Goal: Task Accomplishment & Management: Use online tool/utility

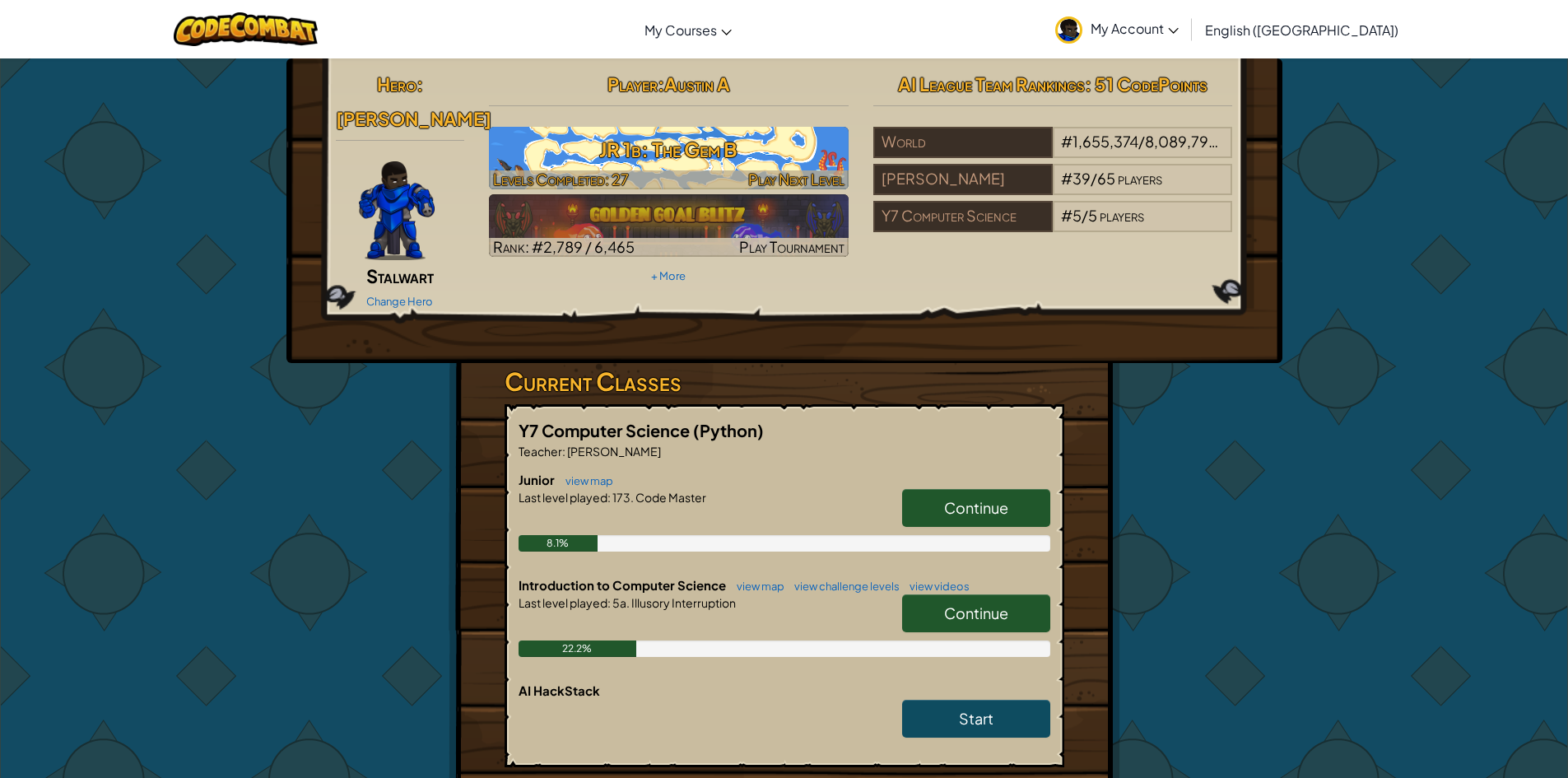
click at [636, 132] on h3 "JR 1b: The Gem B" at bounding box center [669, 149] width 360 height 37
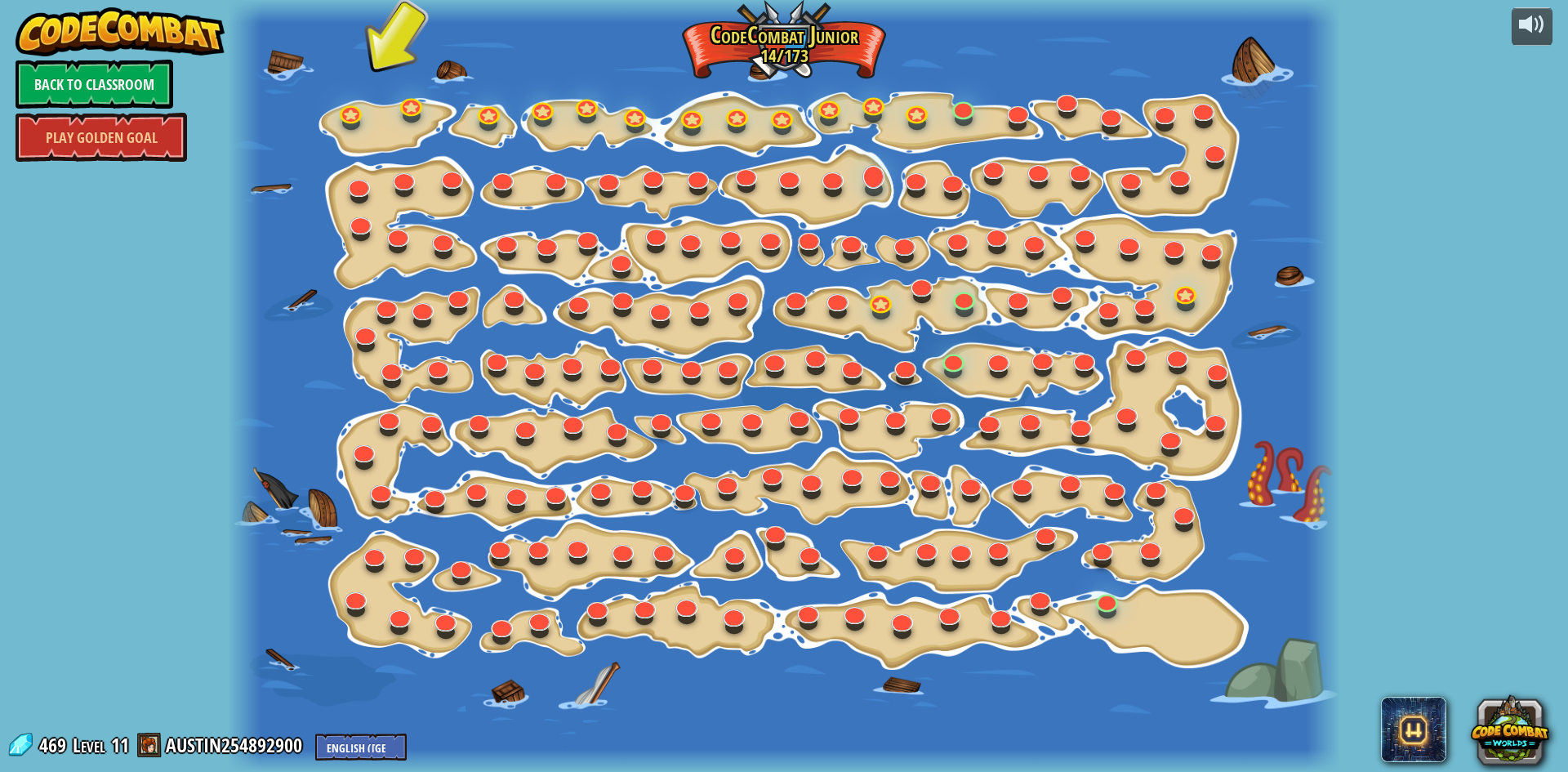
click at [884, 185] on div "15. Step Change Change step arguments. Play 11. Go Smart Now we're really walki…" at bounding box center [784, 386] width 1112 height 772
click at [1104, 602] on link at bounding box center [1106, 598] width 33 height 33
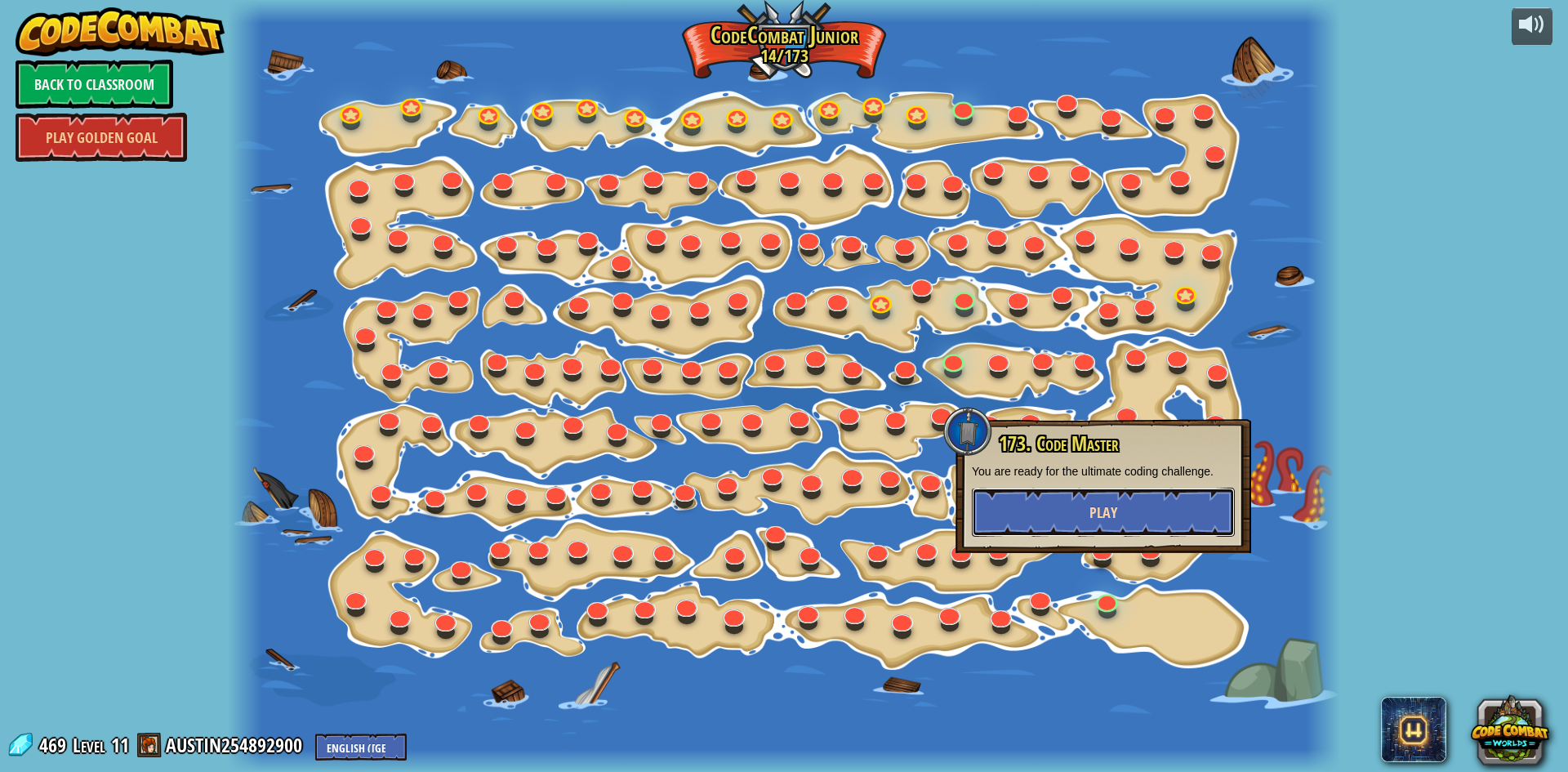
click at [1085, 510] on button "Play" at bounding box center [1103, 512] width 263 height 49
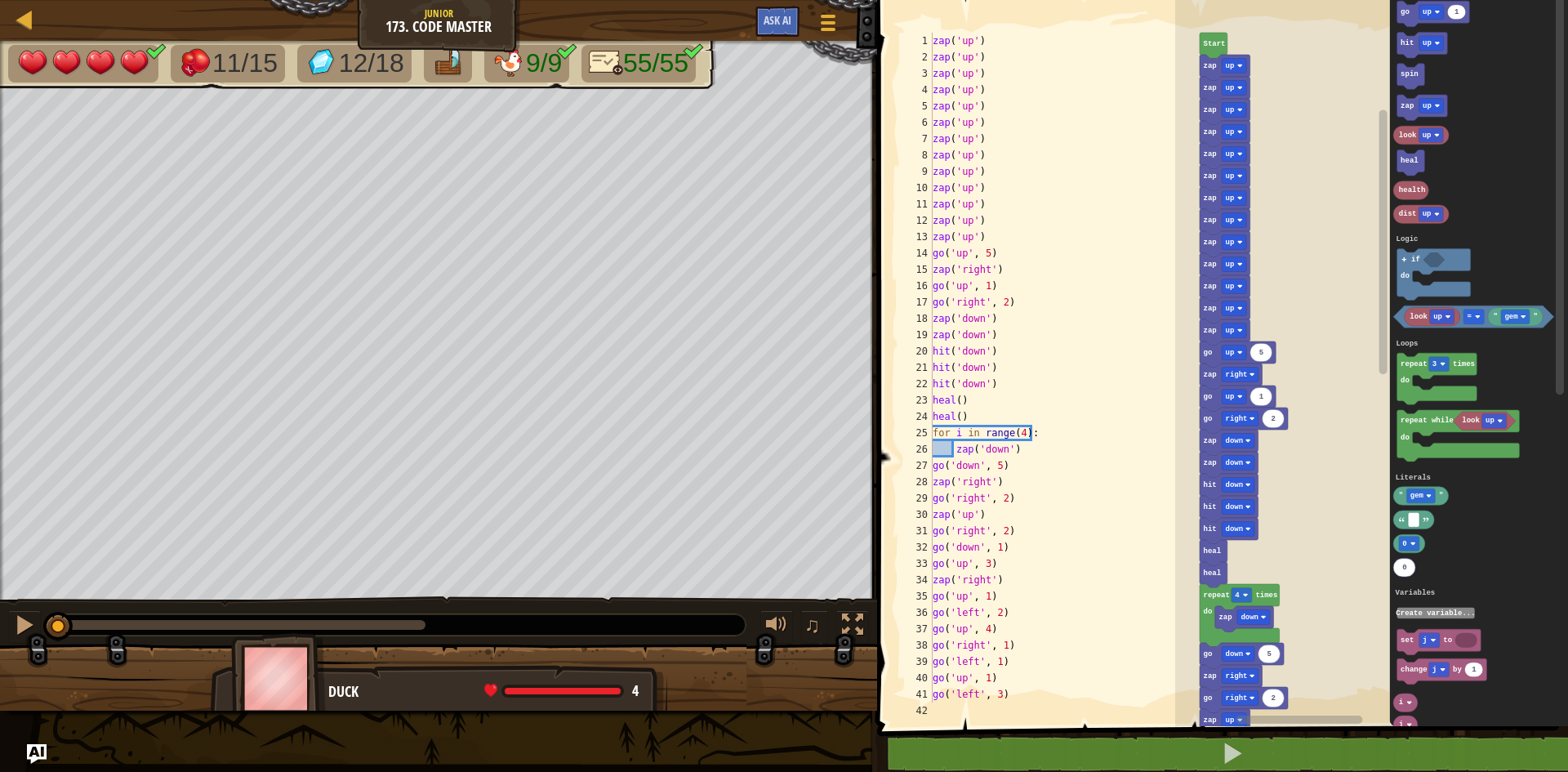
click at [1218, 52] on icon "Blockly Workspace" at bounding box center [1213, 46] width 28 height 26
click at [1212, 46] on text "Start" at bounding box center [1215, 44] width 22 height 8
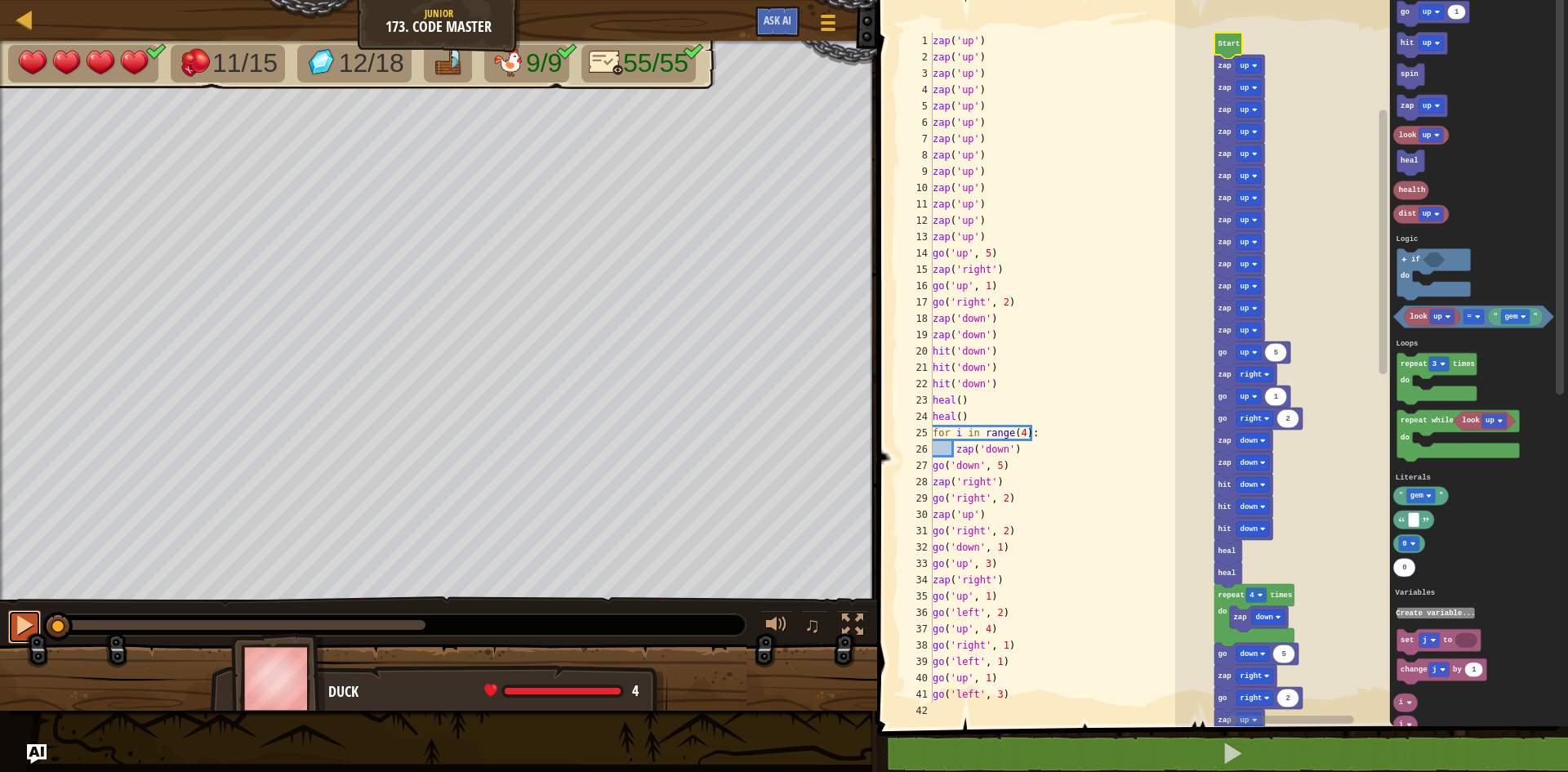
click at [13, 613] on button at bounding box center [24, 627] width 33 height 34
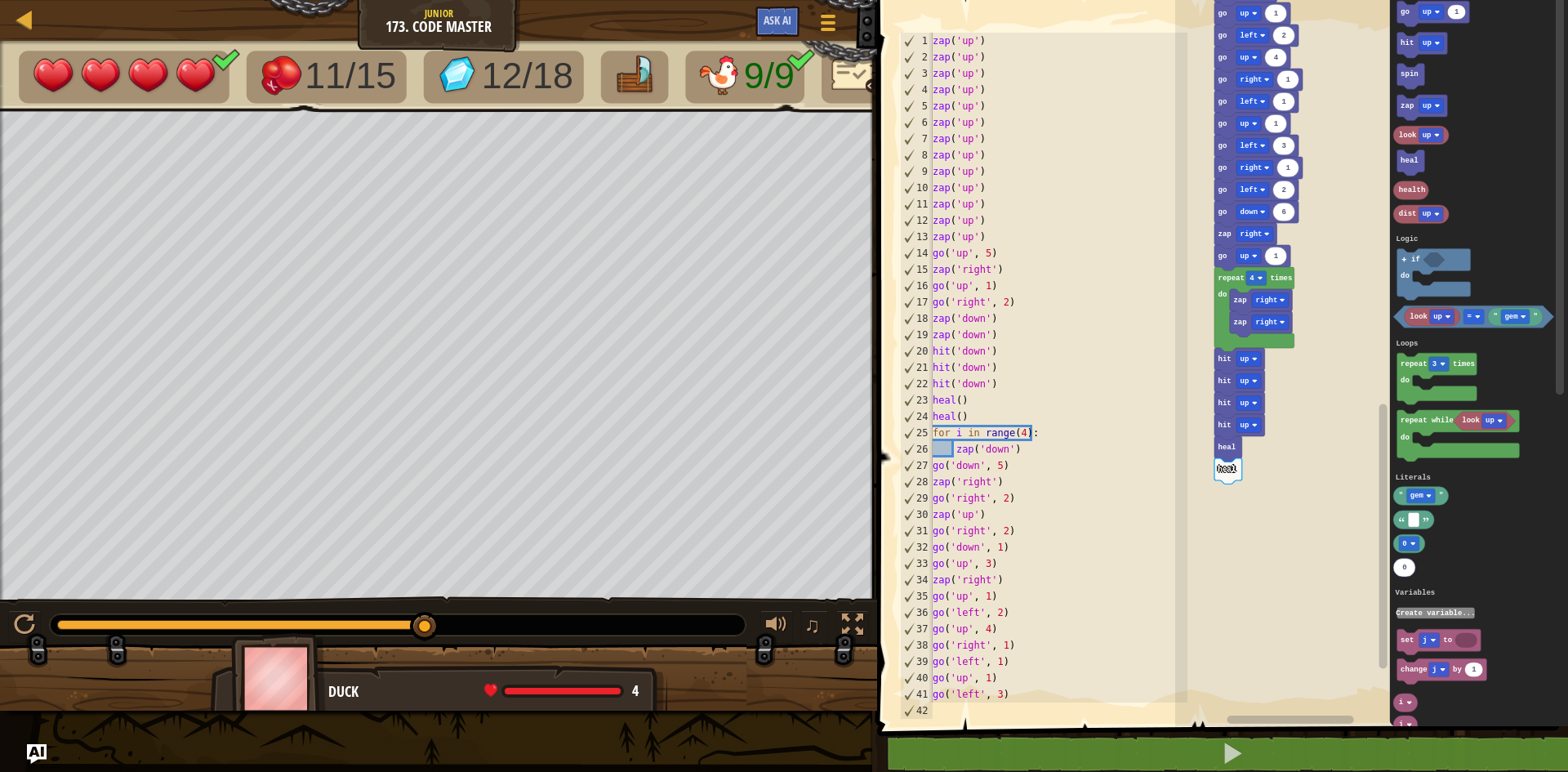
scroll to position [49, 0]
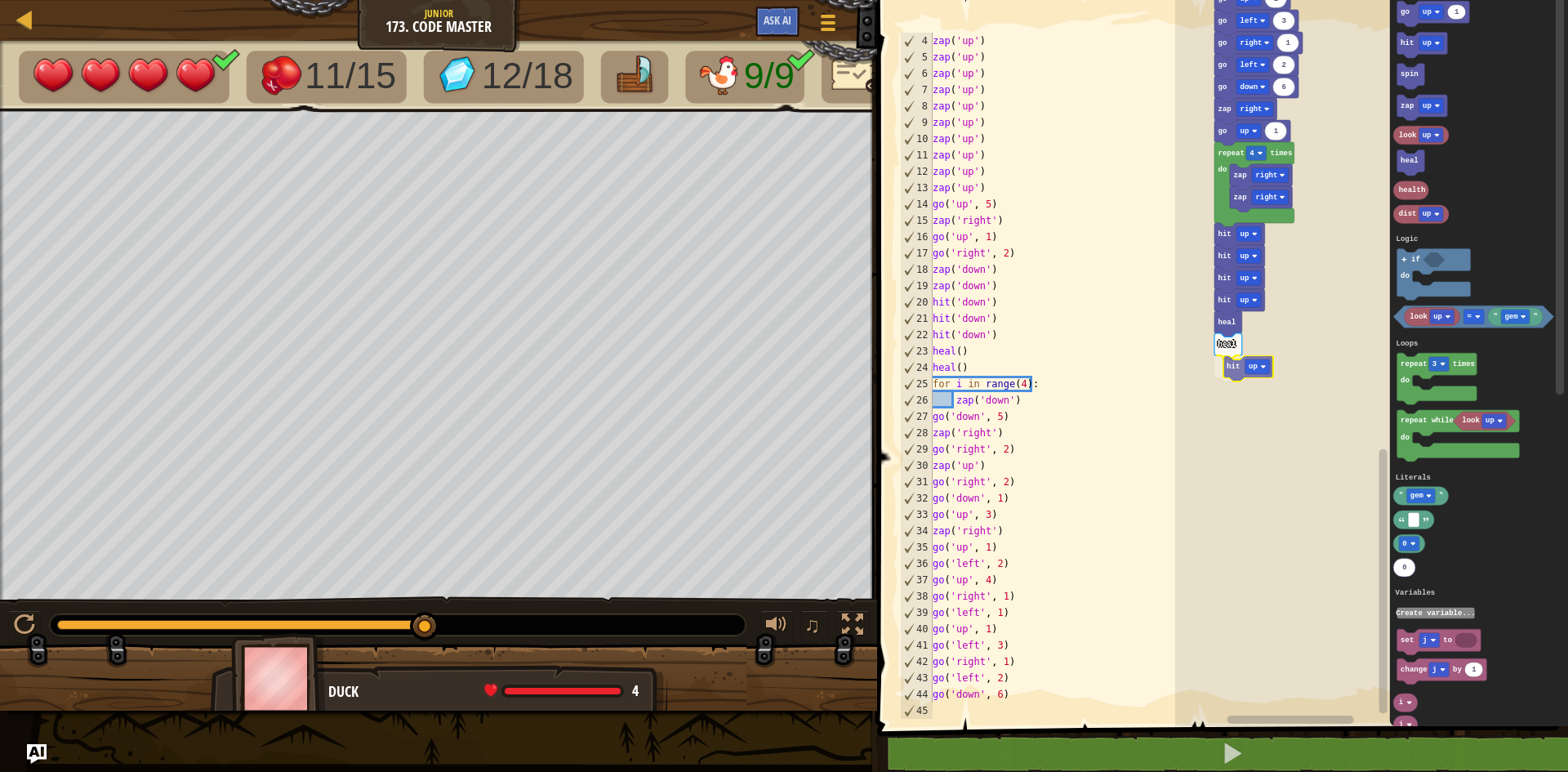
click at [1234, 372] on div "Logic Loops Literals Variables 5 1 2 zap down 5 2 2 1 3 1 2 4 1 1 1 3 1 2 6 1 z…" at bounding box center [1372, 358] width 393 height 734
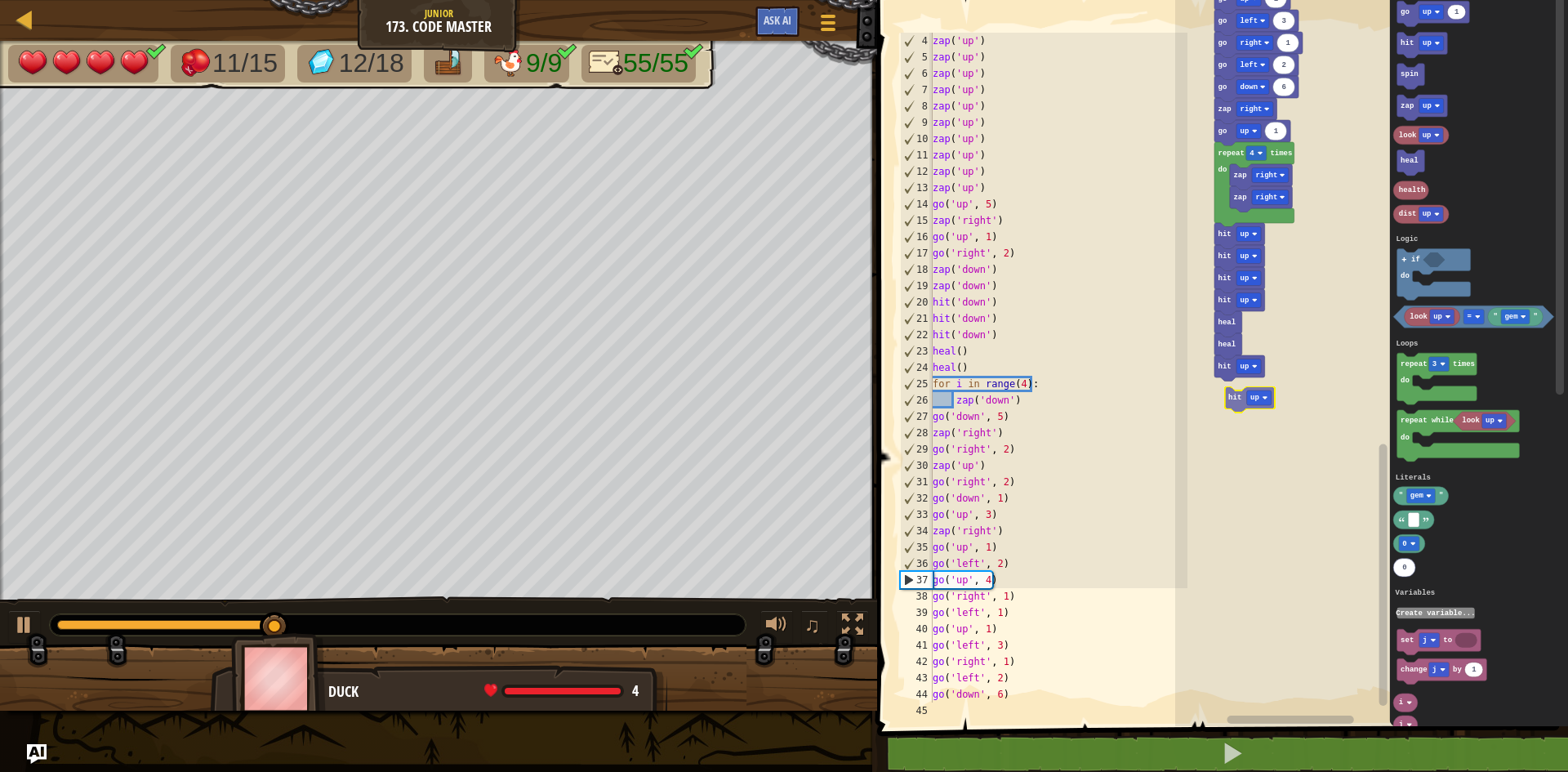
click at [1232, 394] on div "Logic Loops Literals Variables 5 1 2 zap down 5 2 2 1 3 1 2 4 1 1 1 3 1 2 6 1 z…" at bounding box center [1372, 358] width 393 height 734
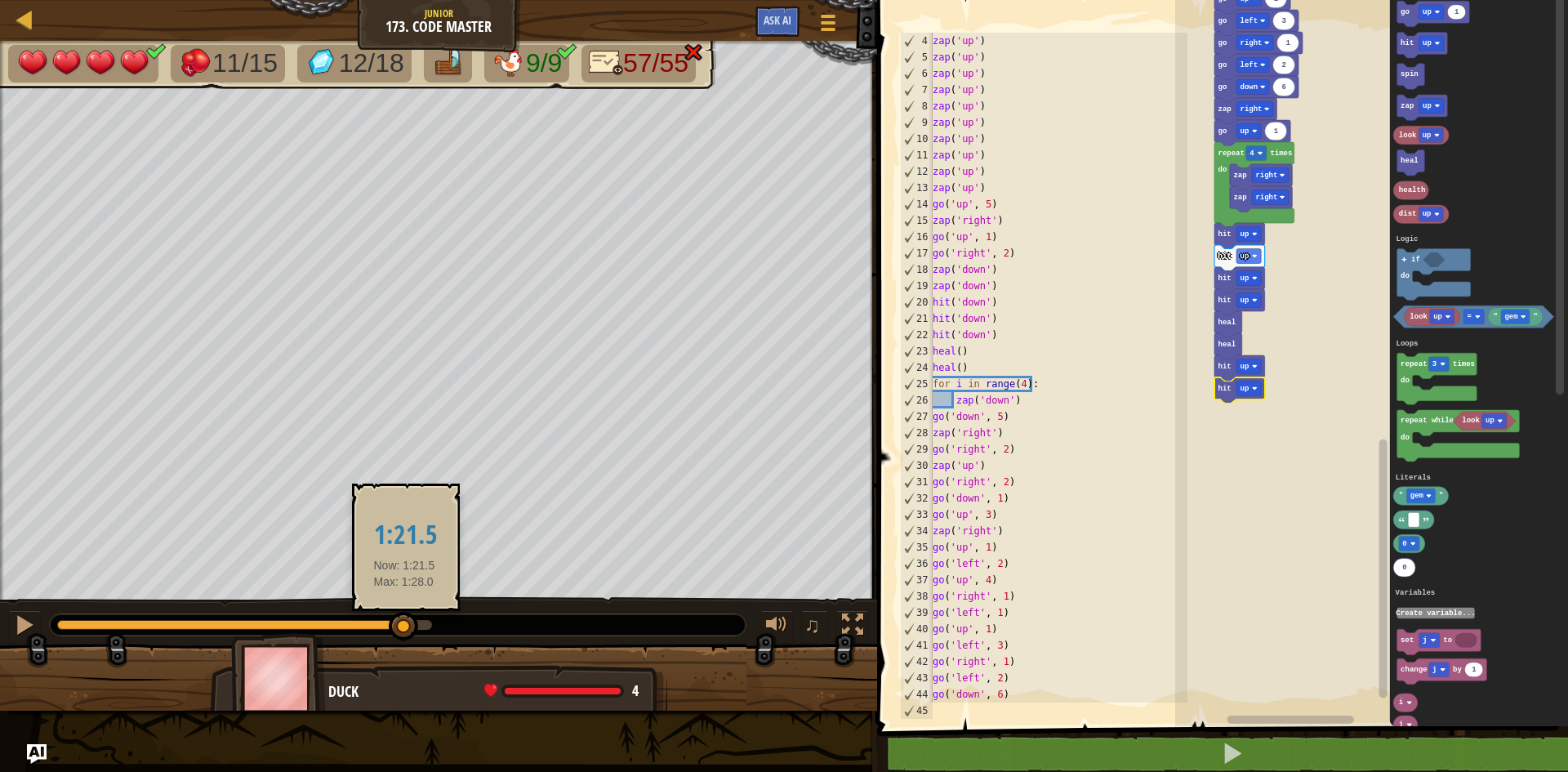
drag, startPoint x: 322, startPoint y: 630, endPoint x: 404, endPoint y: 625, distance: 82.2
click at [404, 625] on div at bounding box center [403, 626] width 29 height 29
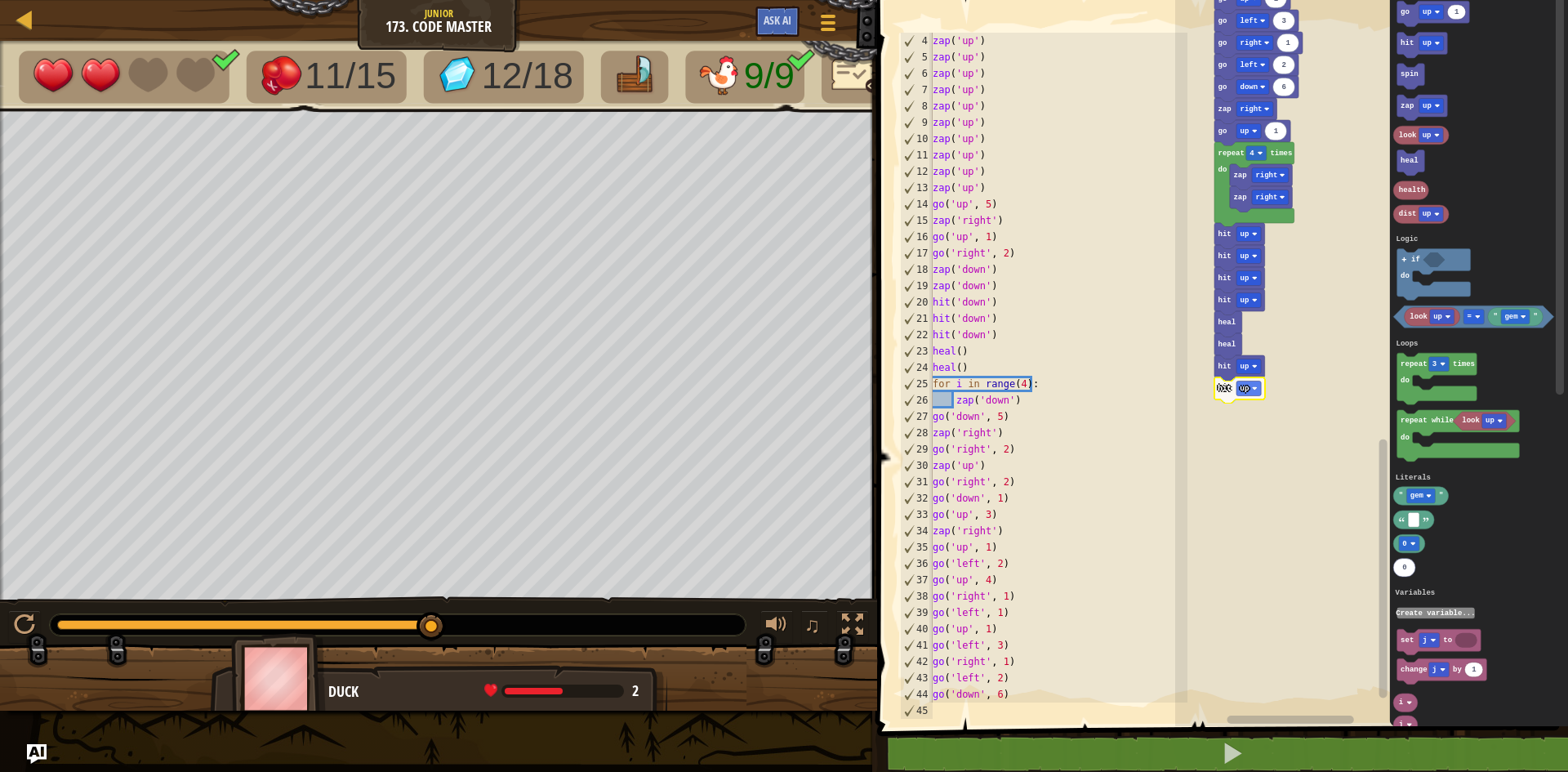
type textarea "zap('up')"
click at [1120, 470] on div "zap ( 'up' ) zap ( 'up' ) zap ( 'up' ) zap ( 'up' ) zap ( 'up' ) zap ( 'up' ) z…" at bounding box center [1058, 384] width 258 height 703
click at [1262, 335] on div "Logic Loops Literals Variables 5 1 2 zap down 5 2 2 1 3 1 2 4 1 1 1 3 1 2 6 1 z…" at bounding box center [1372, 358] width 393 height 734
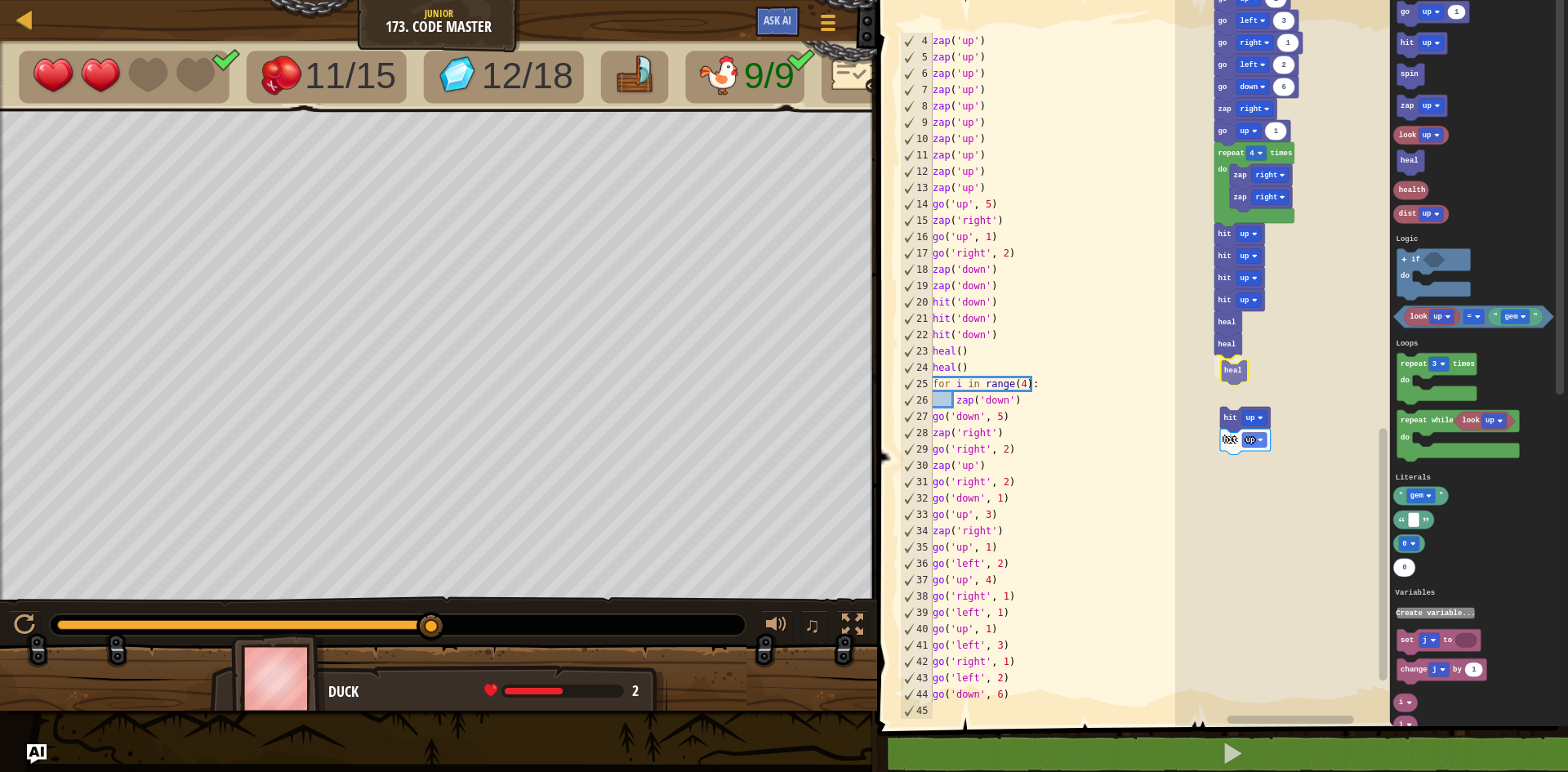
click at [1233, 383] on div "Logic Loops Literals Variables 5 1 2 zap down 5 2 2 1 3 1 2 4 1 1 1 3 1 2 6 1 z…" at bounding box center [1372, 358] width 393 height 734
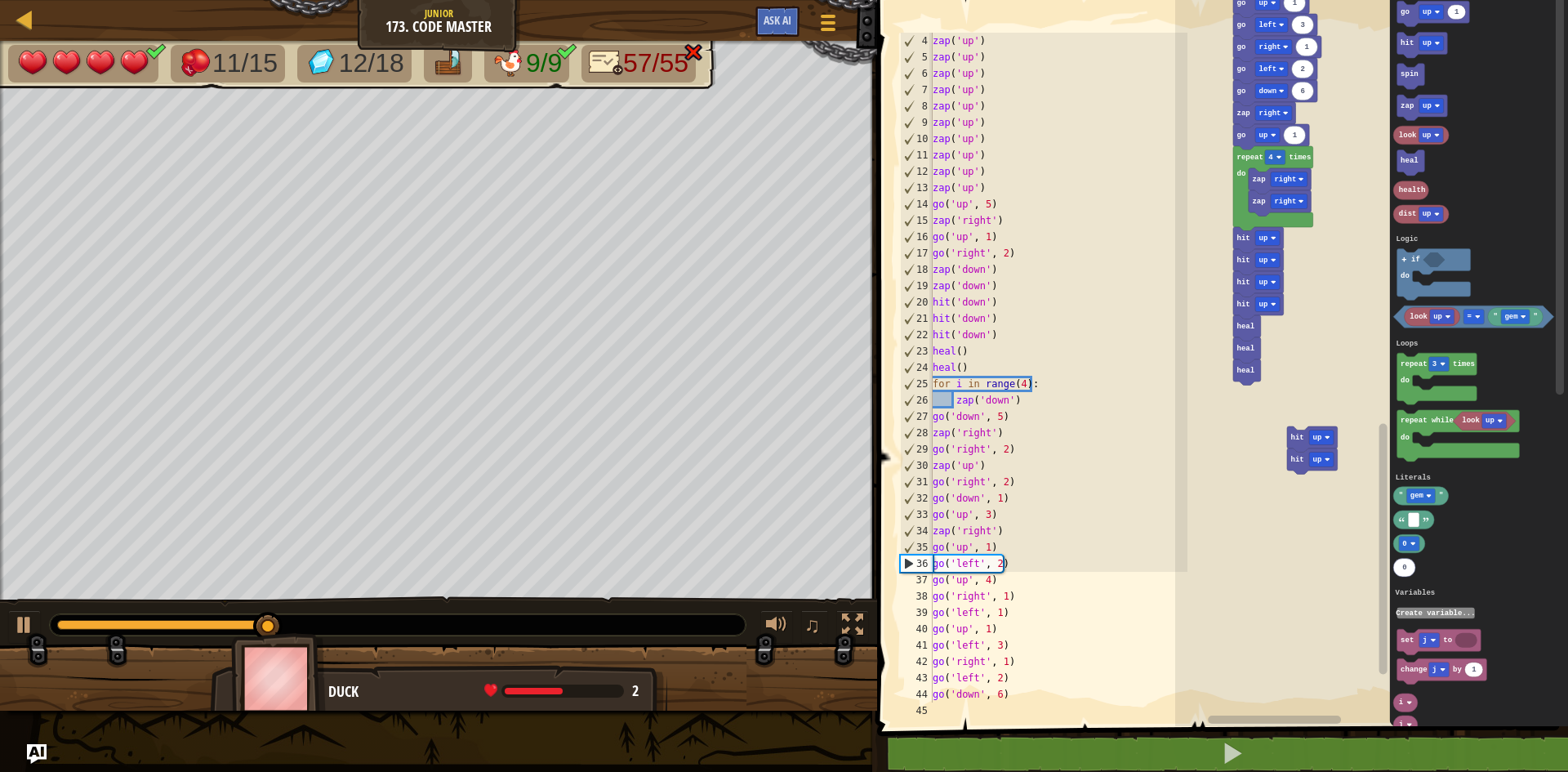
click at [1337, 316] on rect "Blockly Workspace" at bounding box center [1372, 358] width 393 height 734
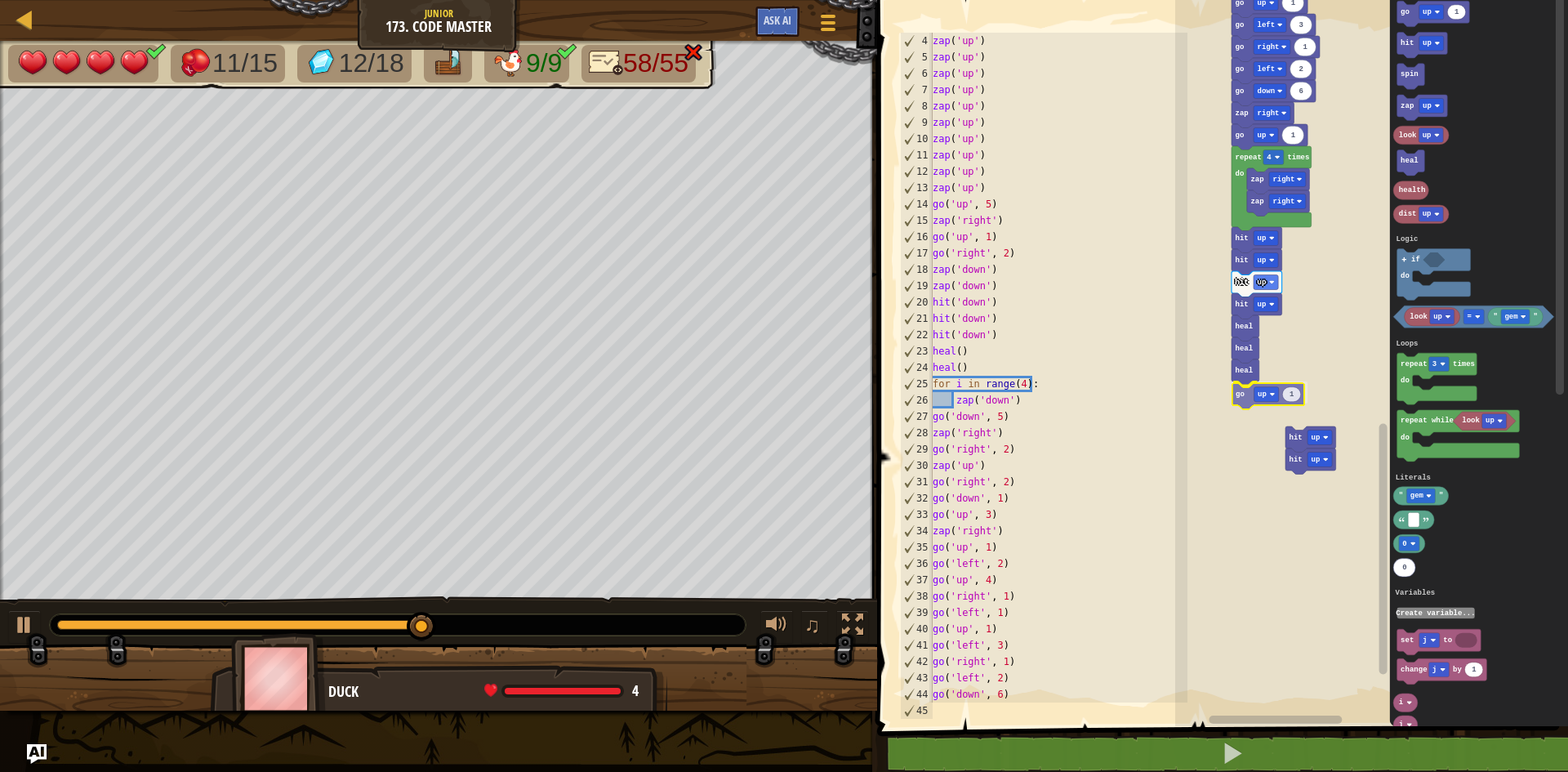
click at [1240, 403] on div "Logic Loops Literals Variables 5 1 2 zap down 5 2 2 1 3 1 2 4 1 1 1 3 1 2 6 1 z…" at bounding box center [1372, 358] width 393 height 734
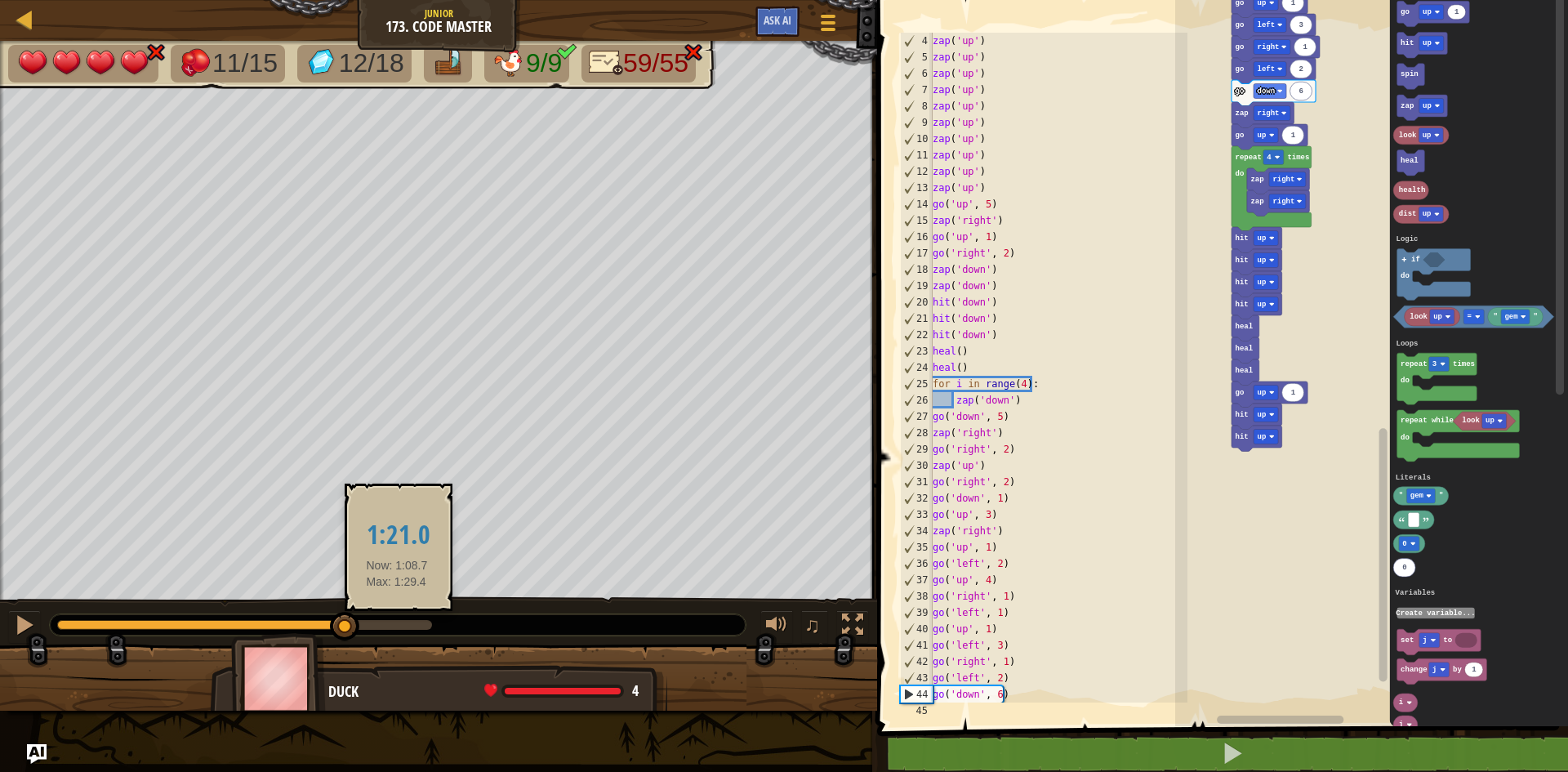
drag, startPoint x: 275, startPoint y: 626, endPoint x: 400, endPoint y: 623, distance: 125.0
click at [401, 623] on div at bounding box center [244, 625] width 375 height 10
drag, startPoint x: 343, startPoint y: 625, endPoint x: 401, endPoint y: 624, distance: 58.0
click at [401, 624] on div at bounding box center [400, 626] width 29 height 29
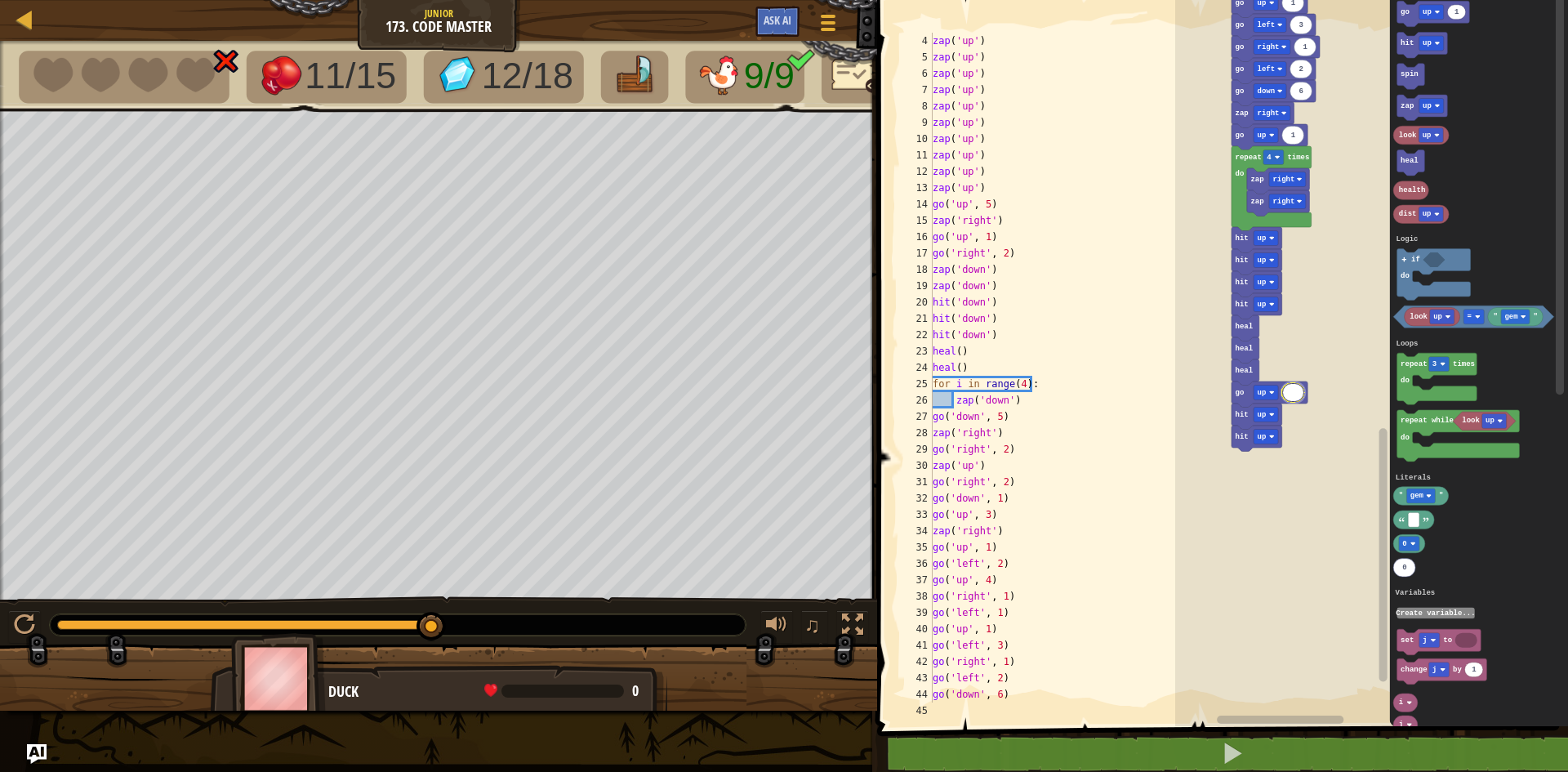
type input "2"
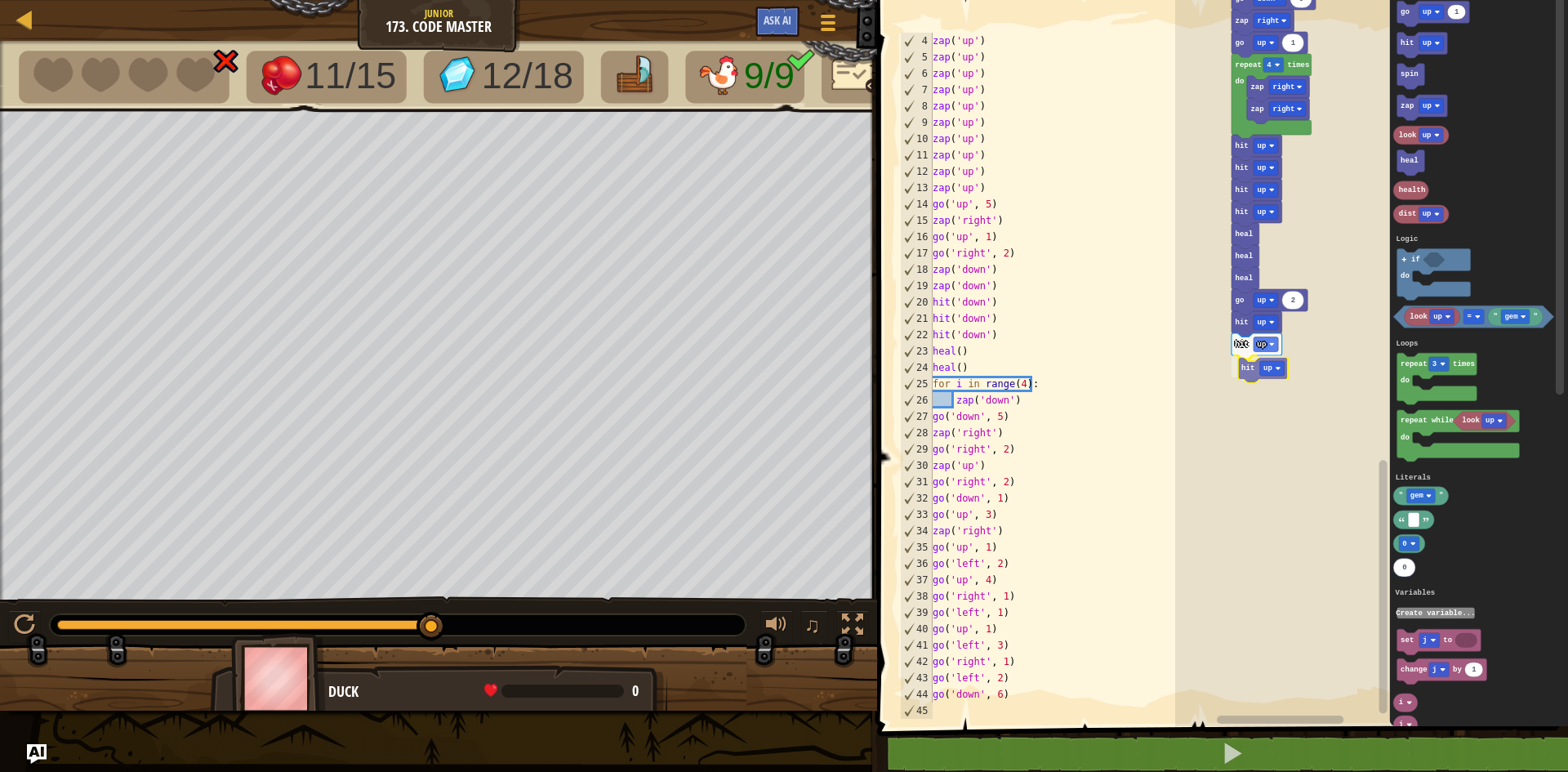
click at [1238, 368] on div "Logic Loops Literals Variables Start zap up zap up zap up zap up zap up zap up …" at bounding box center [1372, 358] width 393 height 734
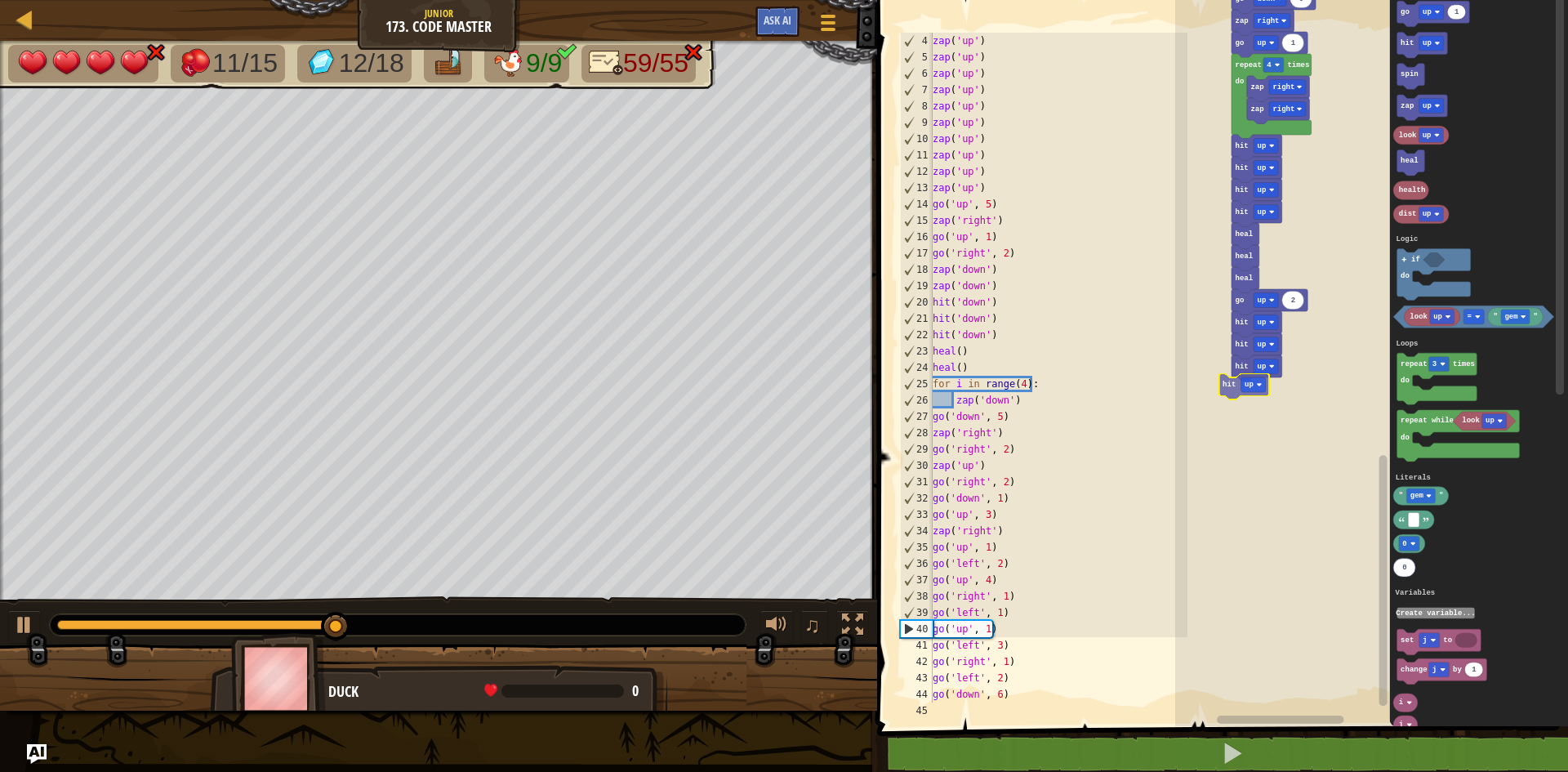
click at [1250, 387] on div "Logic Loops Literals Variables Start zap up zap up zap up zap up zap up zap up …" at bounding box center [1372, 358] width 393 height 734
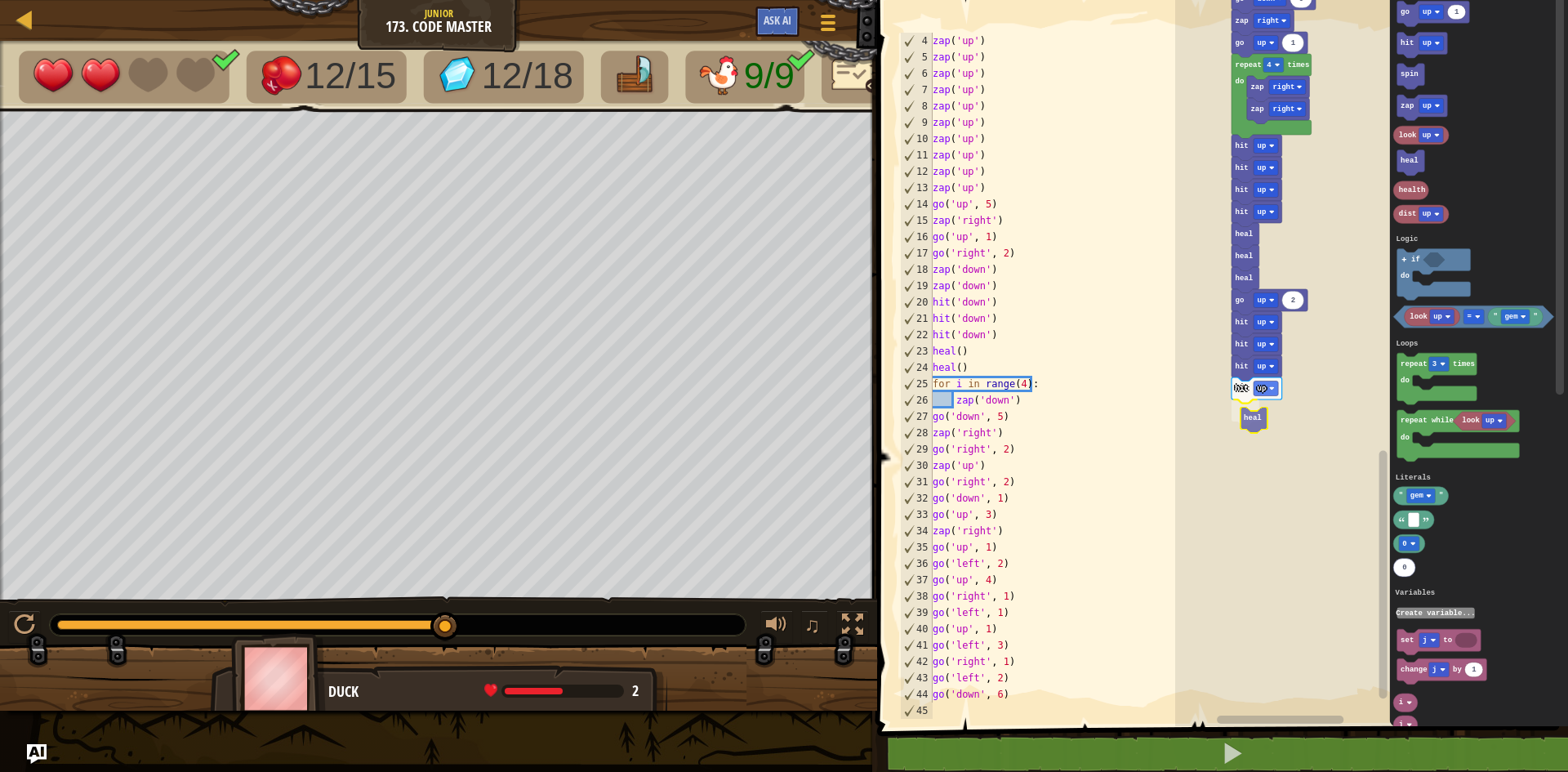
click at [1252, 415] on div "Logic Loops Literals Variables Start zap up zap up zap up zap up zap up zap up …" at bounding box center [1372, 358] width 393 height 734
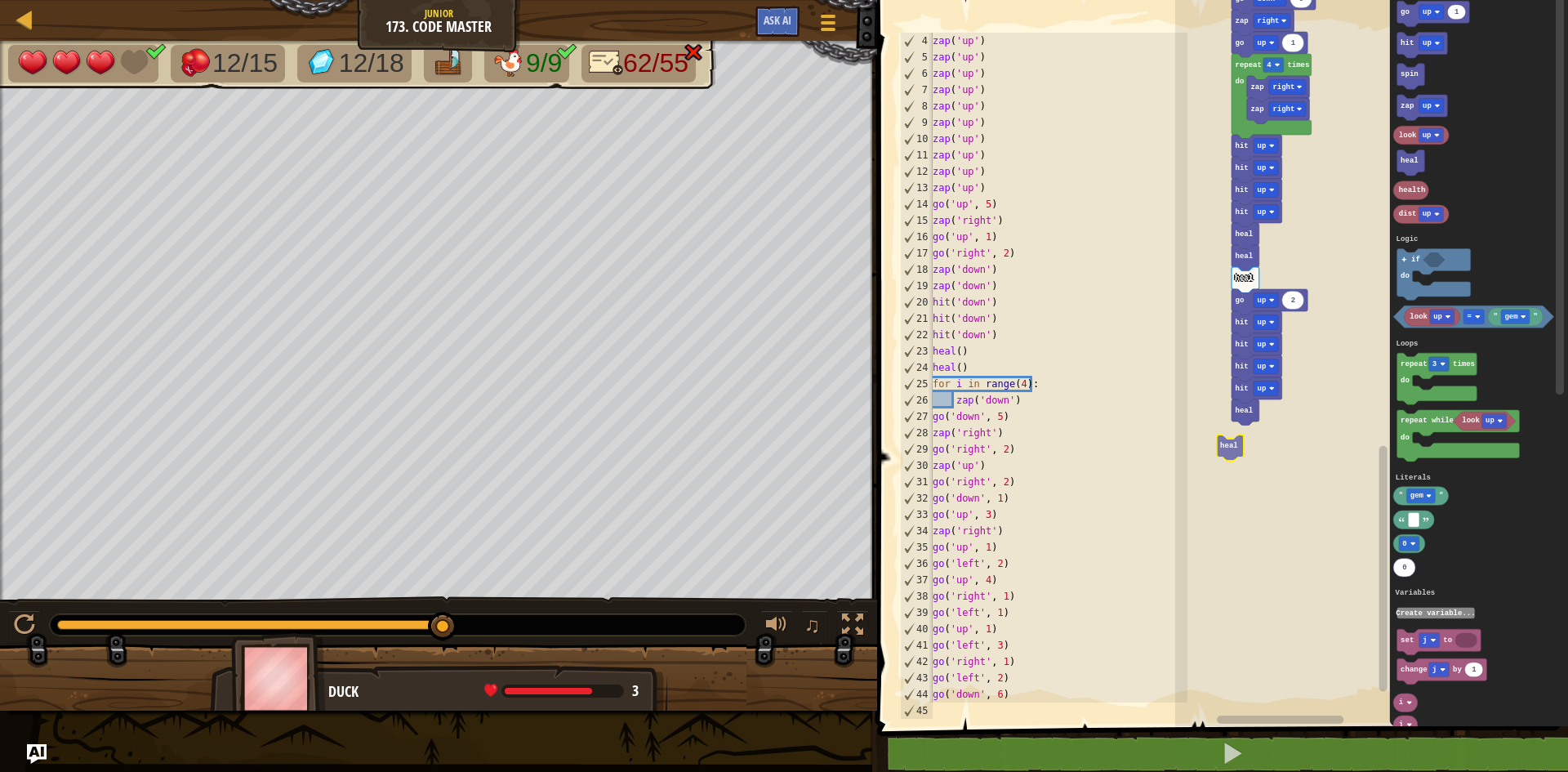
click at [1243, 443] on div "Logic Loops Literals Variables Start zap up zap up zap up zap up zap up zap up …" at bounding box center [1372, 358] width 393 height 734
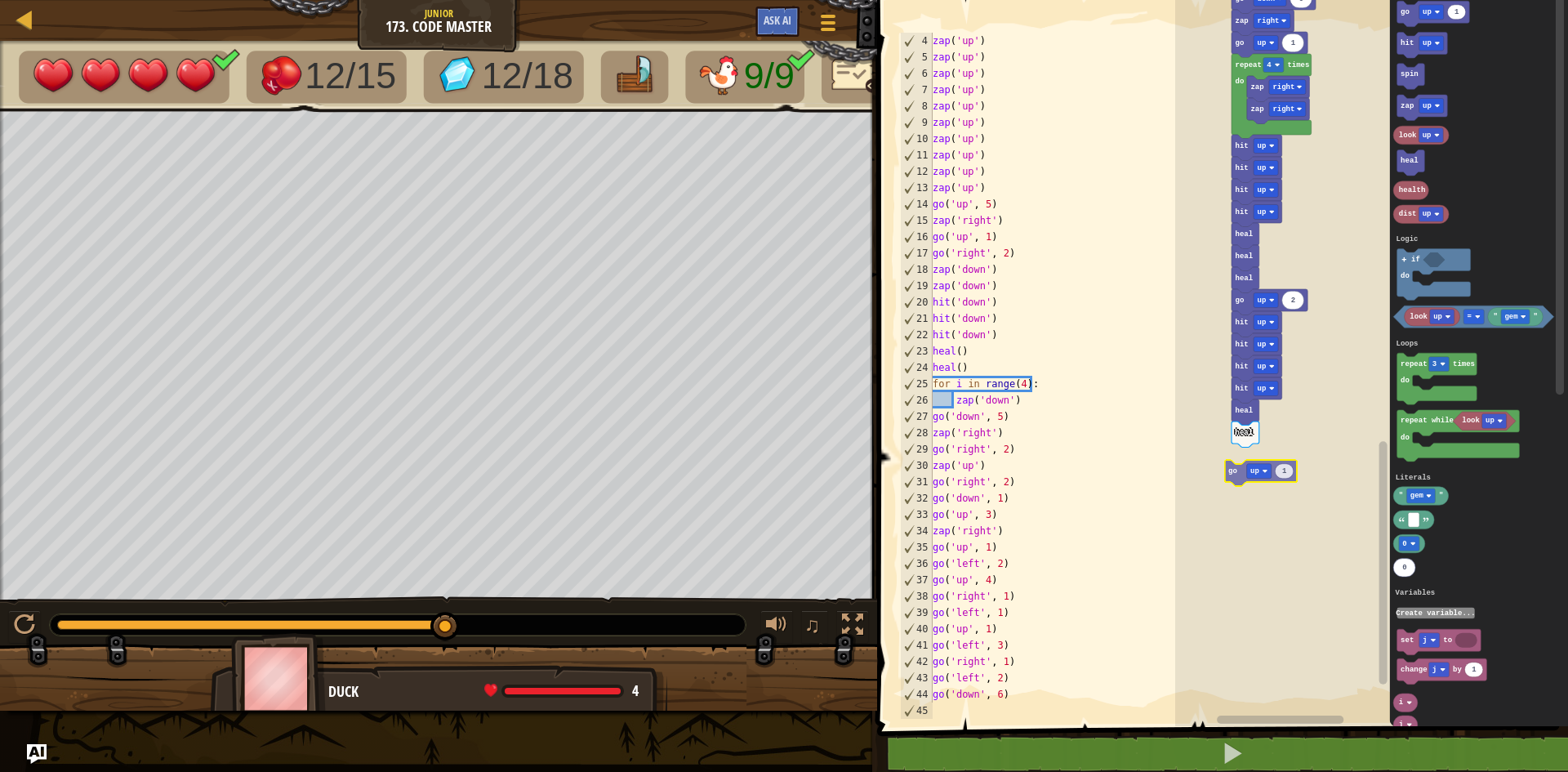
click at [1246, 464] on div "Logic Loops Literals Variables Start zap up zap up zap up zap up zap up zap up …" at bounding box center [1372, 358] width 393 height 734
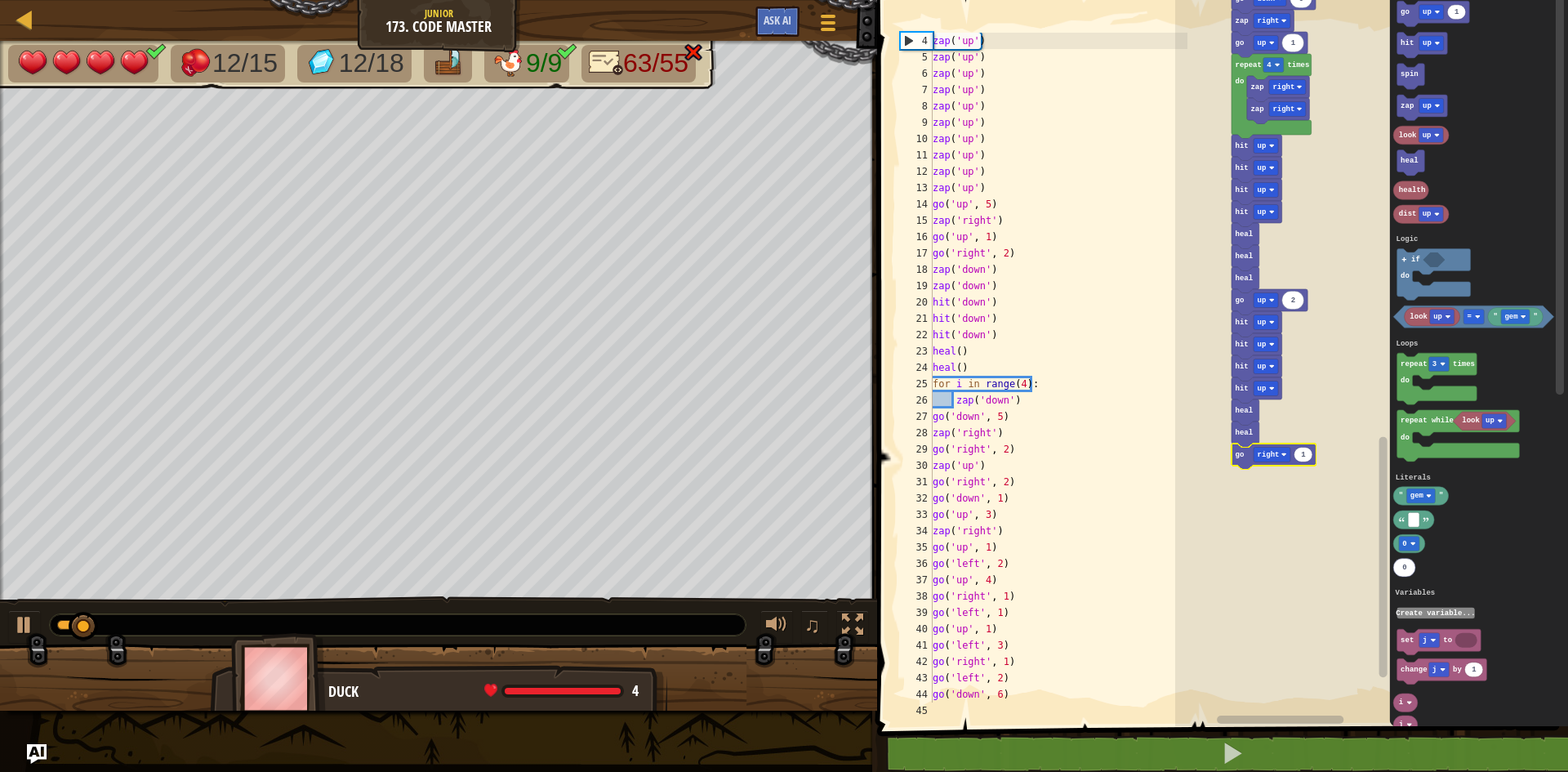
click at [1307, 457] on icon "Blockly Workspace" at bounding box center [1303, 454] width 19 height 14
type input "2"
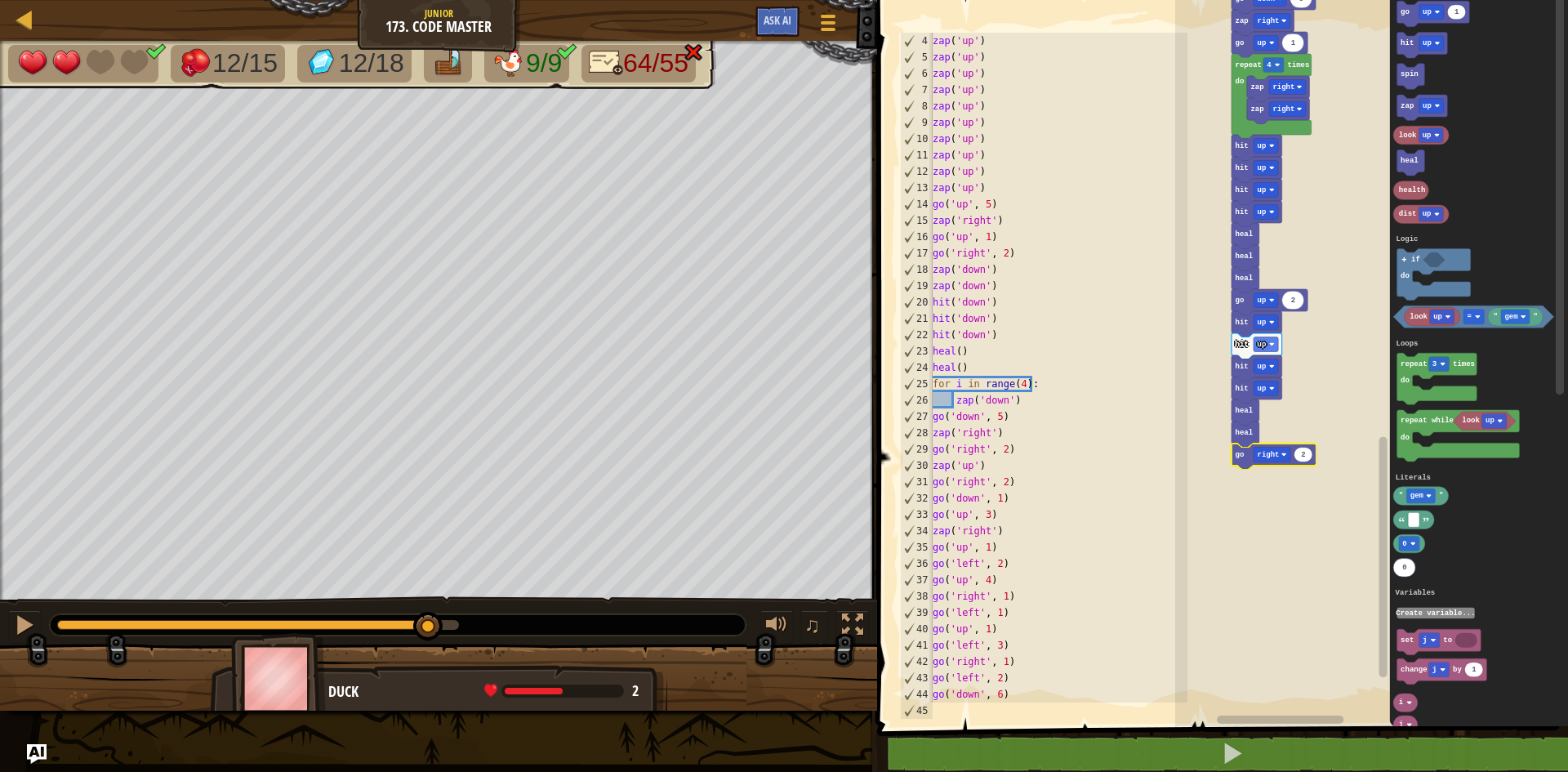
drag, startPoint x: 151, startPoint y: 627, endPoint x: 278, endPoint y: 642, distance: 127.9
click at [278, 642] on div "12/15 12/18 9/9 64/55 ♫ Duck 2 x: 14 y: 78 No target action: attack" at bounding box center [784, 375] width 1568 height 670
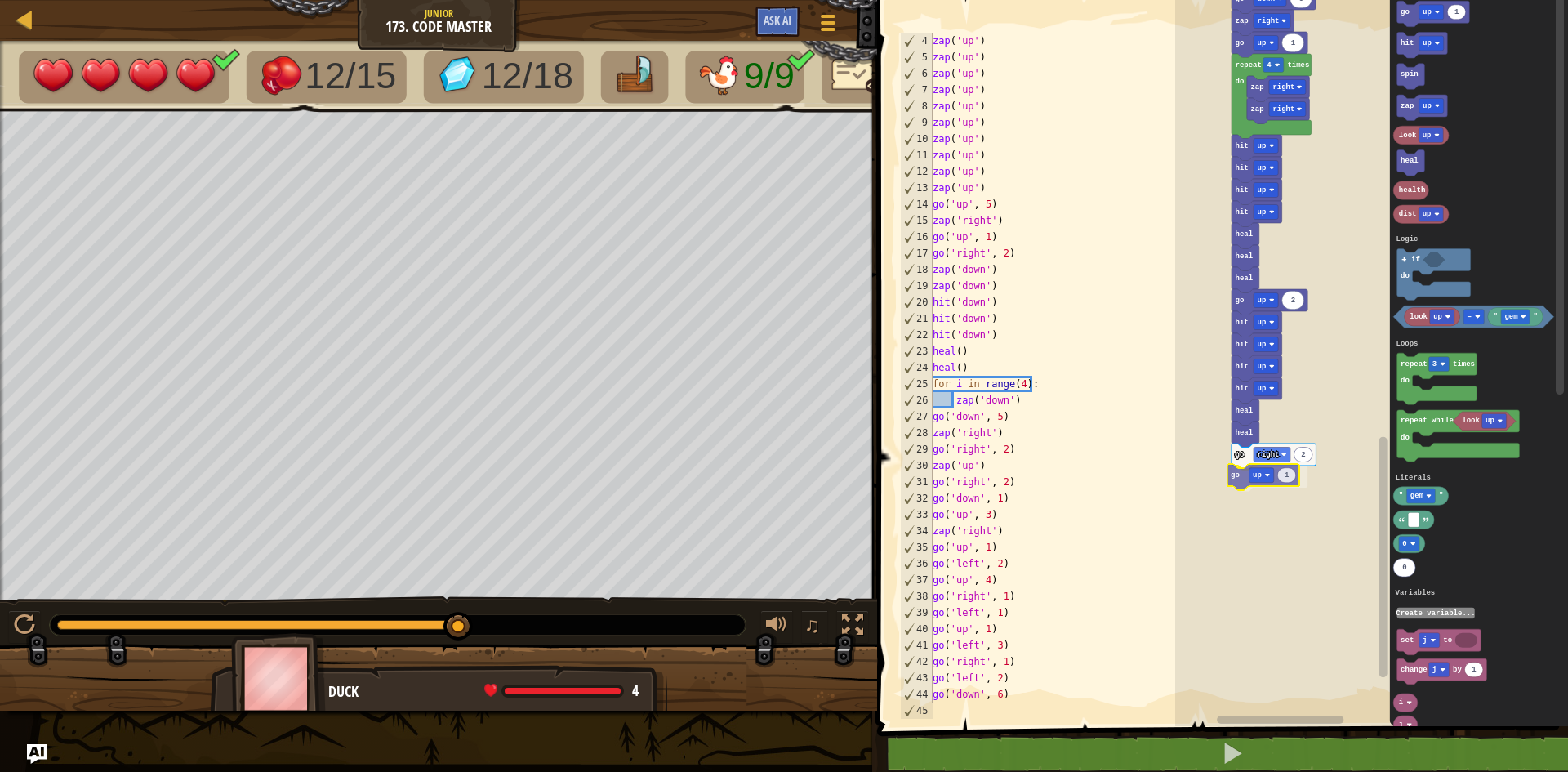
click at [1237, 485] on div "Logic Loops Literals Variables Start zap up zap up zap up zap up zap up zap up …" at bounding box center [1372, 358] width 393 height 734
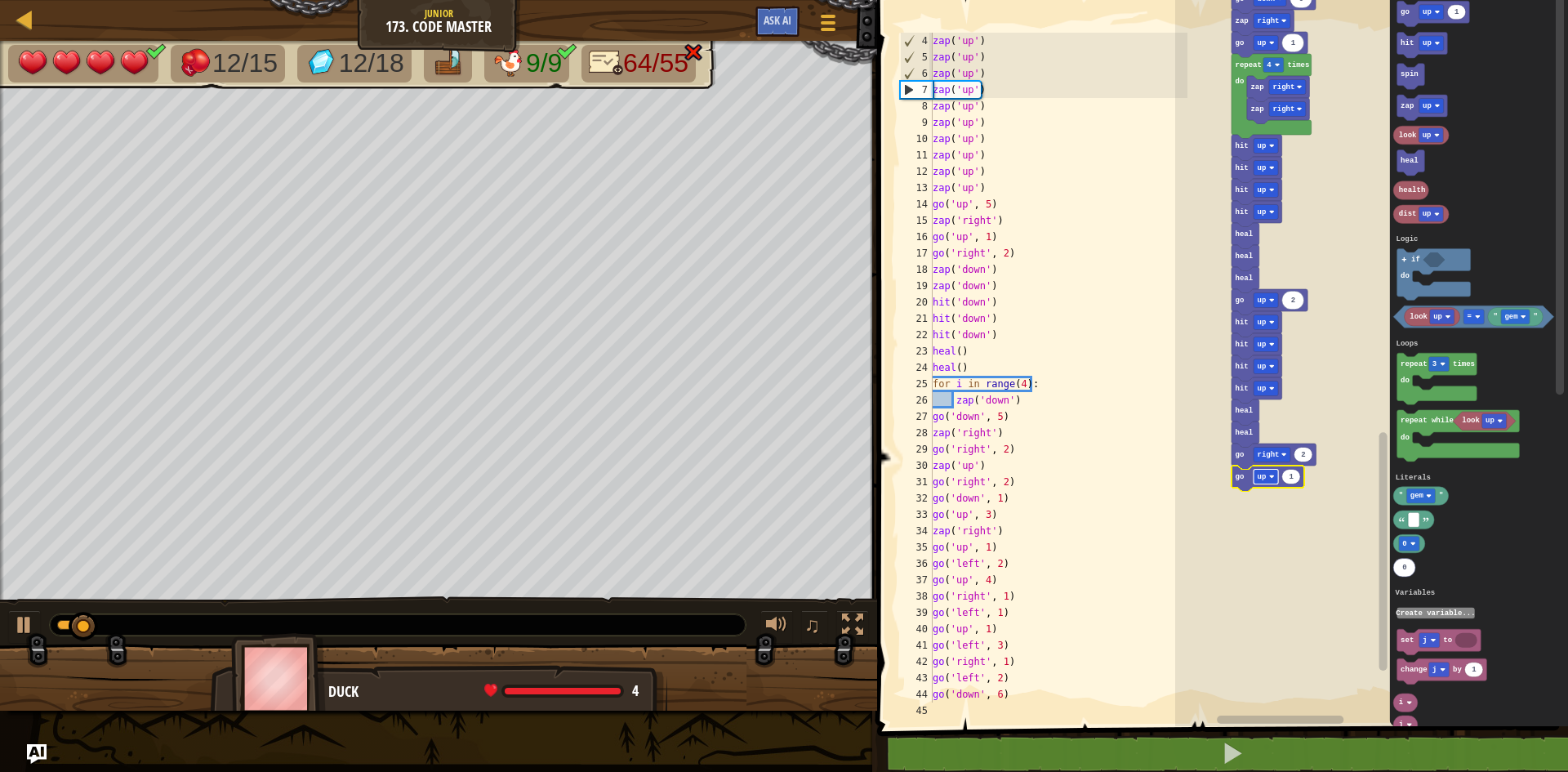
click at [1273, 473] on rect "Blockly Workspace" at bounding box center [1266, 476] width 24 height 14
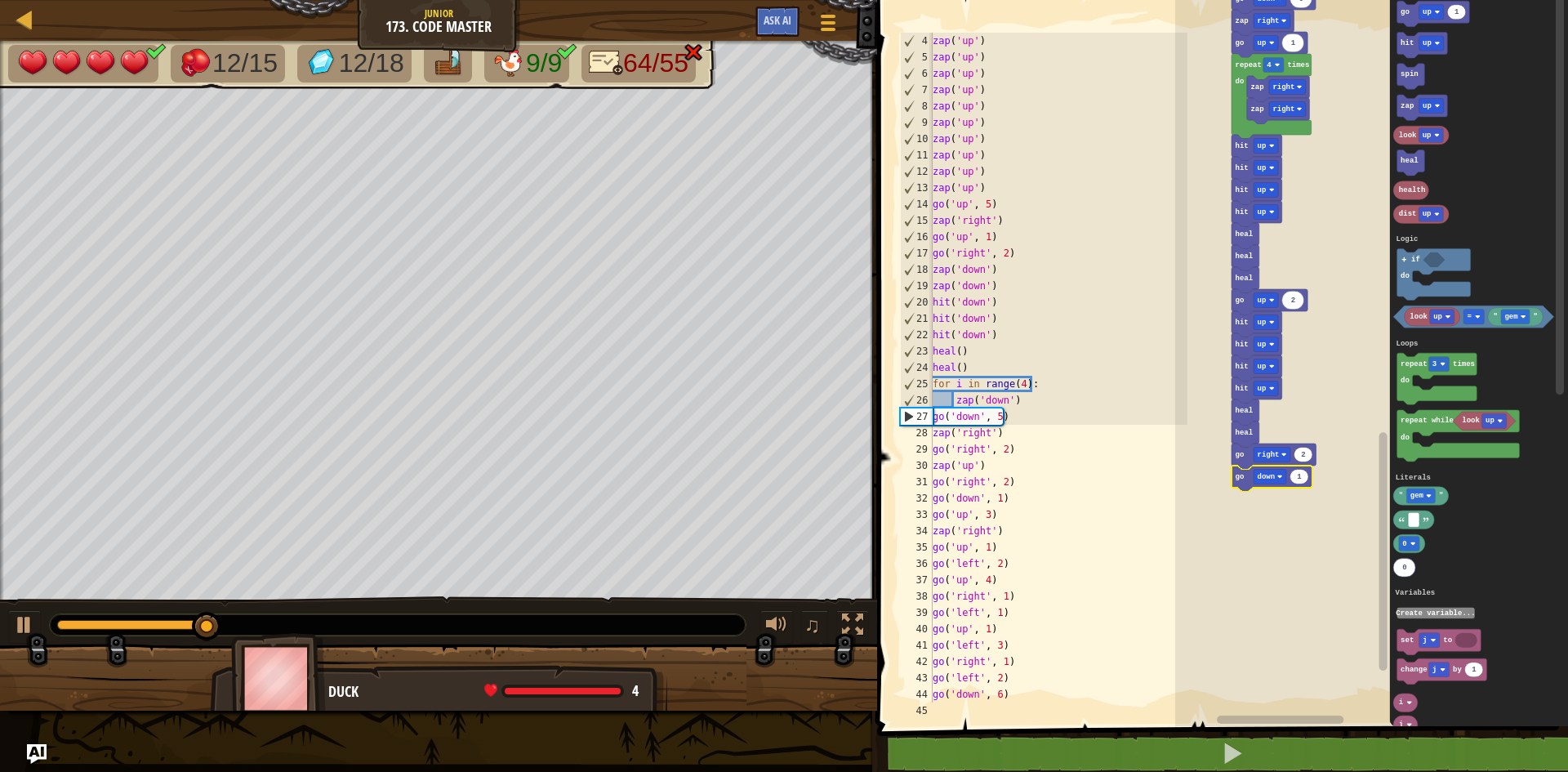
click at [1304, 476] on icon "Blockly Workspace" at bounding box center [1300, 476] width 19 height 14
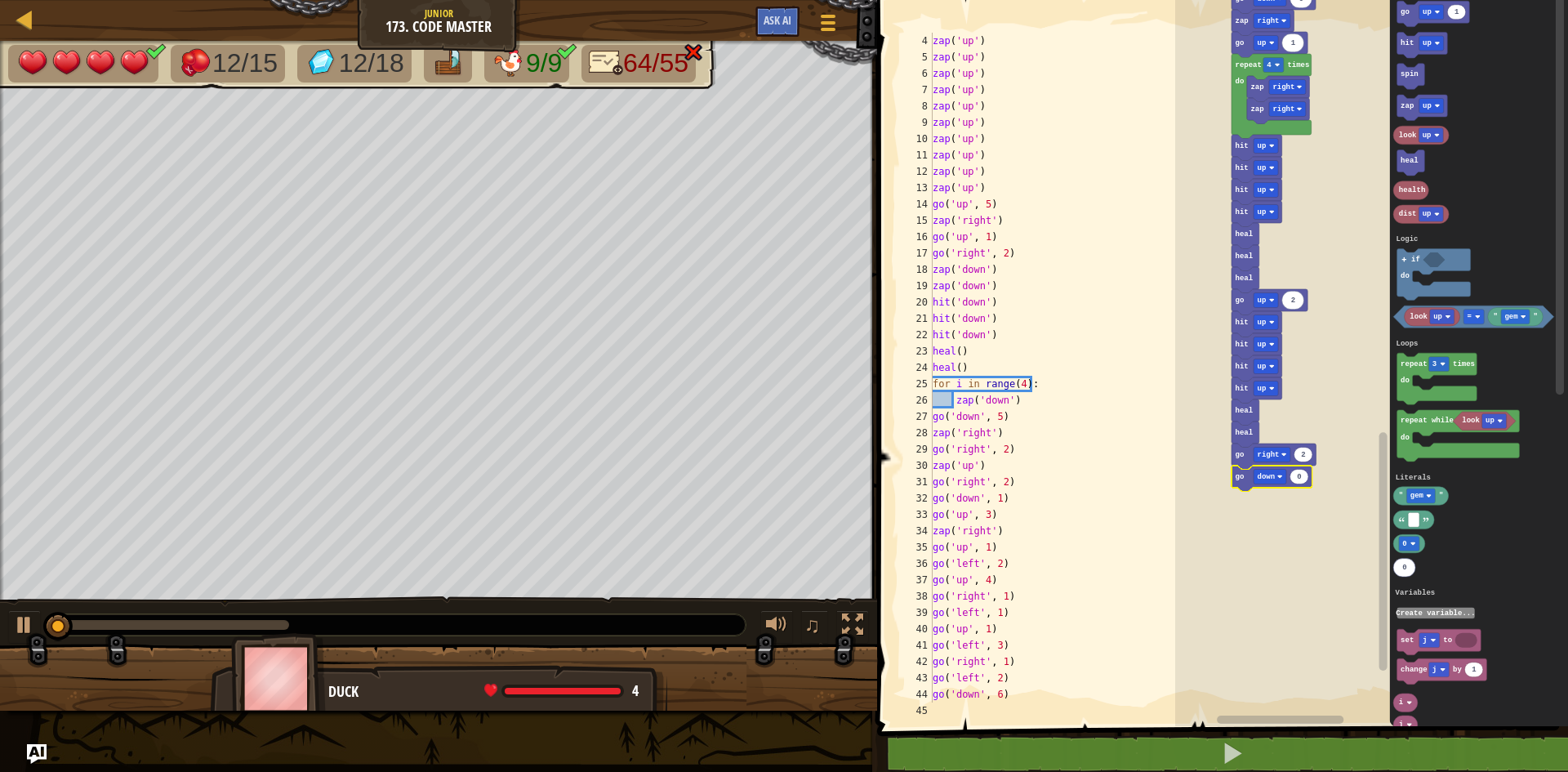
click at [1303, 480] on icon "Blockly Workspace" at bounding box center [1300, 476] width 19 height 14
type input "4"
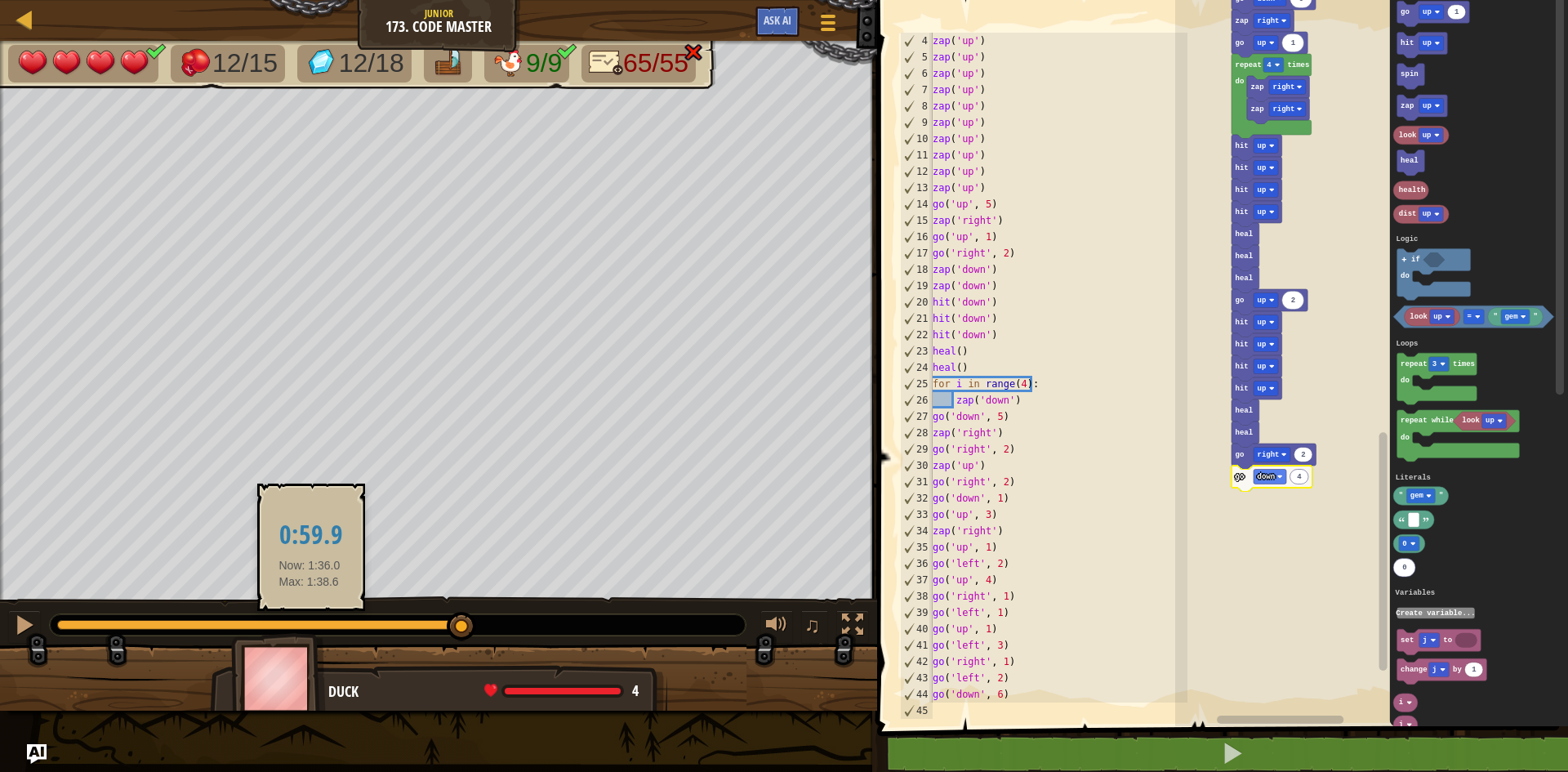
drag, startPoint x: 62, startPoint y: 633, endPoint x: 308, endPoint y: 629, distance: 246.0
click at [308, 629] on div at bounding box center [260, 625] width 405 height 10
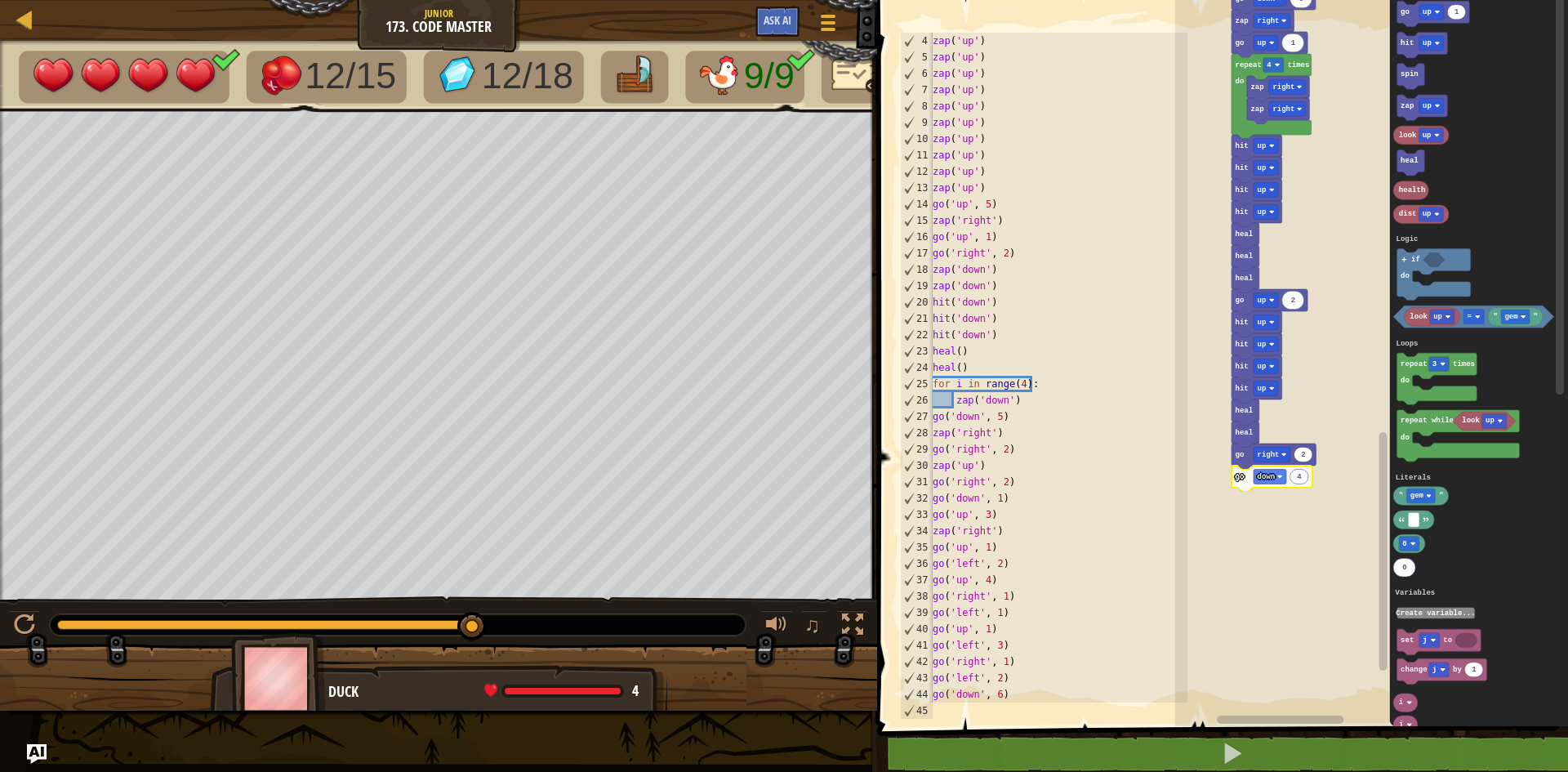
click at [1304, 478] on icon "Blockly Workspace" at bounding box center [1300, 476] width 19 height 14
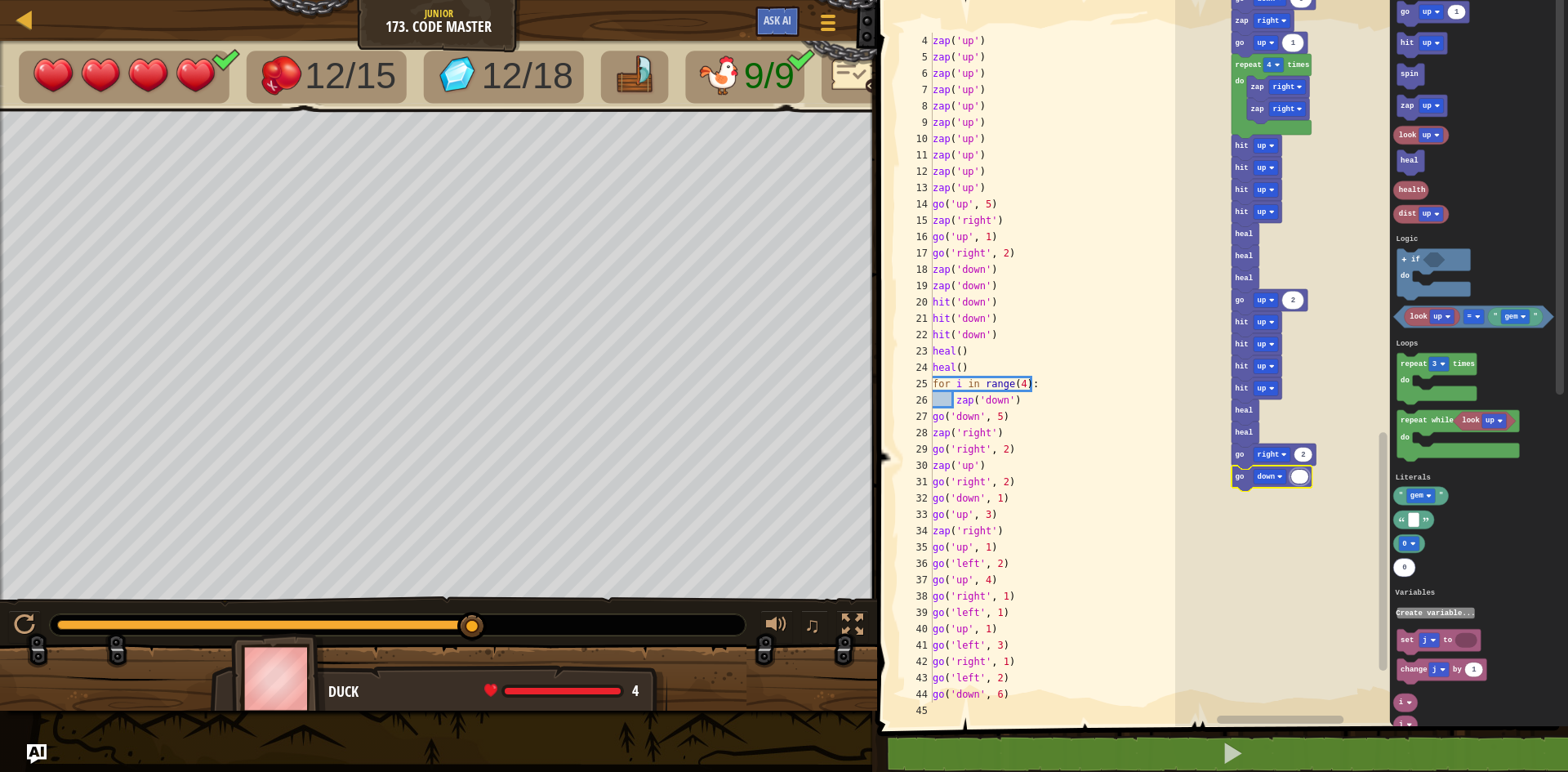
type input "5"
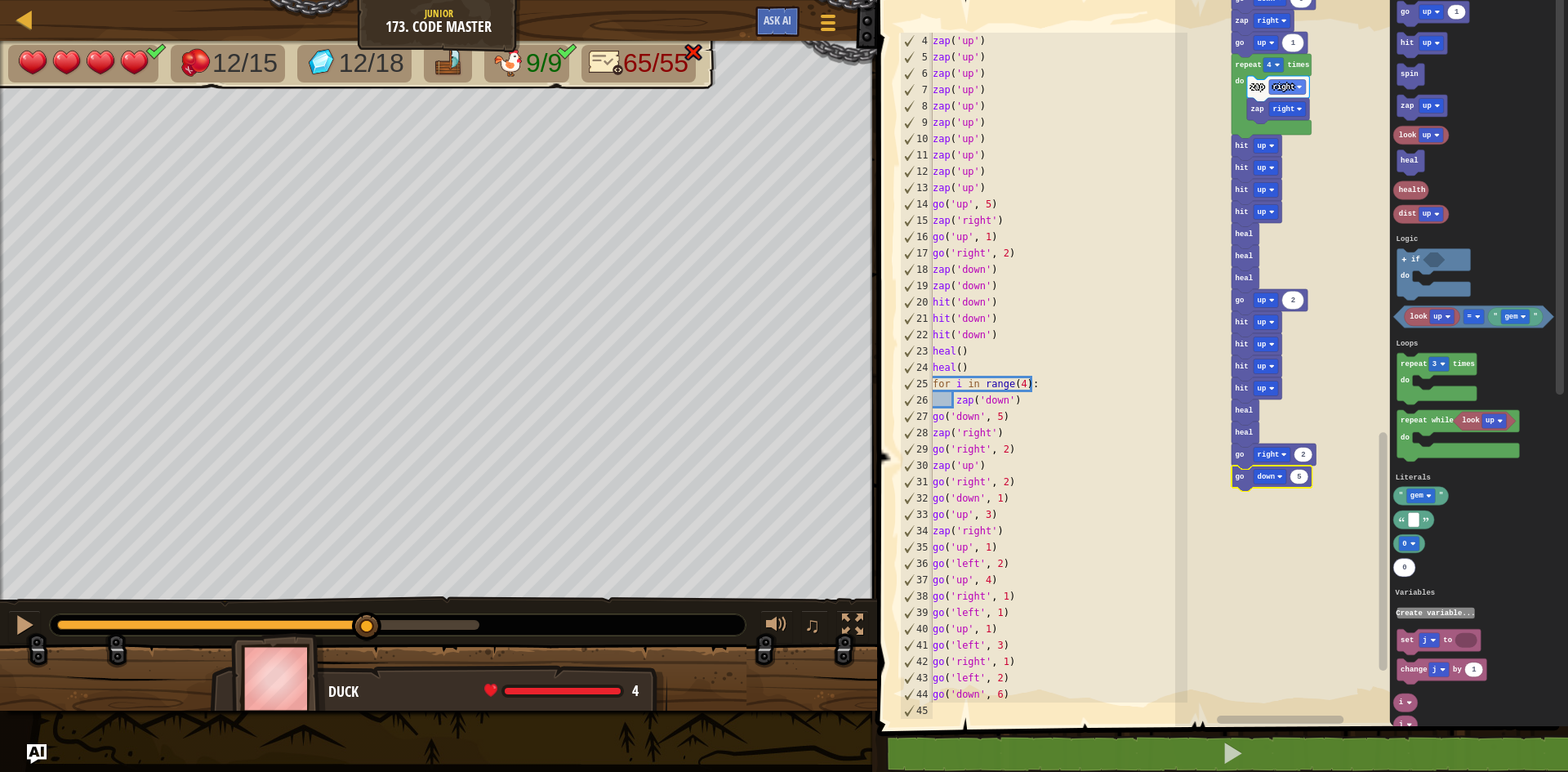
drag, startPoint x: 86, startPoint y: 622, endPoint x: 360, endPoint y: 630, distance: 274.1
click at [360, 630] on div at bounding box center [367, 626] width 29 height 29
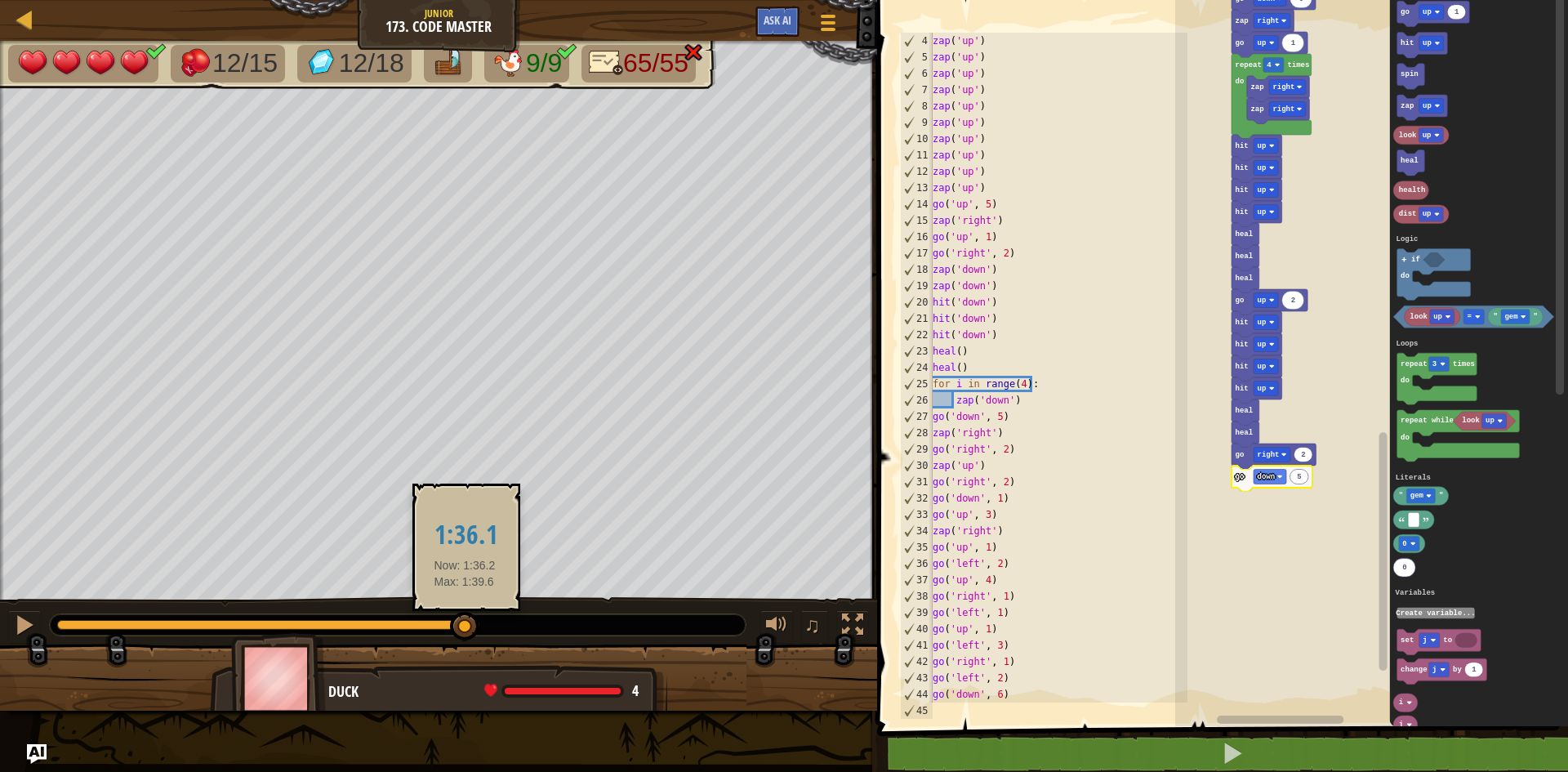
drag, startPoint x: 361, startPoint y: 630, endPoint x: 465, endPoint y: 631, distance: 104.0
click at [465, 631] on div at bounding box center [464, 626] width 29 height 29
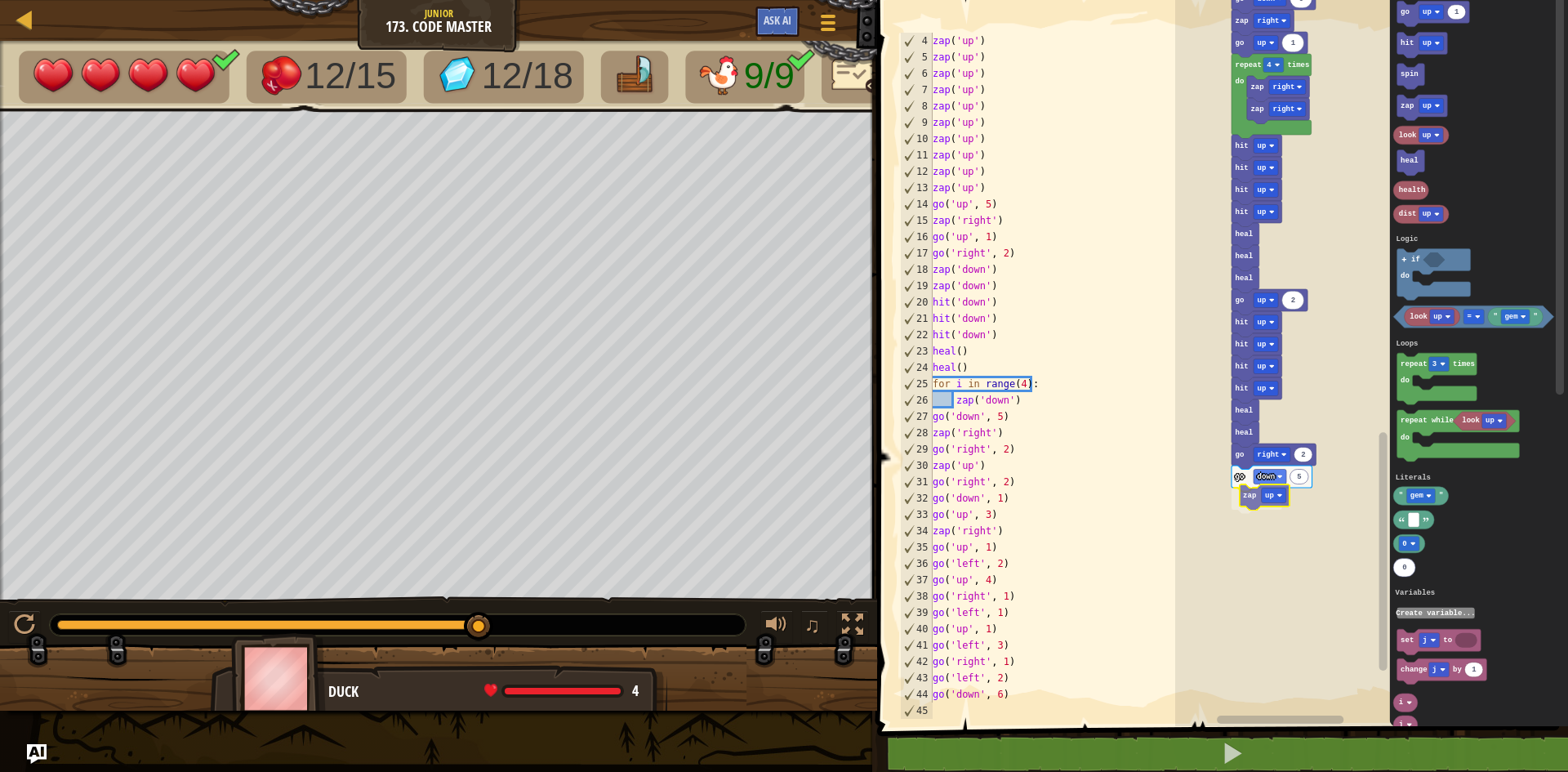
click at [1250, 496] on div "Logic Loops Literals Variables Start zap up zap up zap up zap up zap up zap up …" at bounding box center [1372, 358] width 393 height 734
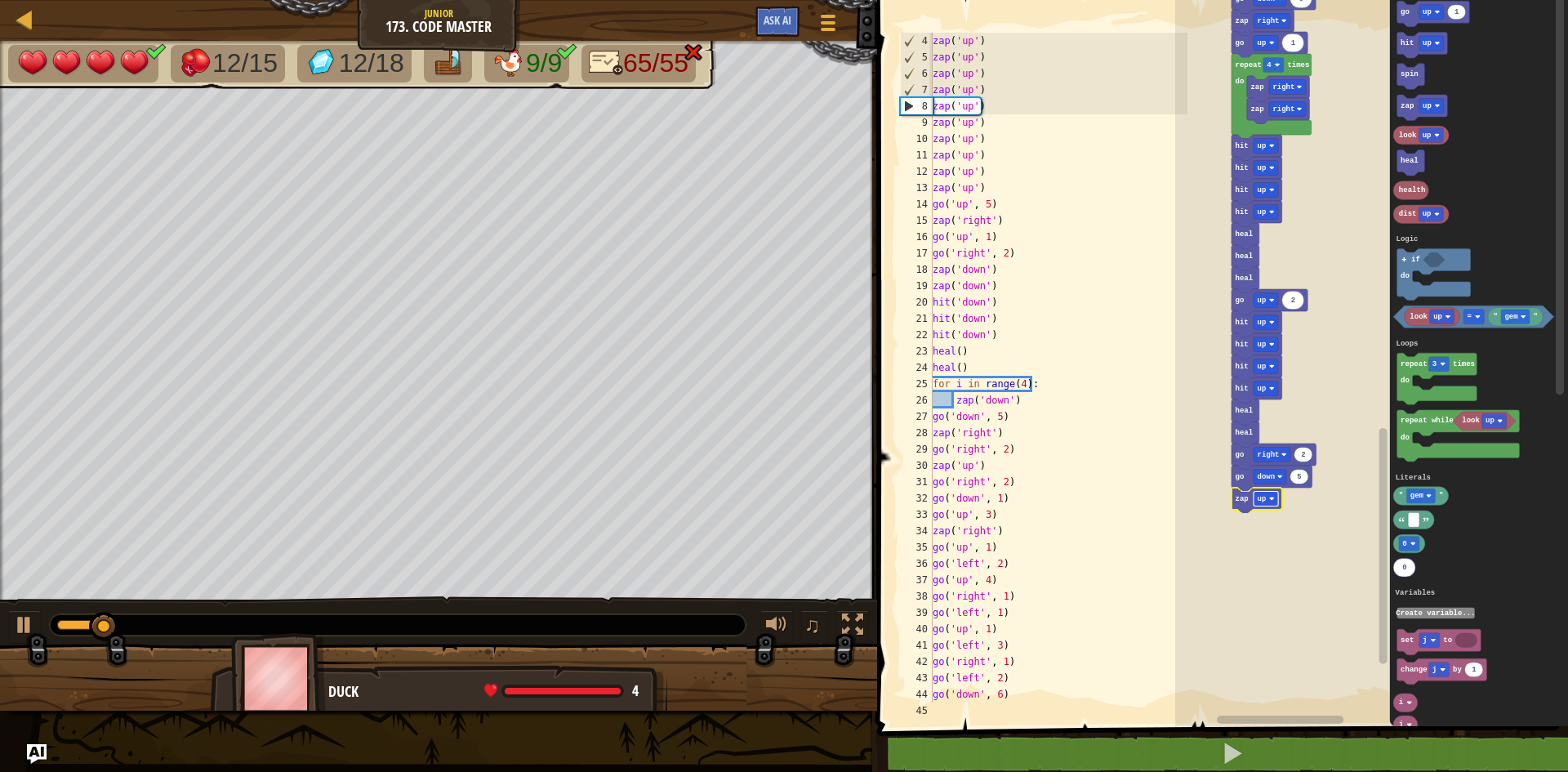
click at [1274, 501] on image "Blockly Workspace" at bounding box center [1271, 498] width 6 height 6
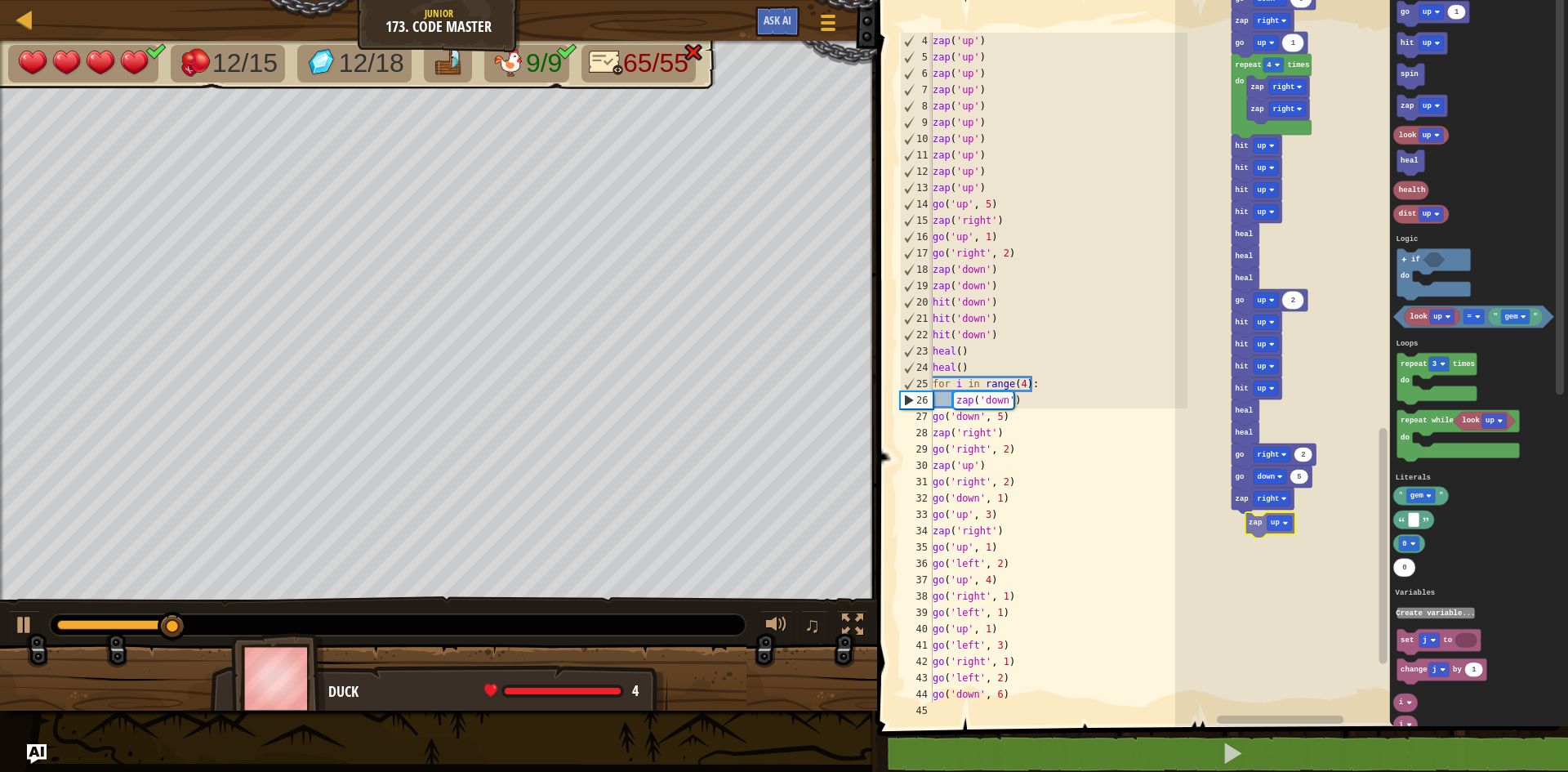
click at [1258, 529] on div "Logic Loops Literals Variables Start zap up zap up zap up zap up zap up zap up …" at bounding box center [1372, 358] width 393 height 734
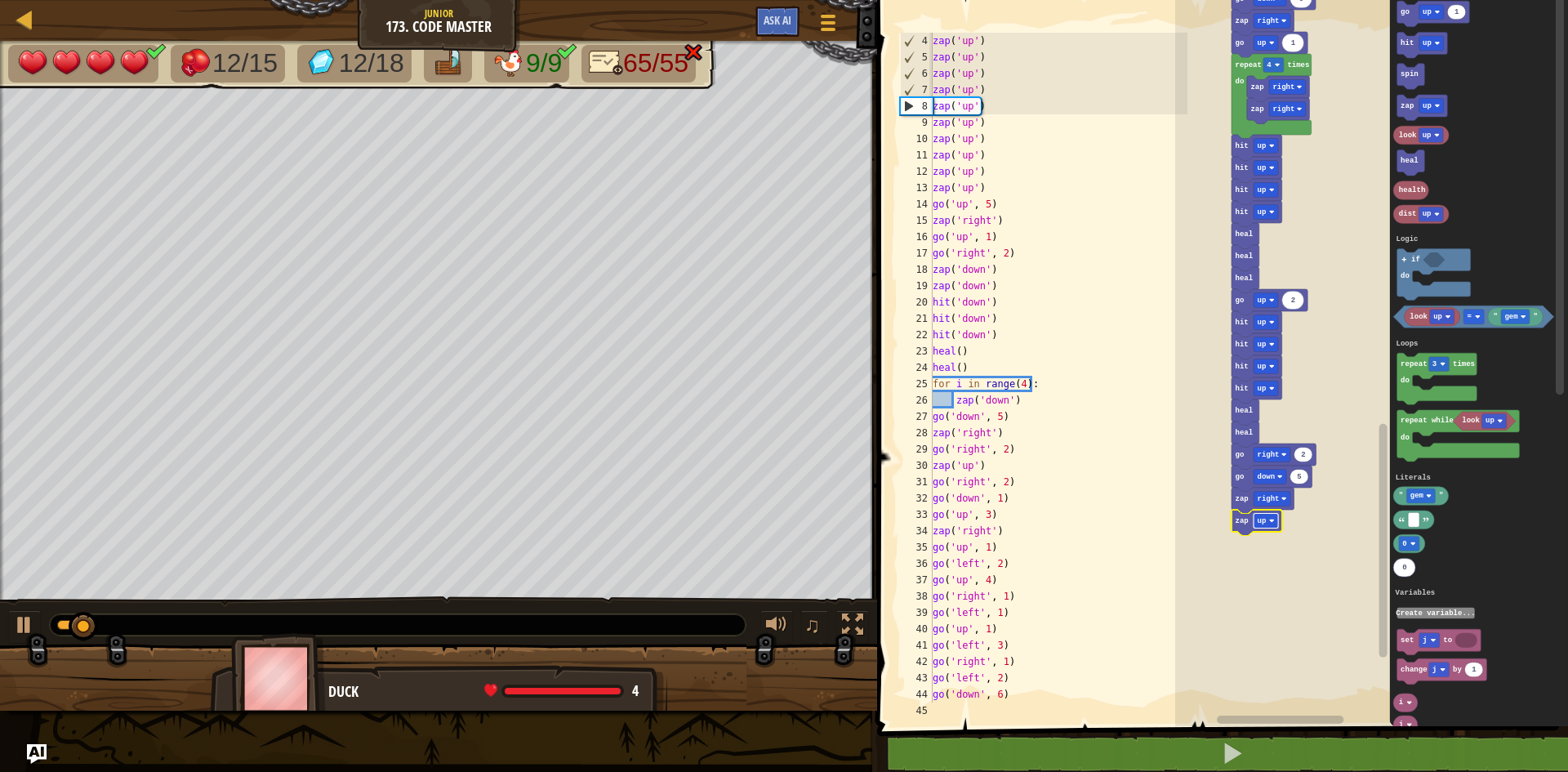
click at [1274, 524] on rect "Blockly Workspace" at bounding box center [1266, 521] width 24 height 14
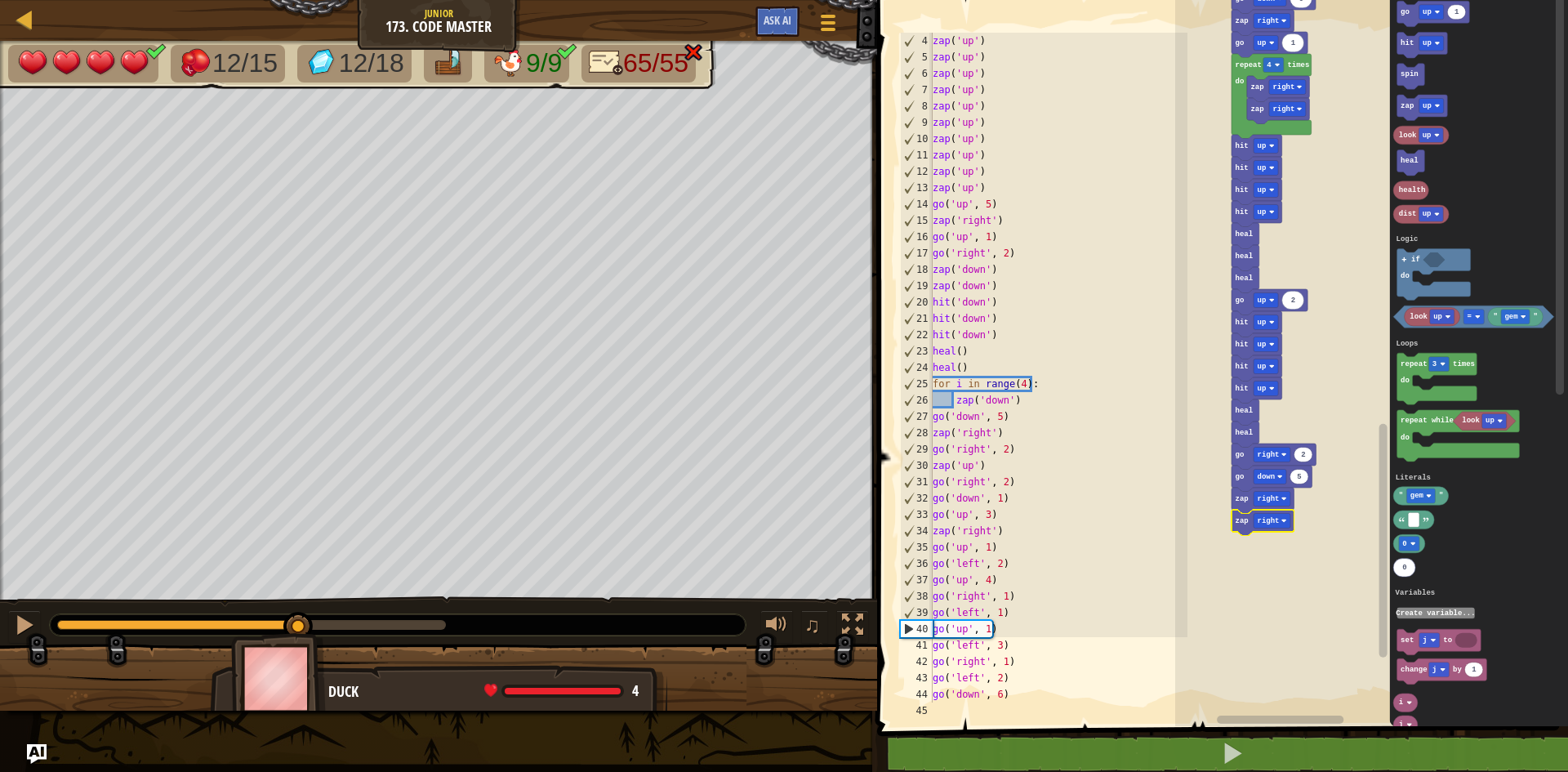
drag, startPoint x: 206, startPoint y: 624, endPoint x: 265, endPoint y: 629, distance: 59.2
click at [351, 625] on div at bounding box center [251, 625] width 388 height 10
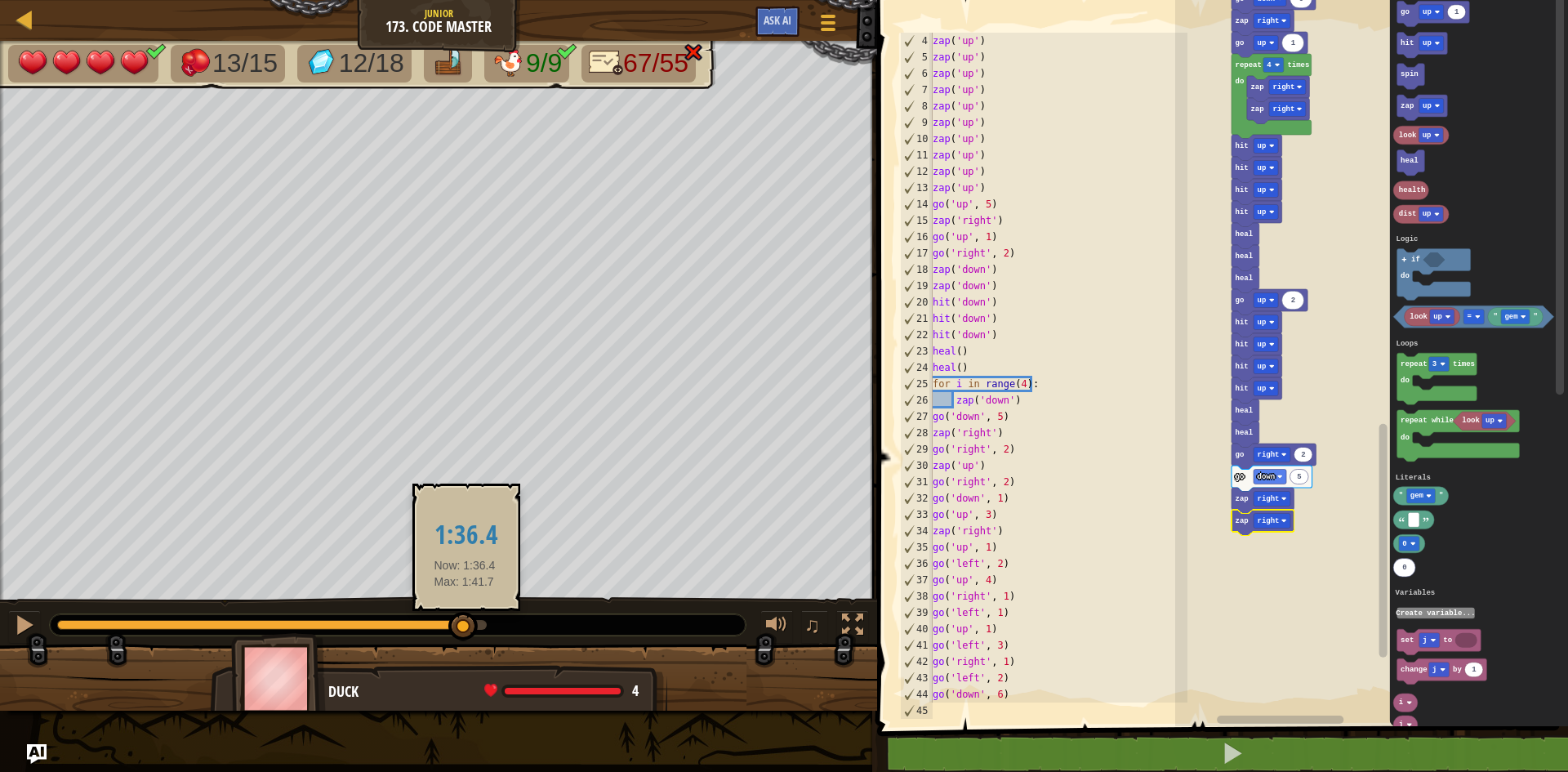
drag, startPoint x: 265, startPoint y: 629, endPoint x: 464, endPoint y: 630, distance: 199.0
click at [464, 630] on div at bounding box center [272, 625] width 430 height 10
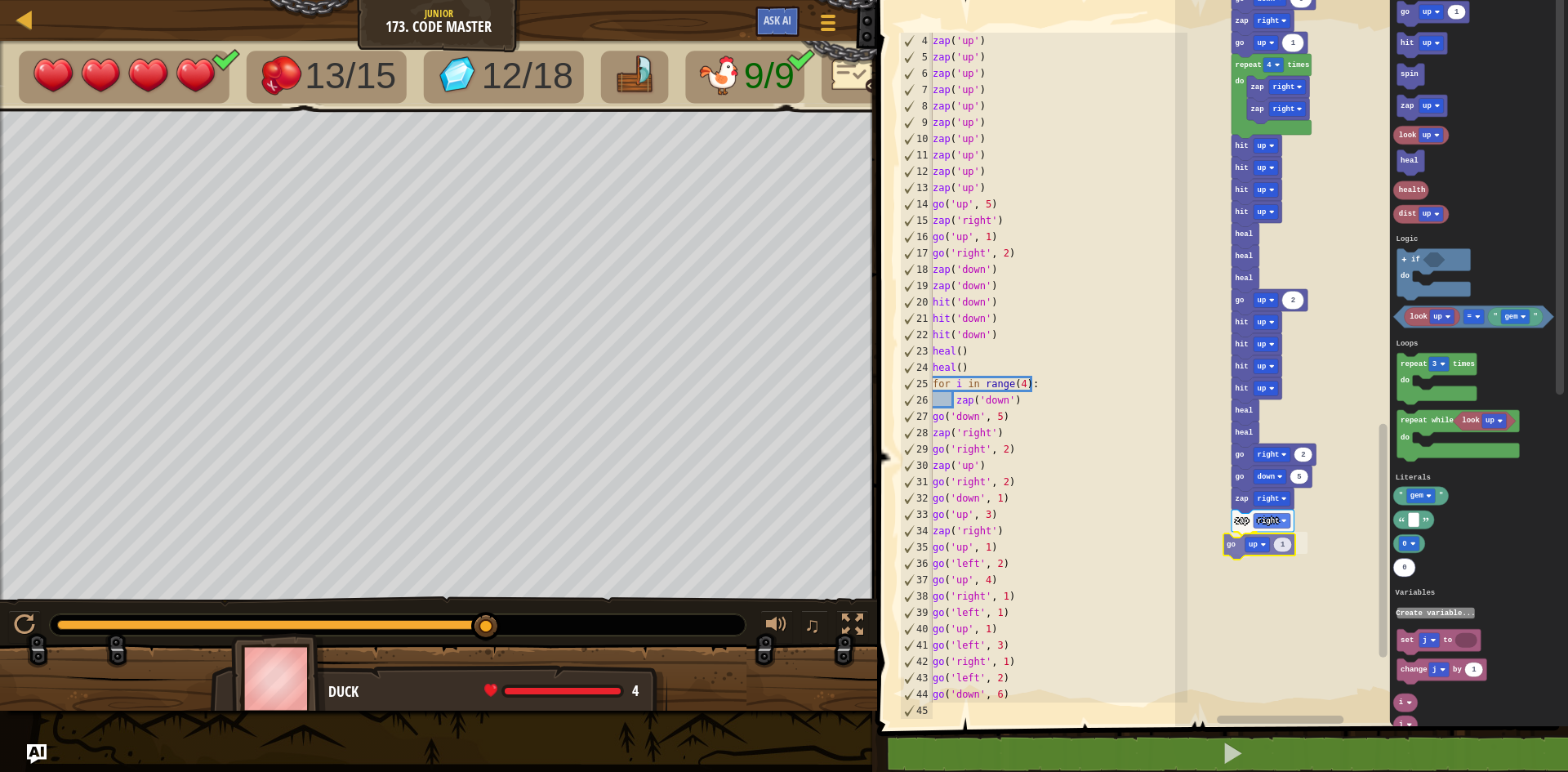
click at [1233, 550] on div "Logic Loops Literals Variables Start zap up zap up zap up zap up zap up zap up …" at bounding box center [1372, 358] width 393 height 734
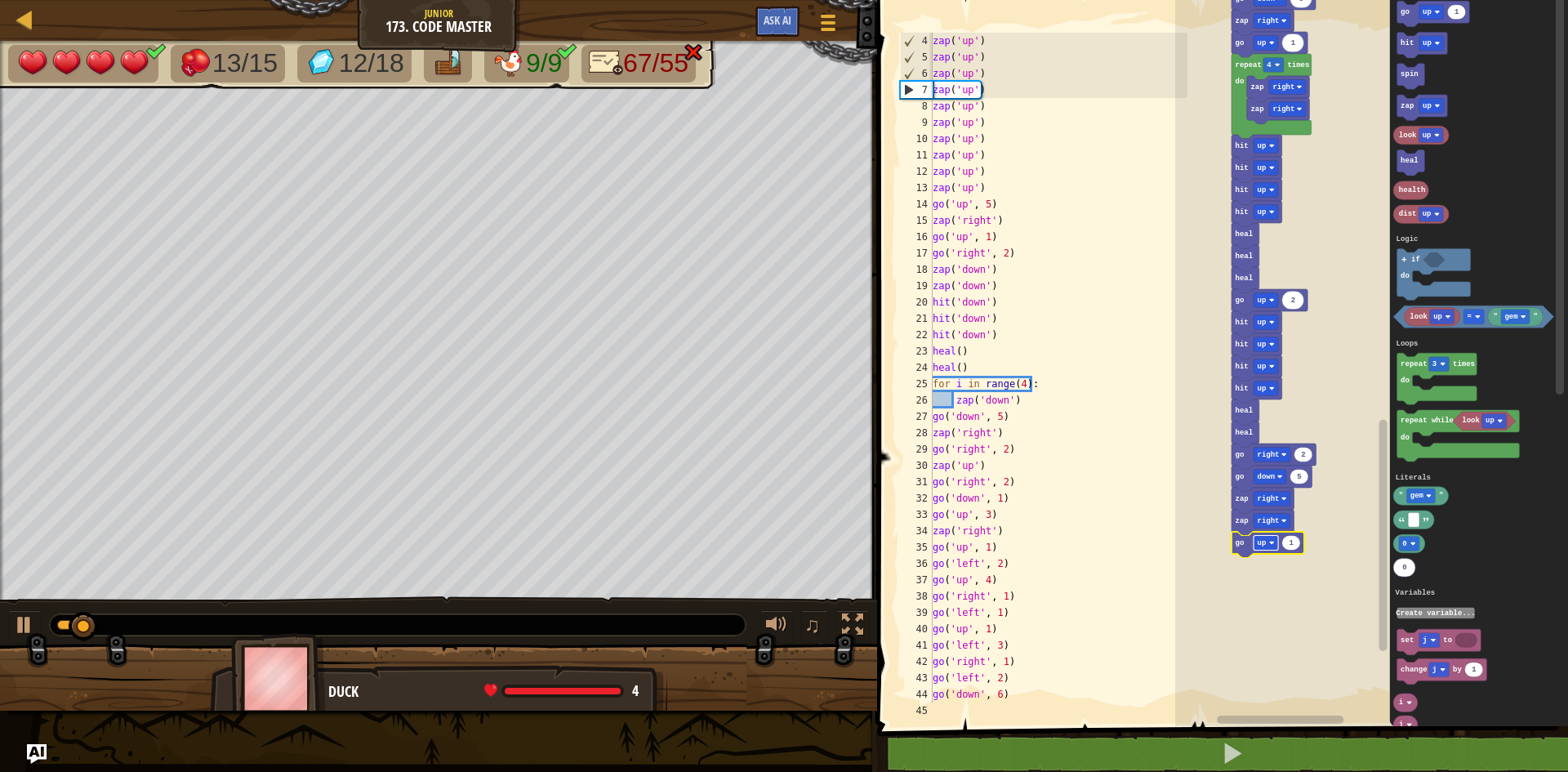
click at [1269, 544] on rect "Blockly Workspace" at bounding box center [1266, 543] width 24 height 14
click at [1308, 545] on icon "Blockly Workspace" at bounding box center [1303, 543] width 19 height 14
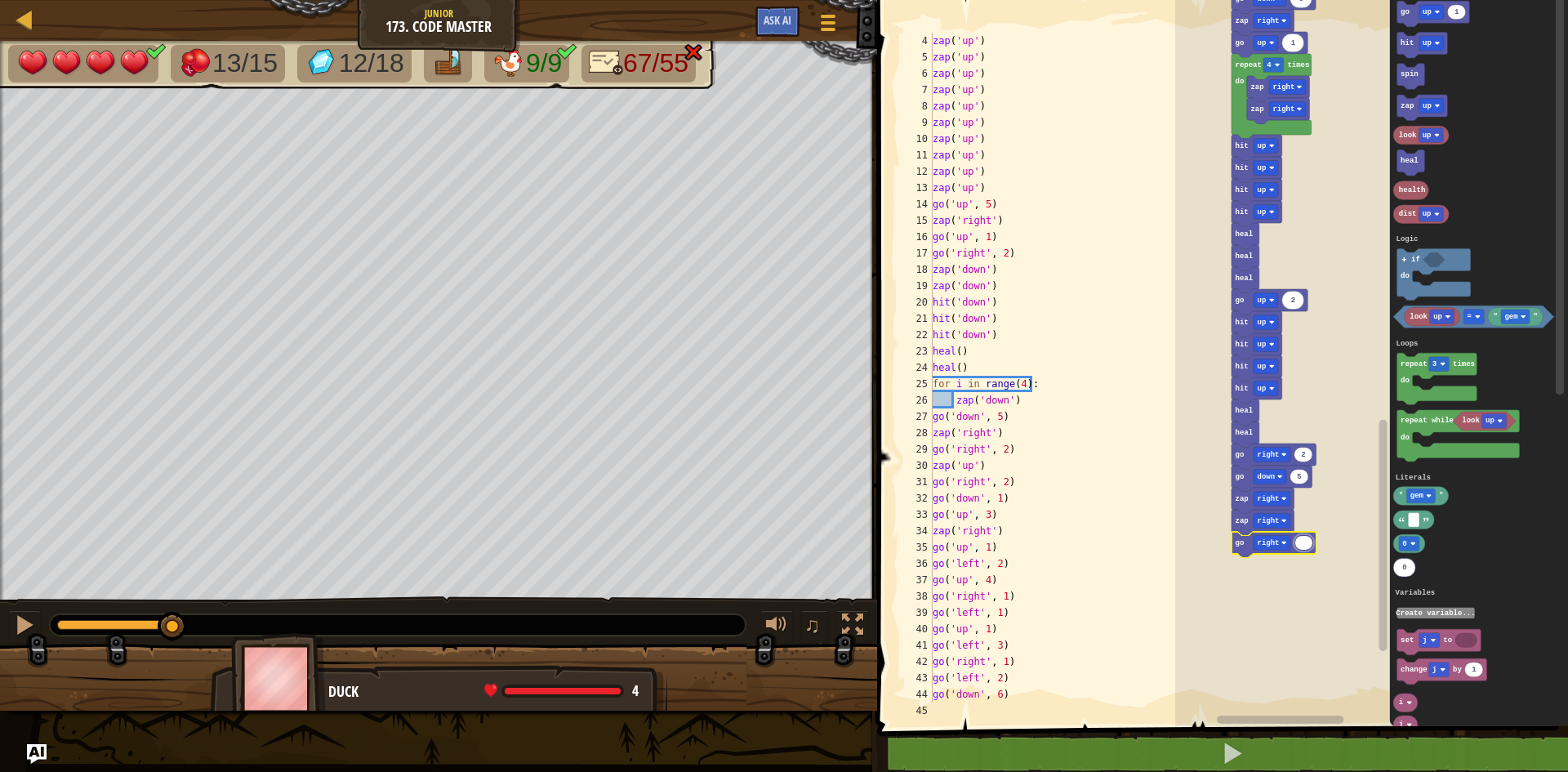
type input "4"
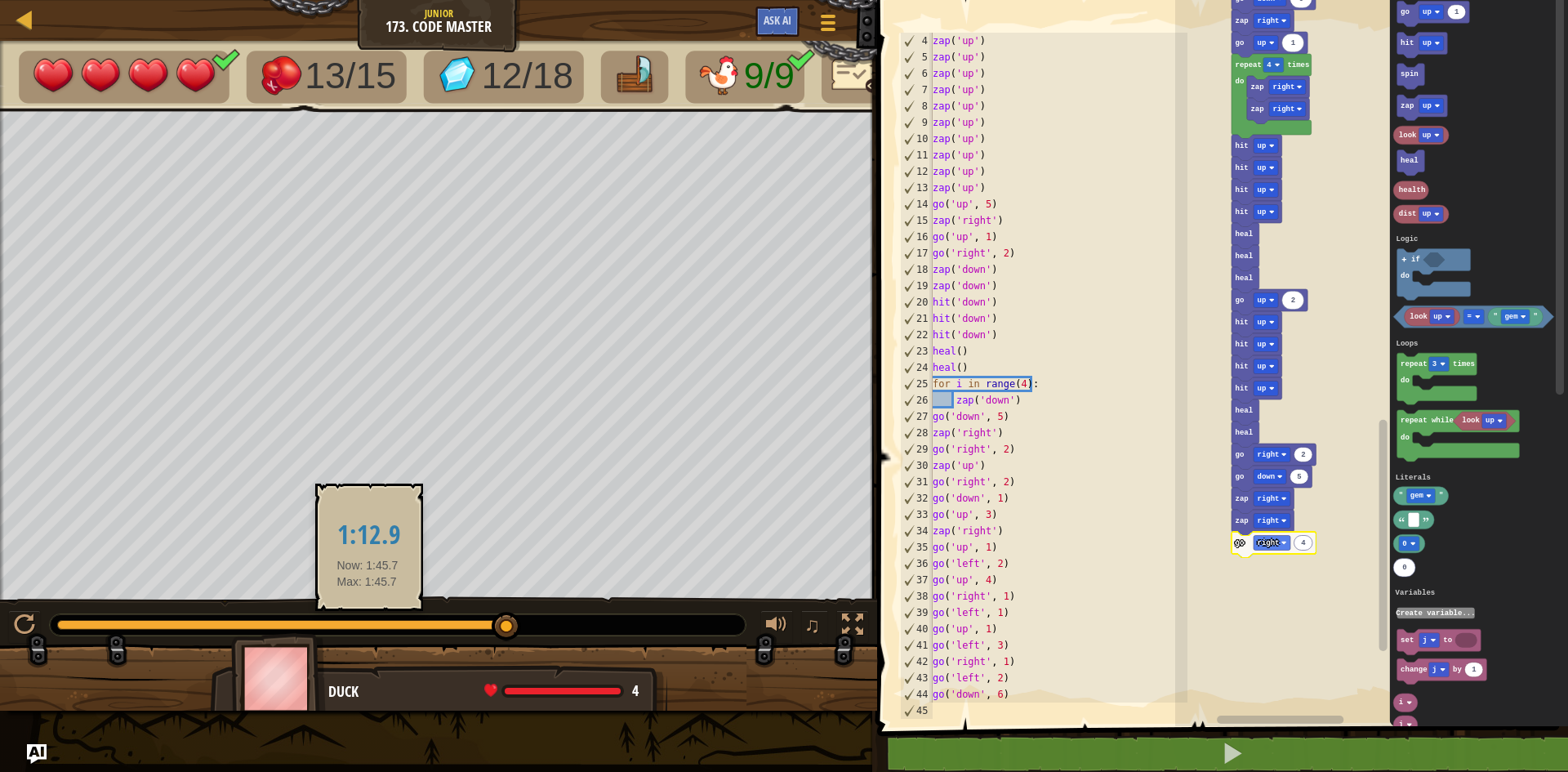
drag, startPoint x: 99, startPoint y: 633, endPoint x: 366, endPoint y: 627, distance: 267.1
click at [367, 627] on div at bounding box center [282, 625] width 450 height 10
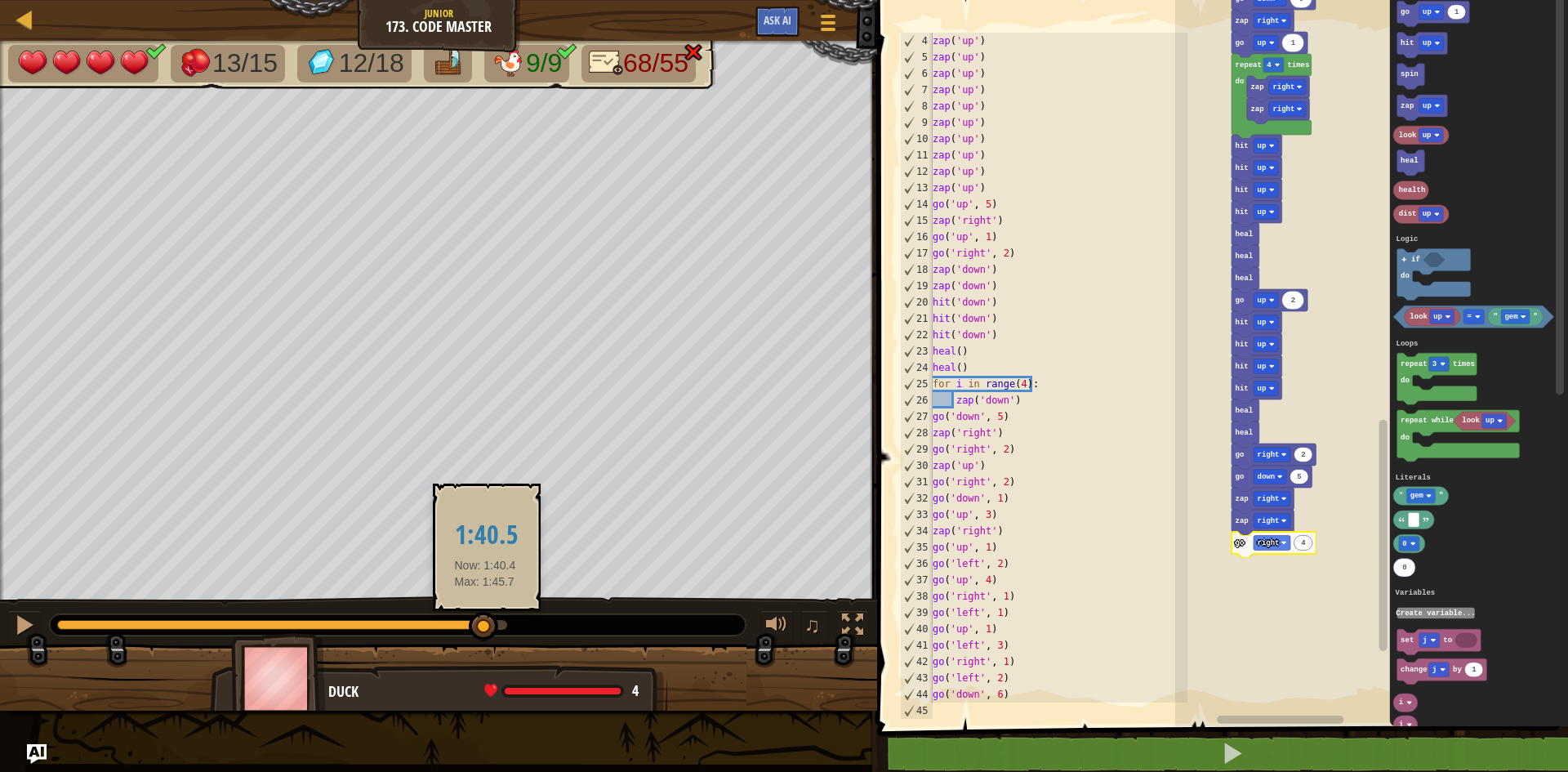
drag, startPoint x: 67, startPoint y: 623, endPoint x: 485, endPoint y: 630, distance: 418.1
click at [485, 630] on div at bounding box center [483, 626] width 29 height 29
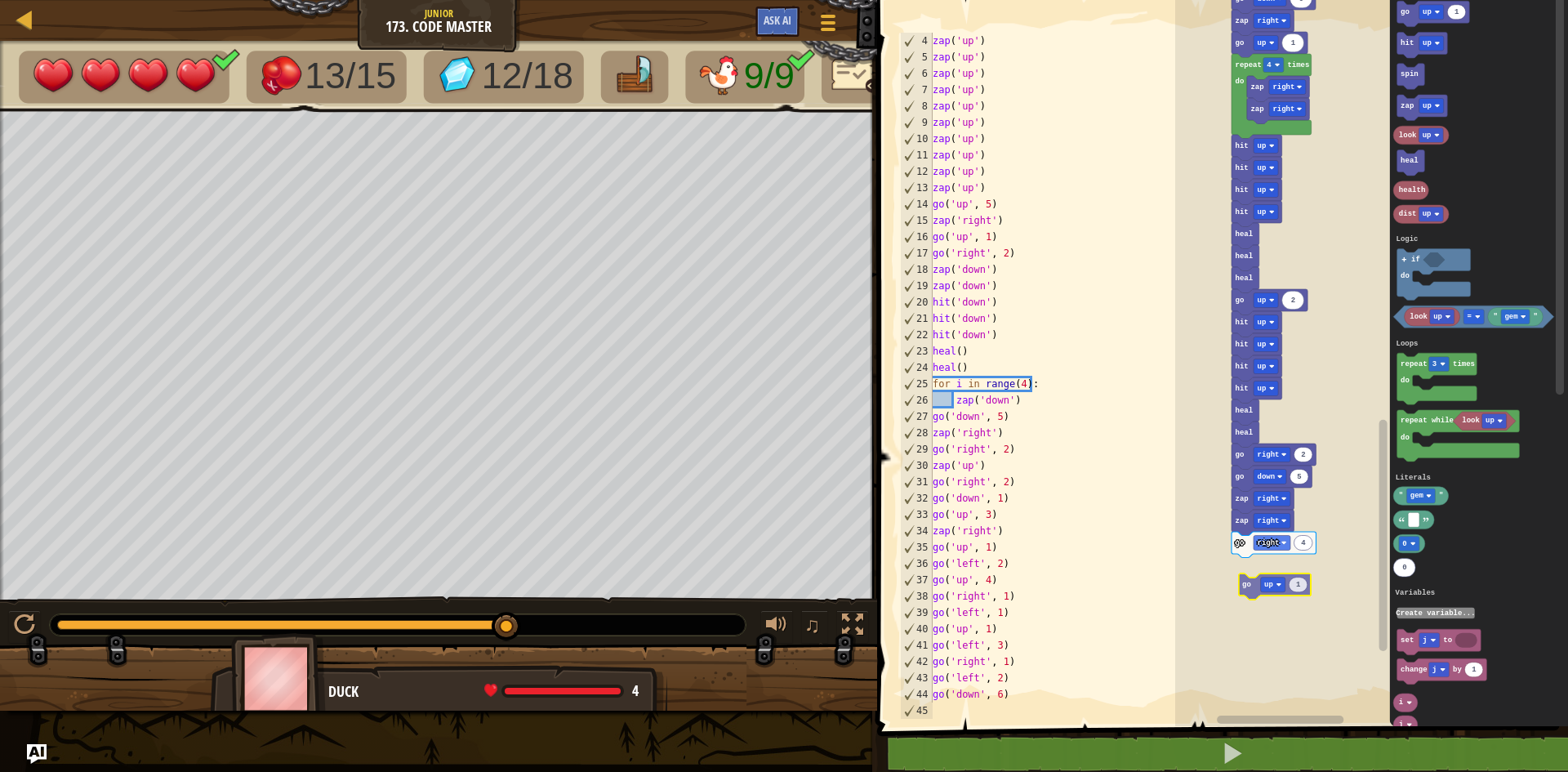
click at [1244, 575] on div "Logic Loops Literals Variables Start zap up zap up zap up zap up zap up zap up …" at bounding box center [1372, 358] width 393 height 734
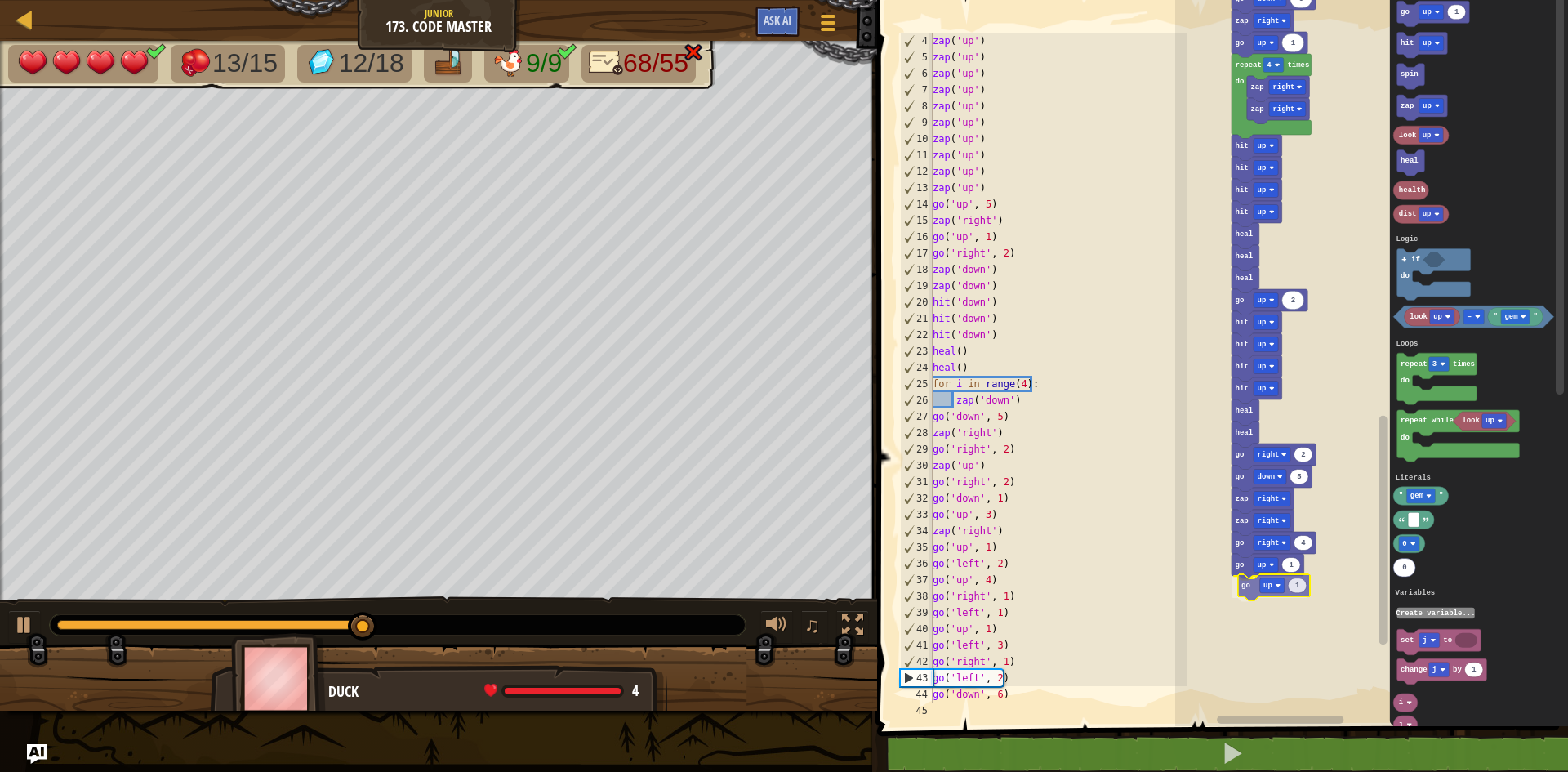
click at [1252, 596] on div "Logic Loops Literals Variables Start zap up zap up zap up zap up zap up zap up …" at bounding box center [1372, 358] width 393 height 734
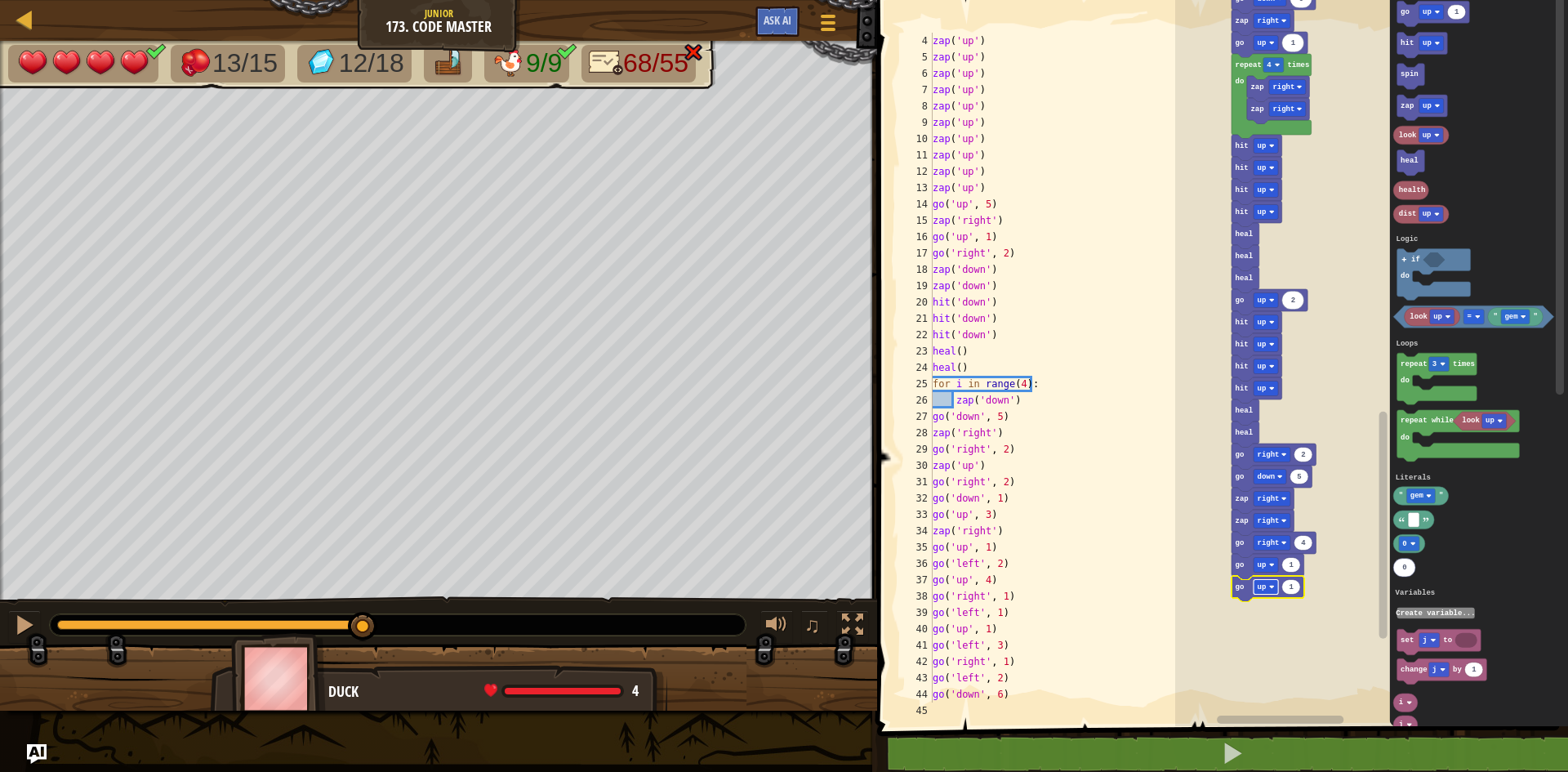
click at [1271, 589] on image "Blockly Workspace" at bounding box center [1271, 587] width 6 height 6
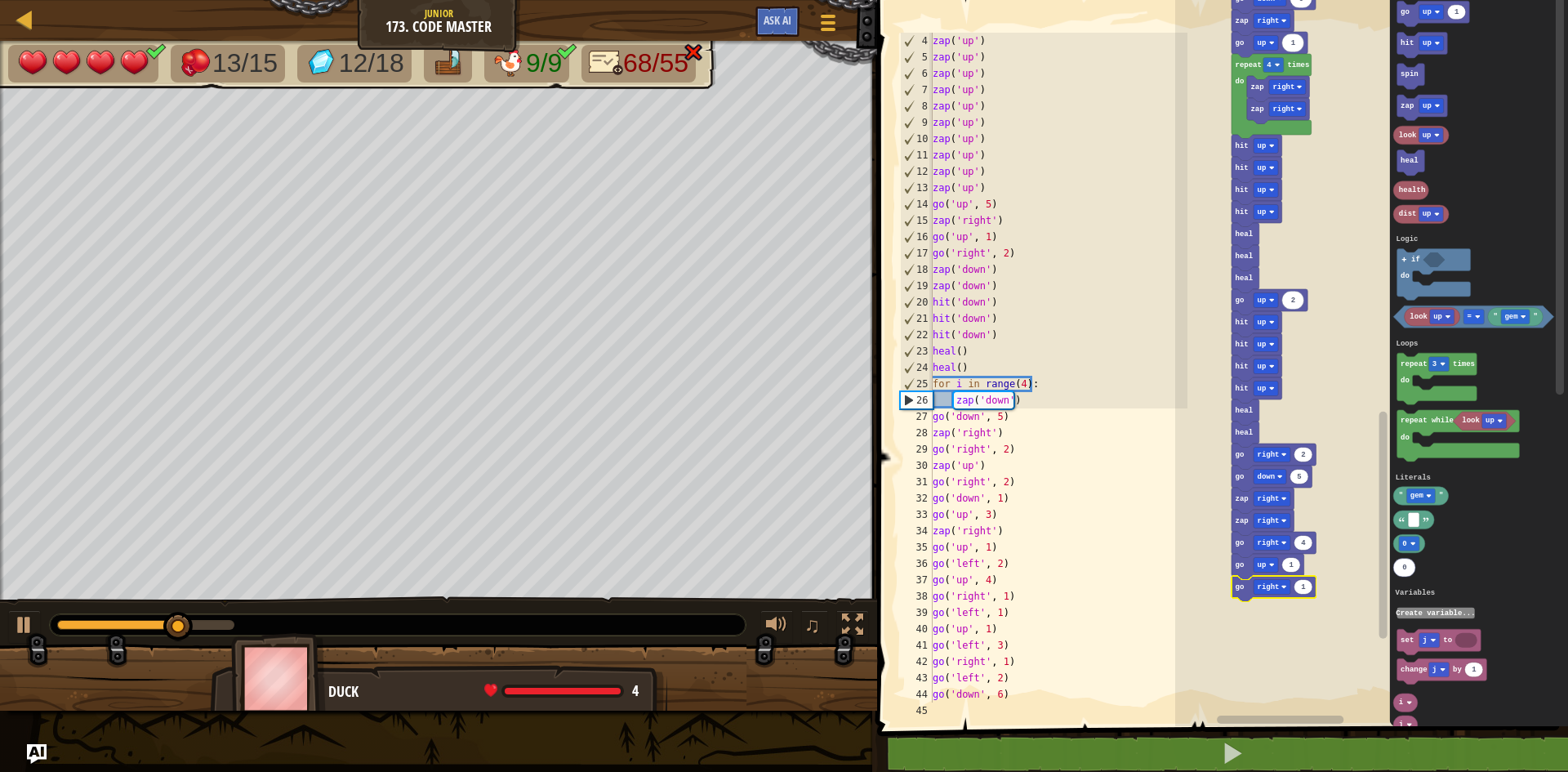
click at [1305, 589] on text "1" at bounding box center [1304, 587] width 5 height 8
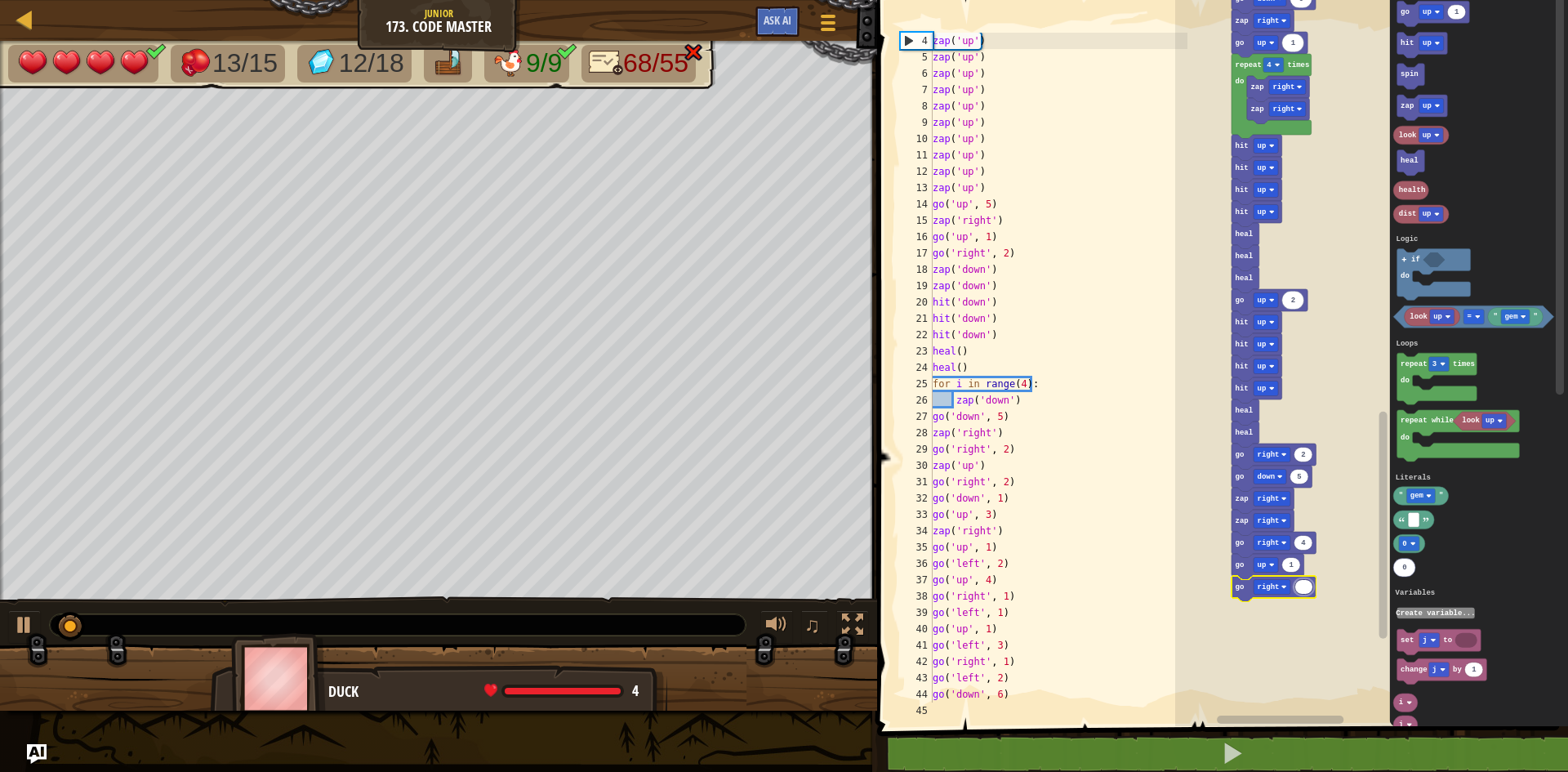
type input "2"
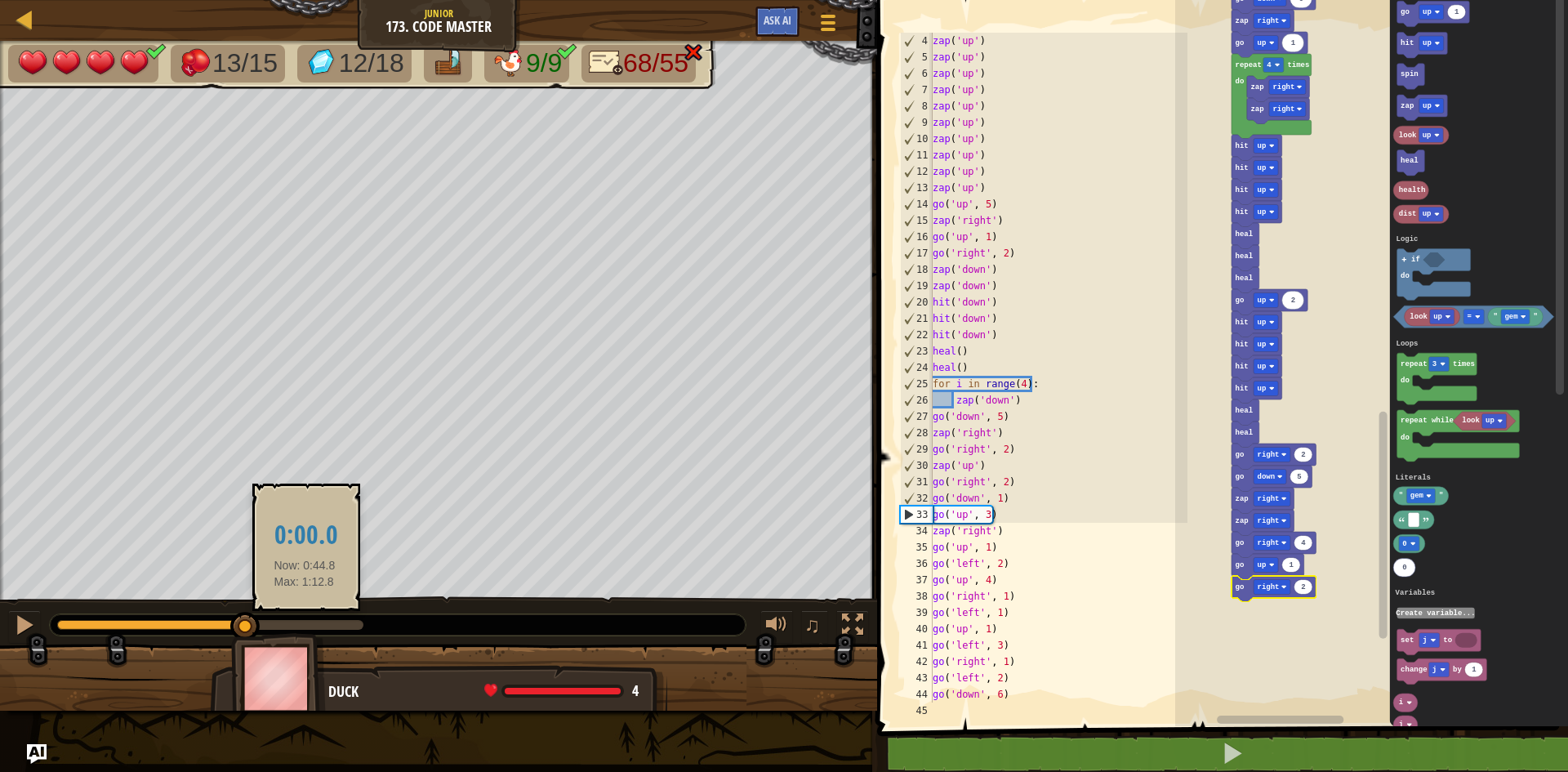
drag, startPoint x: 88, startPoint y: 625, endPoint x: 298, endPoint y: 625, distance: 210.0
click at [306, 625] on div at bounding box center [210, 625] width 306 height 10
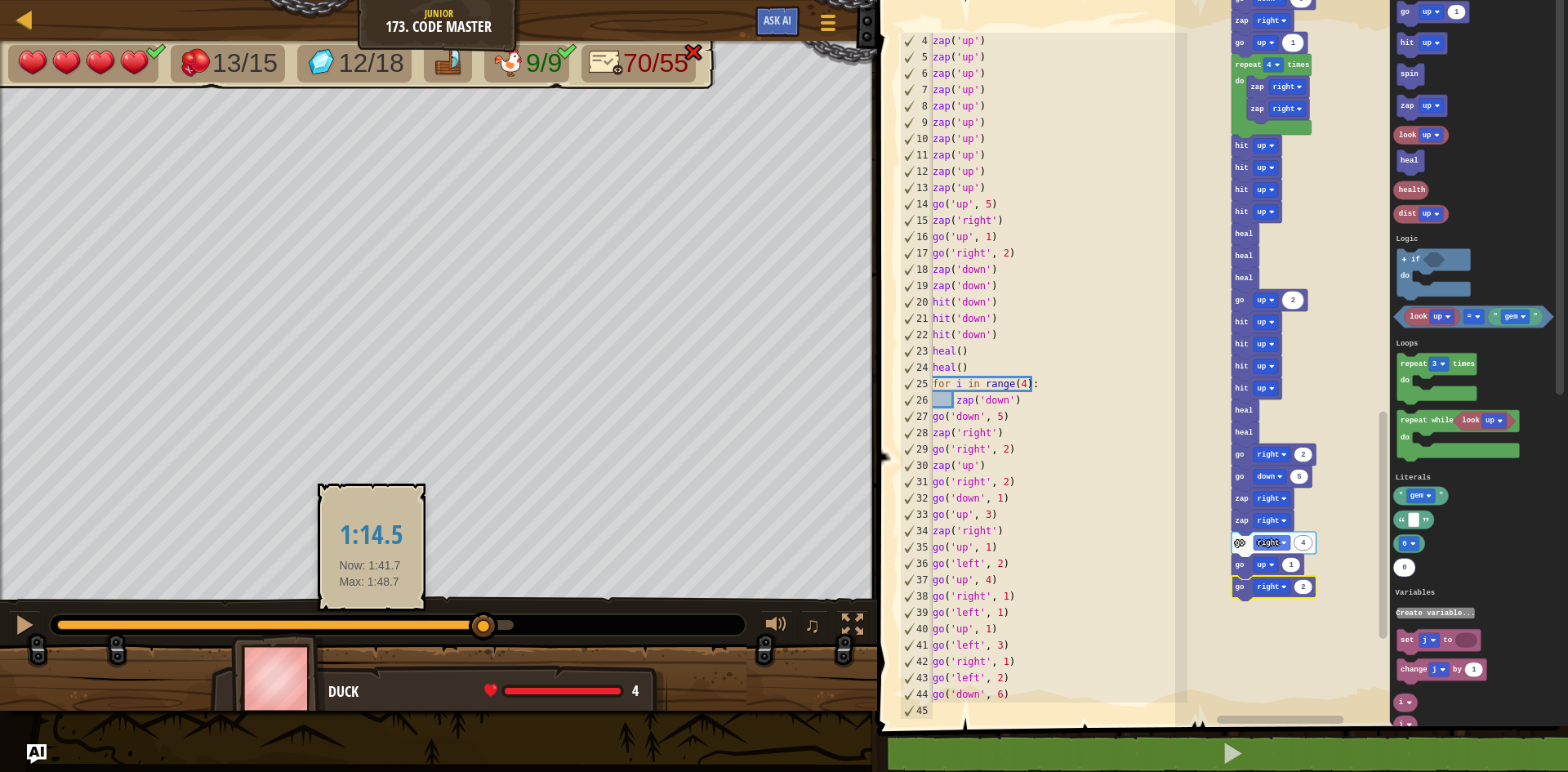
drag, startPoint x: 298, startPoint y: 625, endPoint x: 370, endPoint y: 621, distance: 72.1
click at [370, 621] on div at bounding box center [286, 625] width 457 height 10
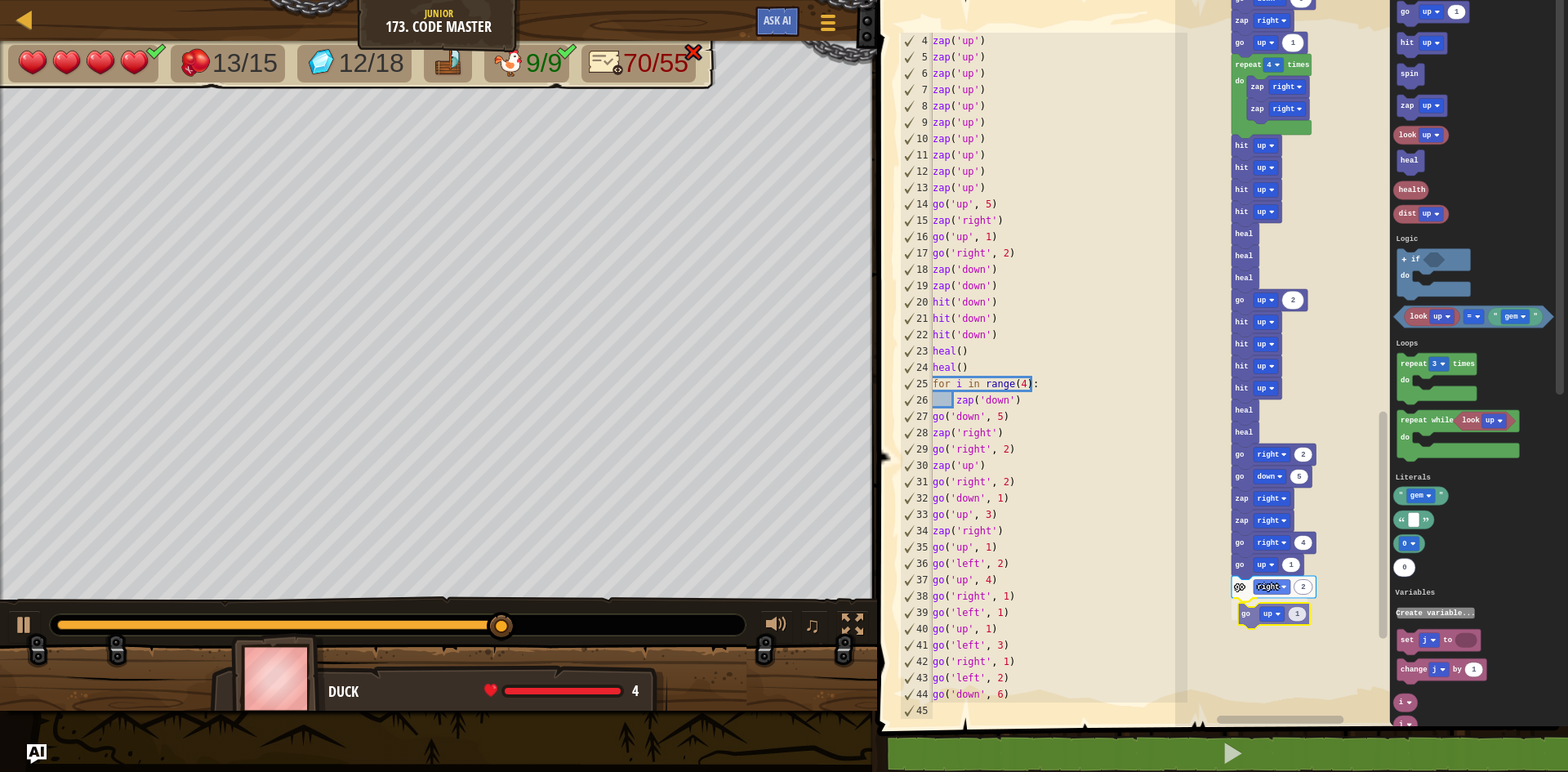
click at [1252, 624] on div "Logic Loops Literals Variables Start zap up zap up zap up zap up zap up zap up …" at bounding box center [1372, 358] width 393 height 734
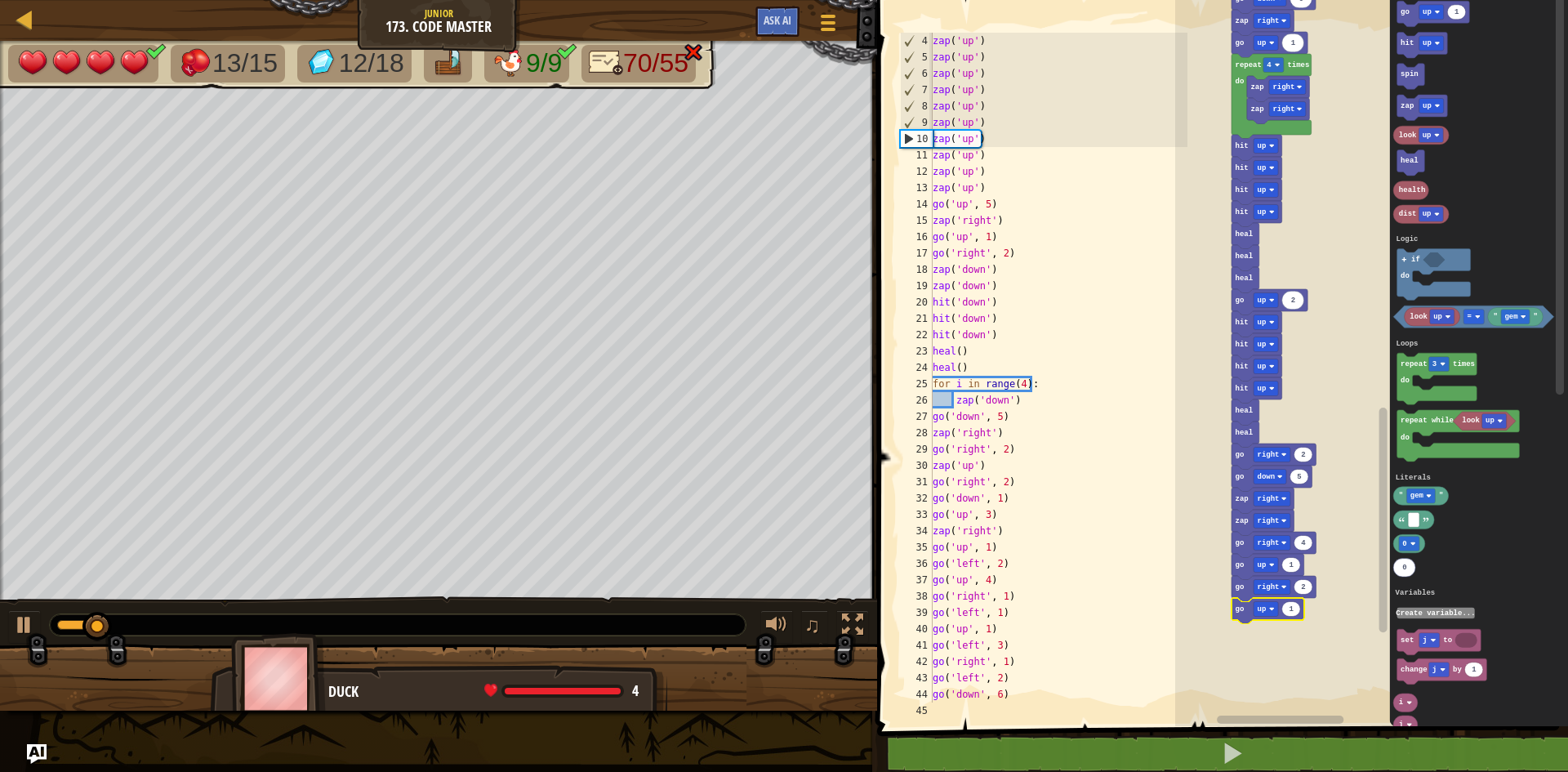
click at [1297, 611] on icon "Blockly Workspace" at bounding box center [1292, 608] width 19 height 14
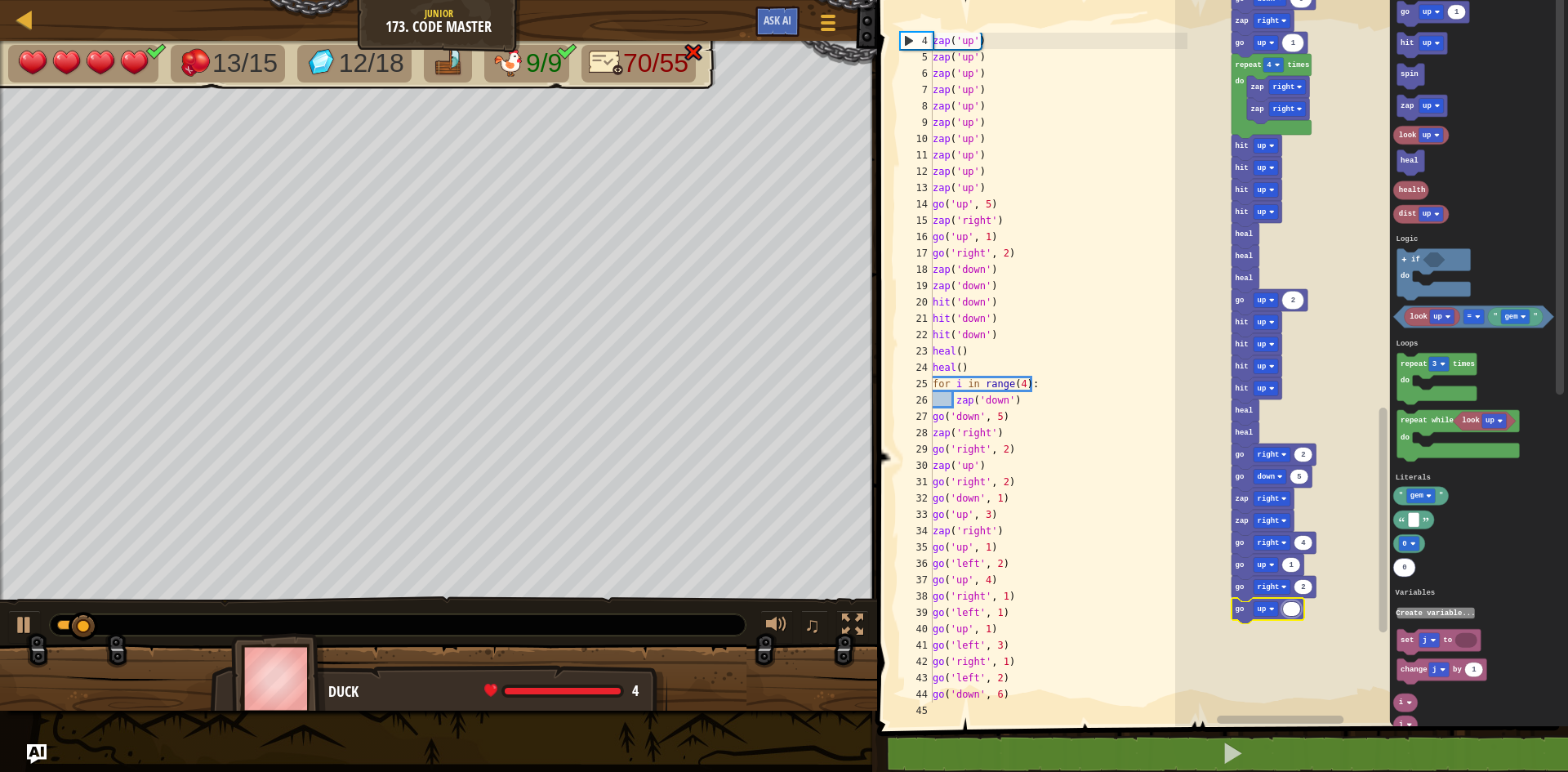
type input "3"
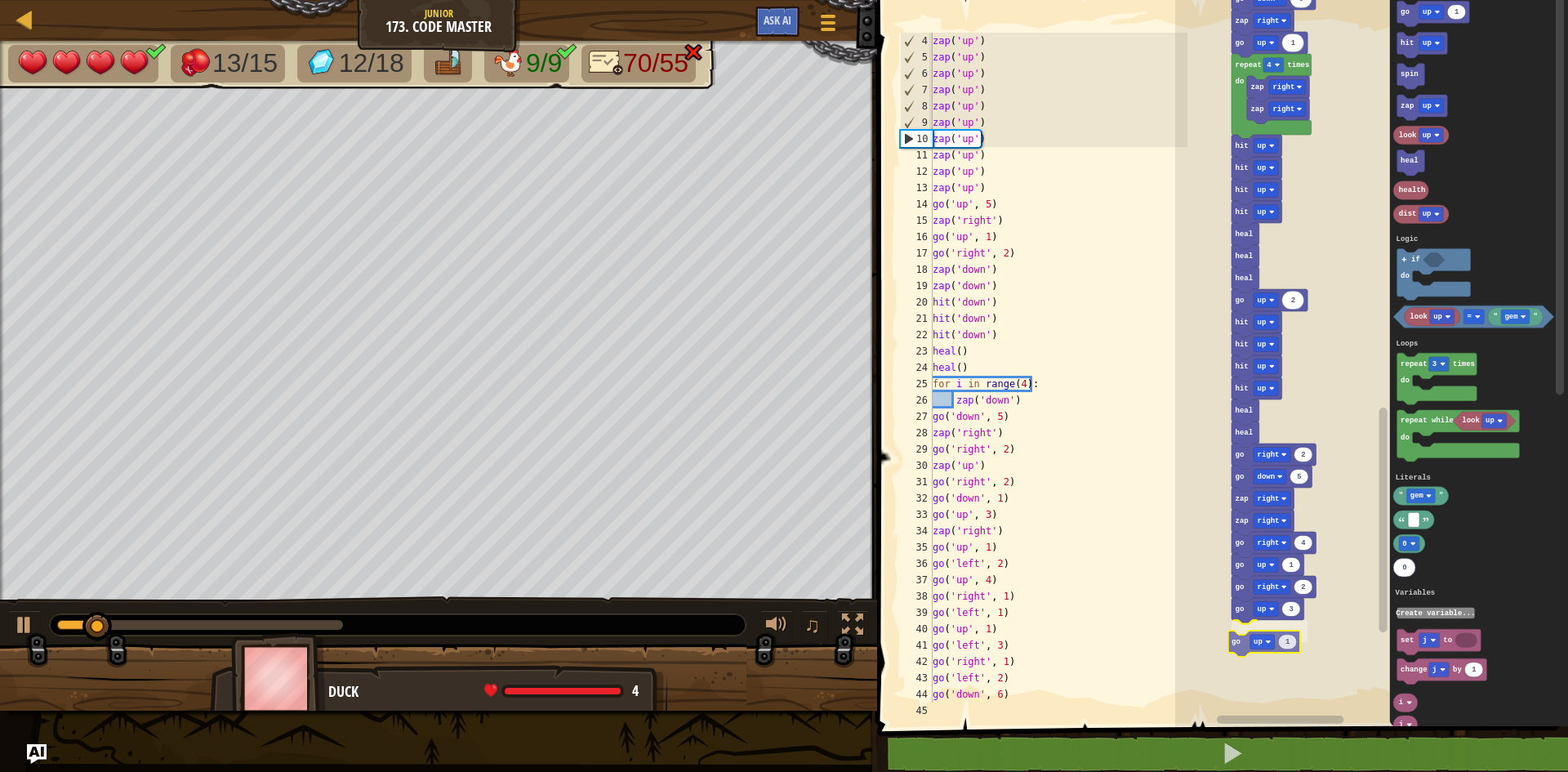
click at [1241, 652] on div "Logic Loops Literals Variables Start zap up zap up zap up zap up zap up zap up …" at bounding box center [1372, 358] width 393 height 734
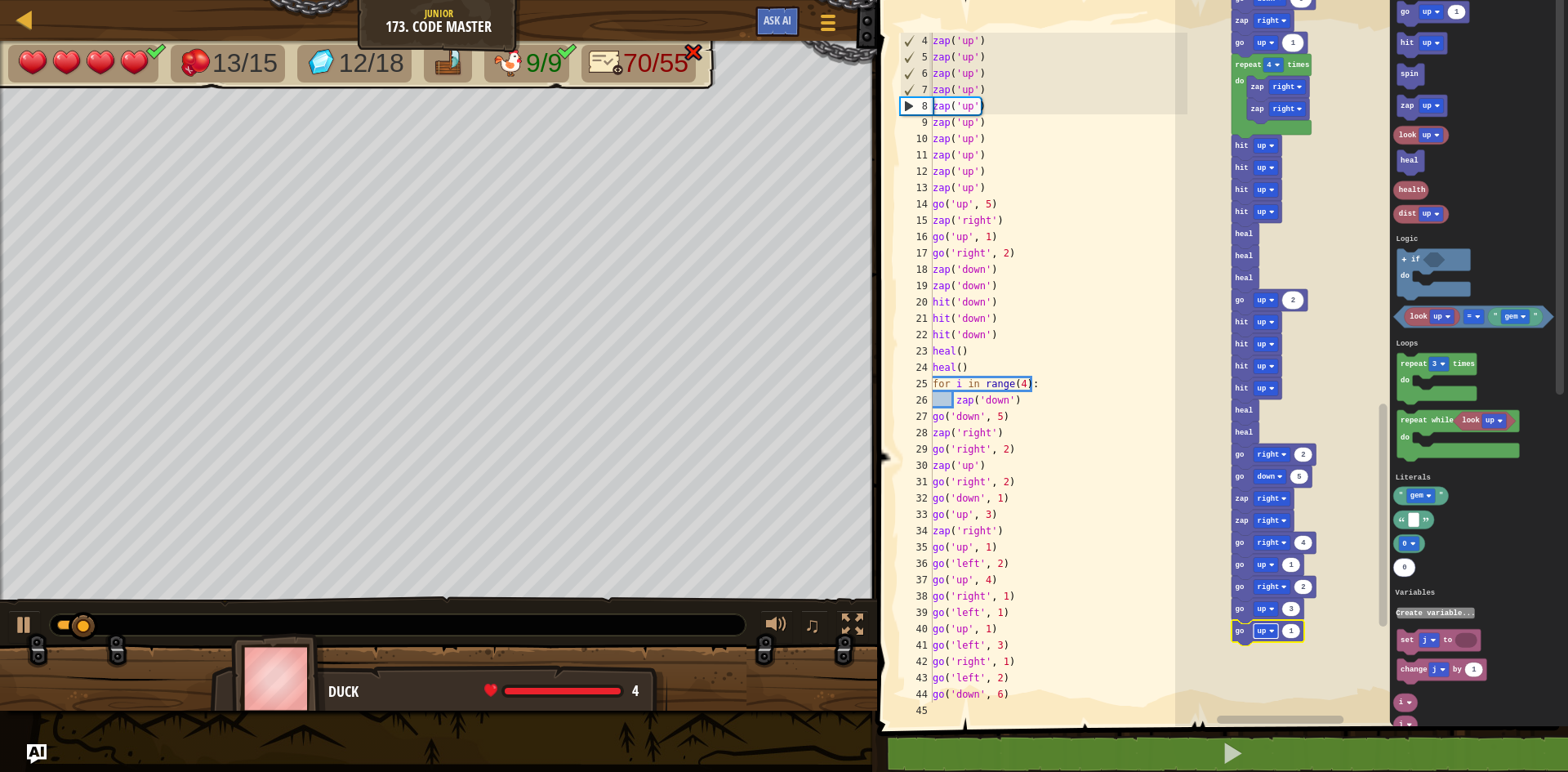
click at [1276, 632] on rect "Blockly Workspace" at bounding box center [1266, 631] width 24 height 14
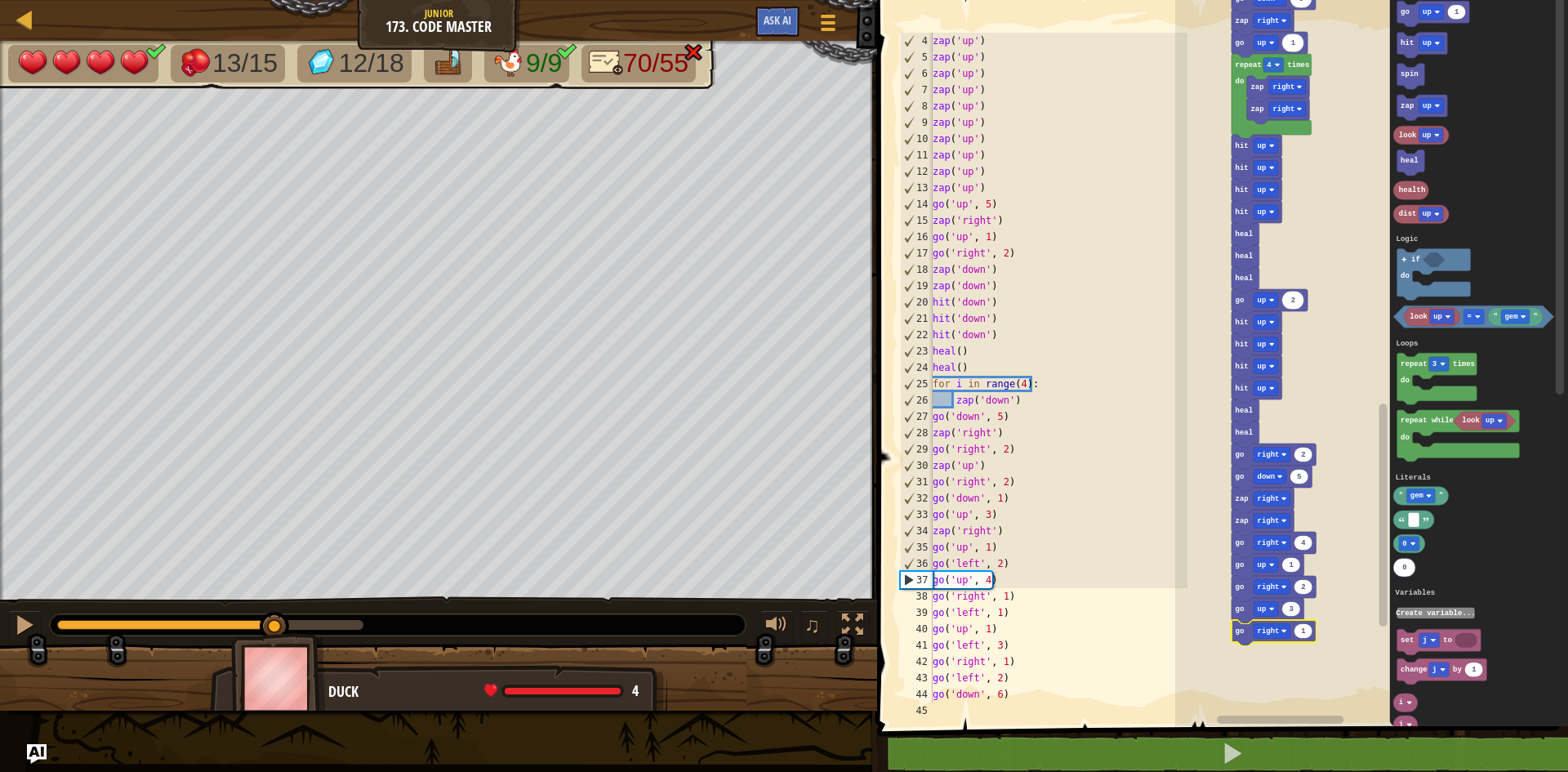
drag, startPoint x: 105, startPoint y: 619, endPoint x: 329, endPoint y: 632, distance: 224.4
click at [329, 632] on div at bounding box center [398, 625] width 696 height 21
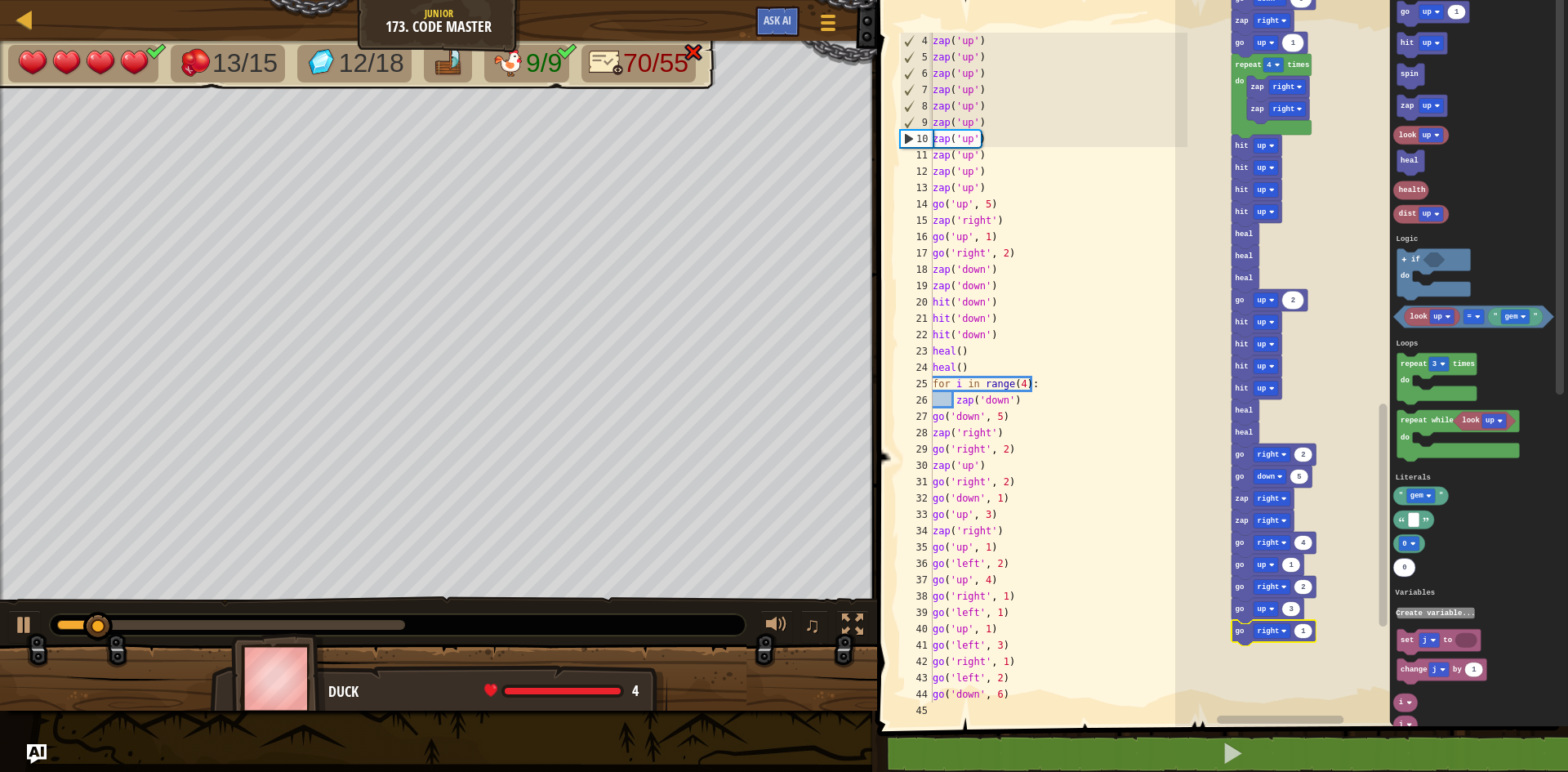
drag, startPoint x: 325, startPoint y: 630, endPoint x: 384, endPoint y: 629, distance: 59.0
click at [384, 629] on div at bounding box center [398, 625] width 696 height 21
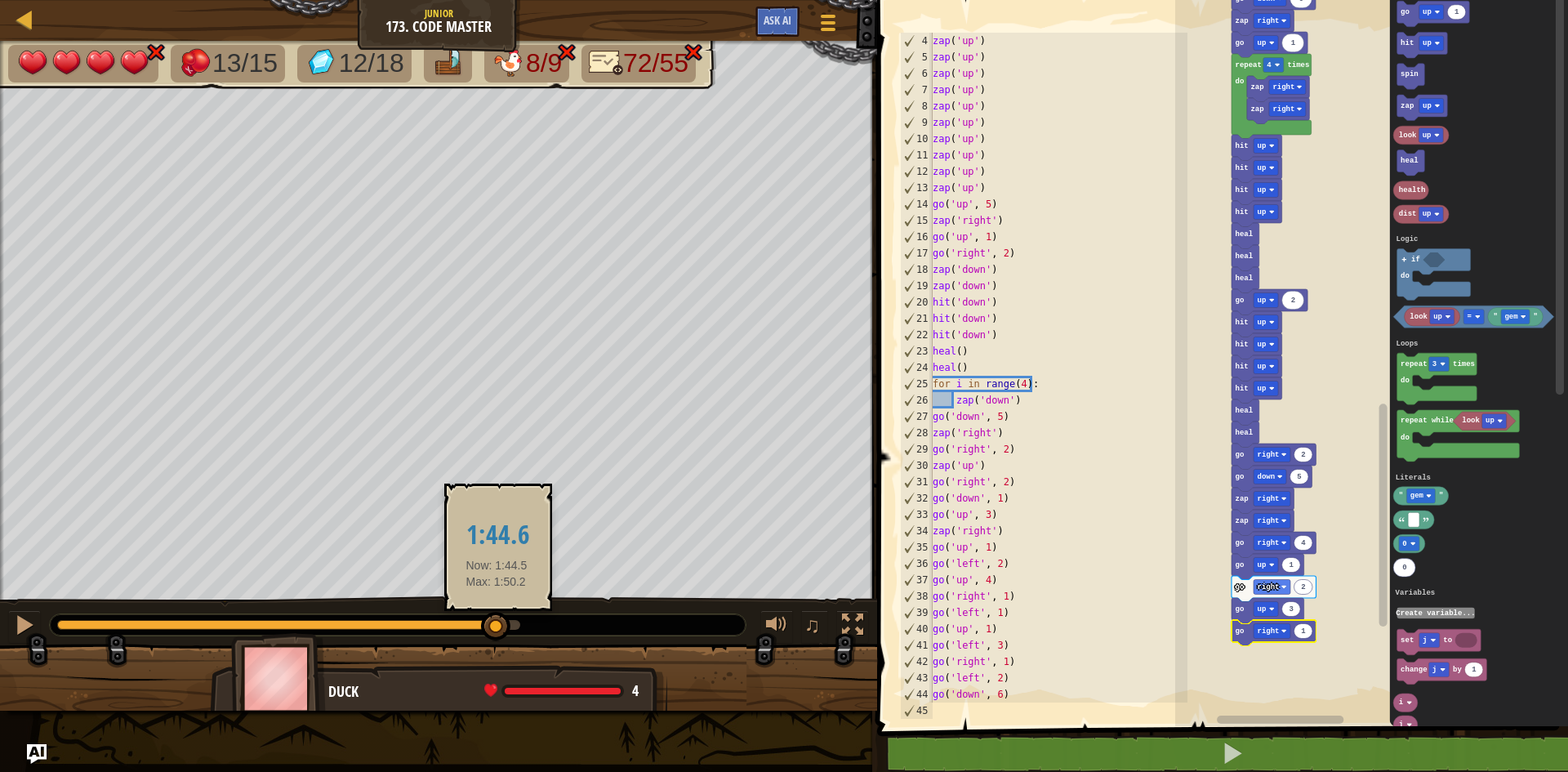
drag, startPoint x: 362, startPoint y: 629, endPoint x: 496, endPoint y: 627, distance: 134.0
click at [496, 627] on div at bounding box center [289, 625] width 463 height 10
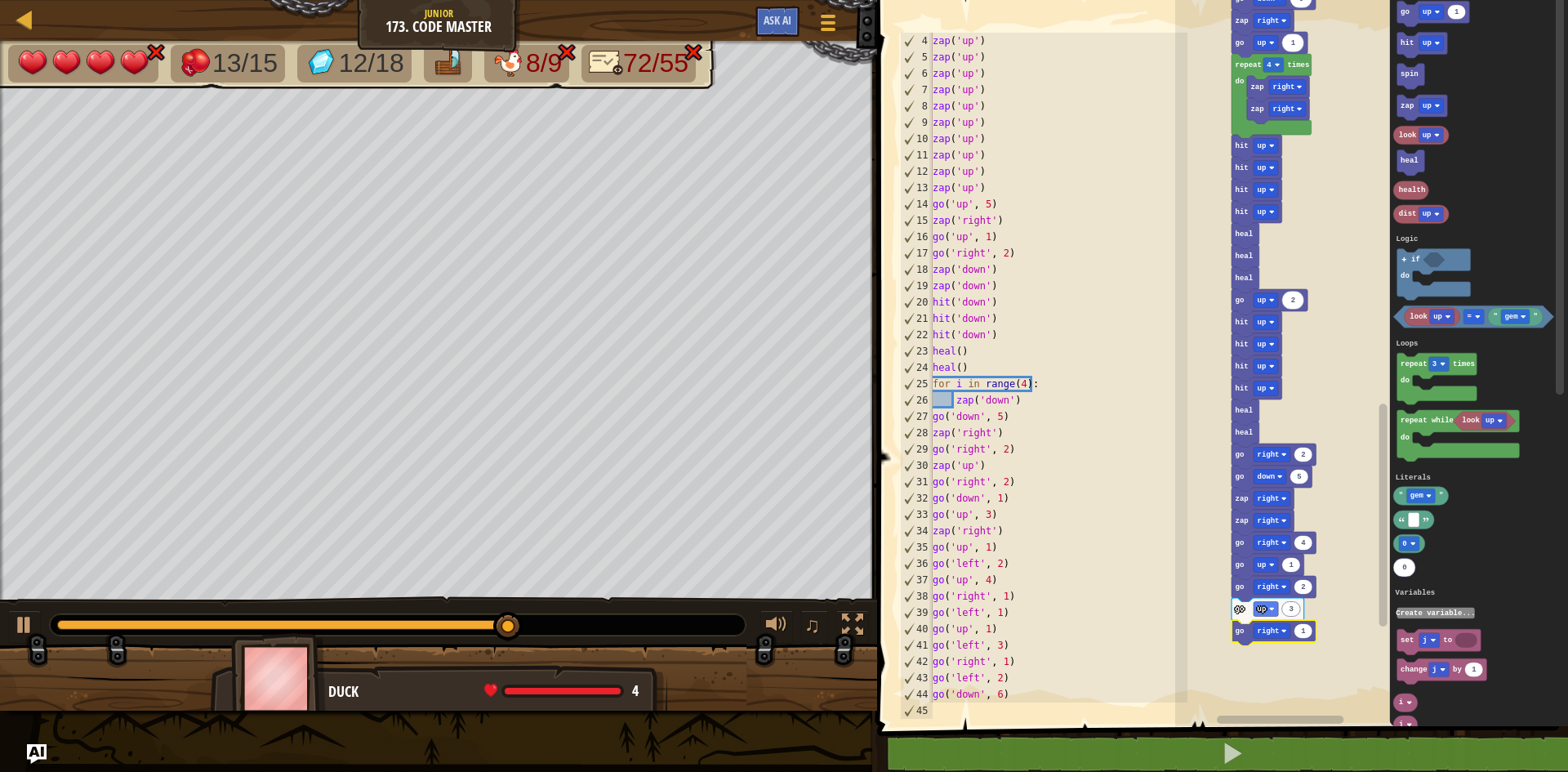
click at [1296, 612] on icon "Blockly Workspace" at bounding box center [1292, 608] width 19 height 14
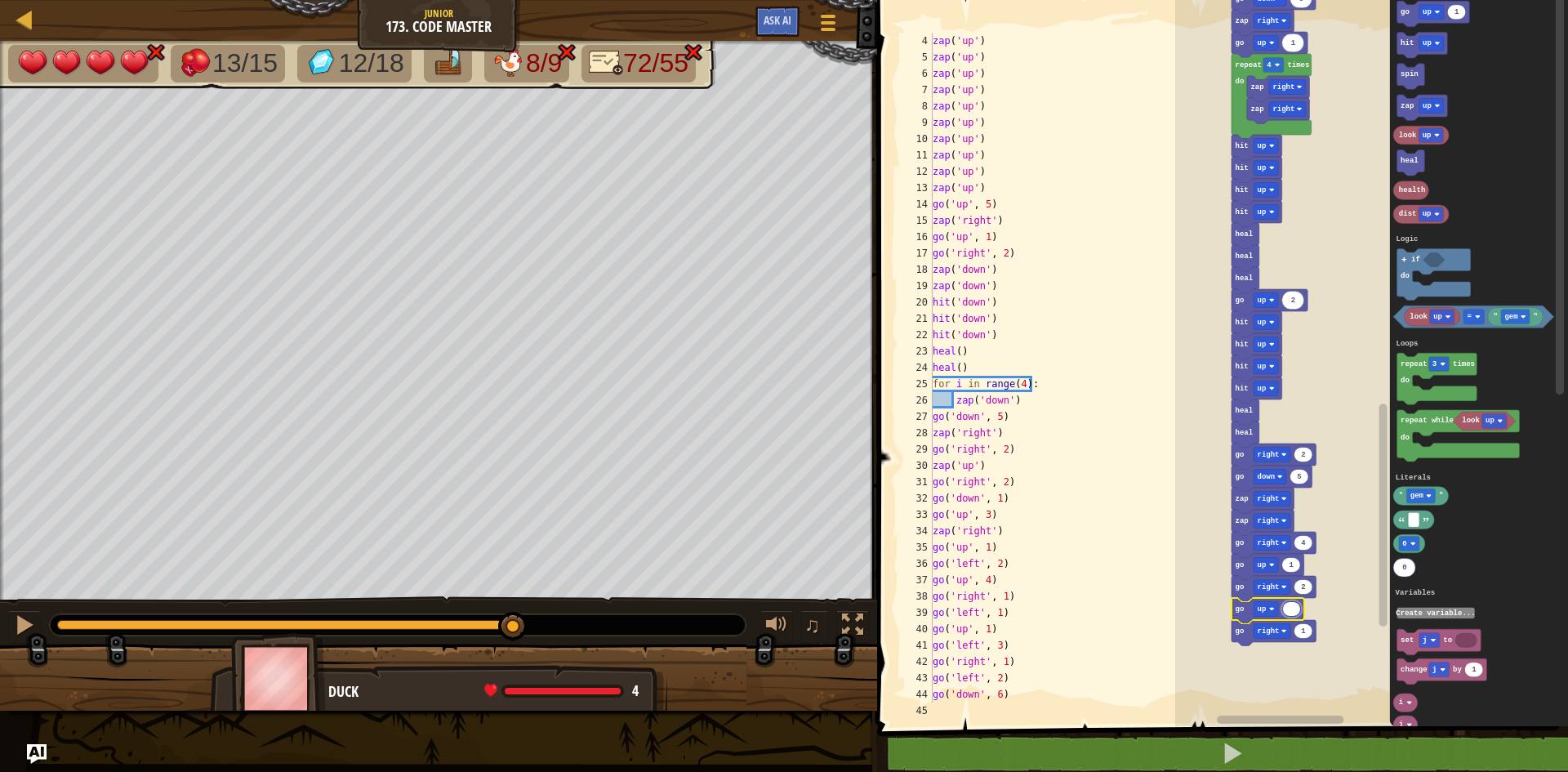
type input "2"
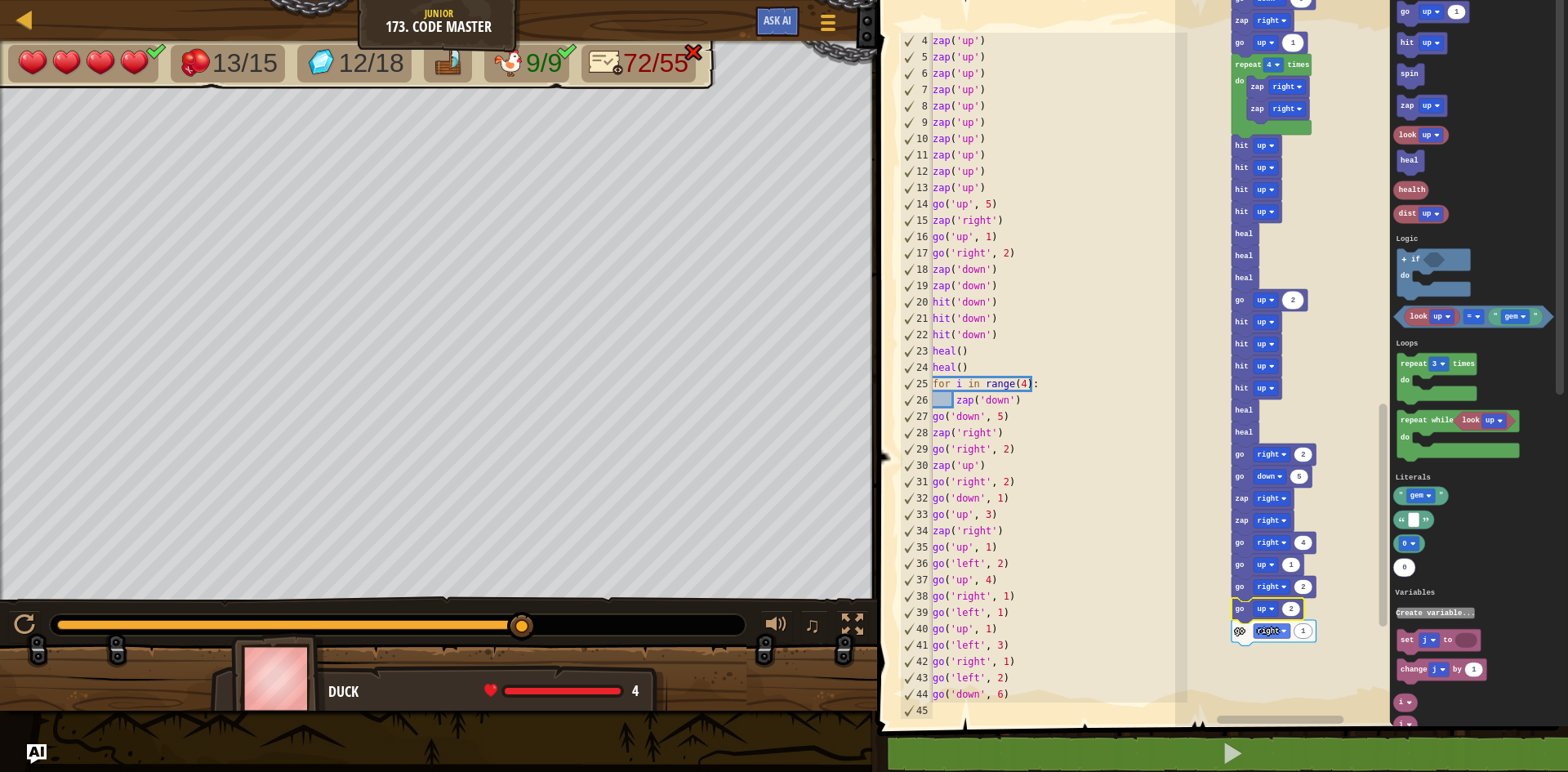
click at [1305, 635] on text "1" at bounding box center [1304, 631] width 5 height 8
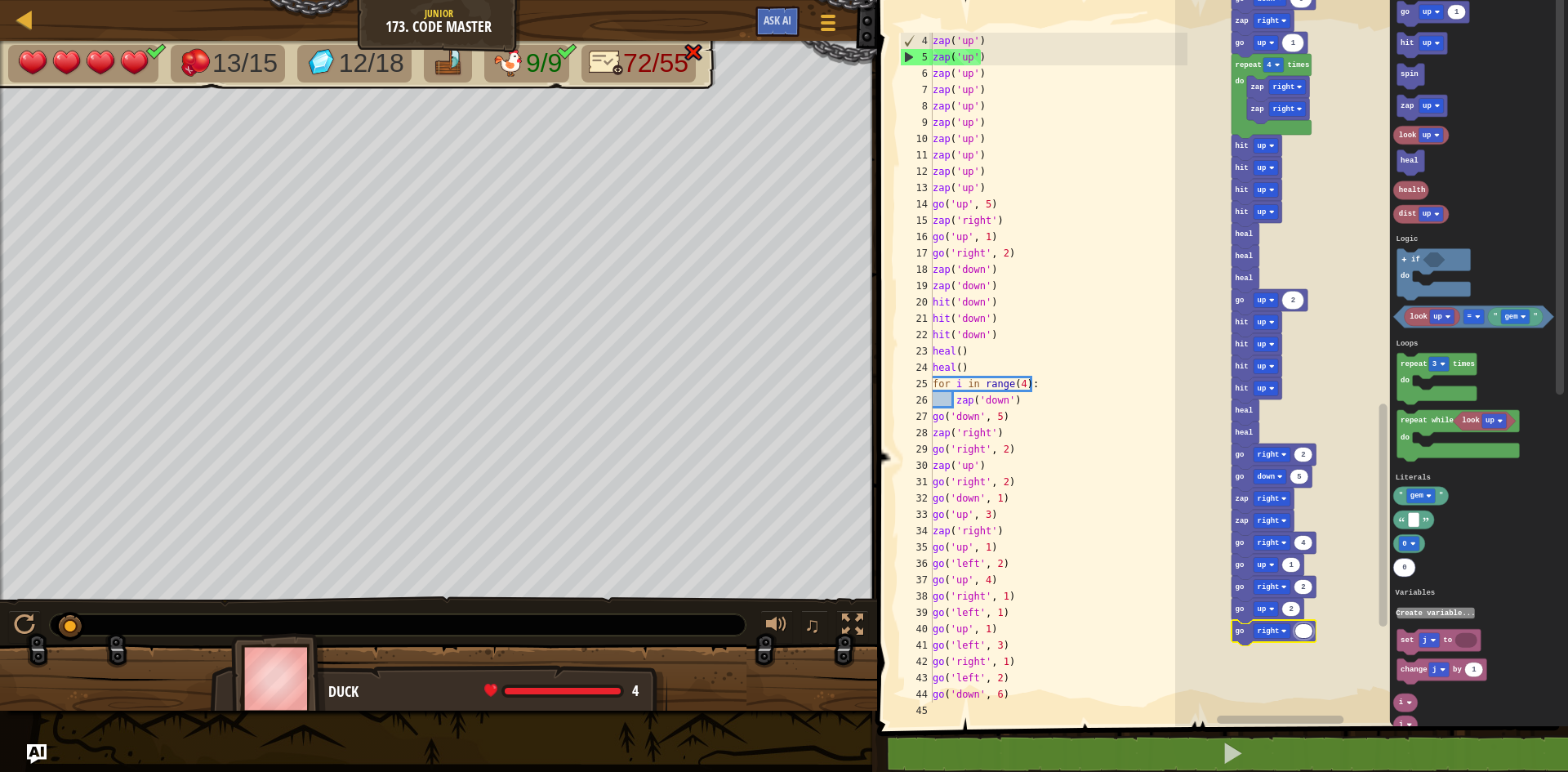
type input "2"
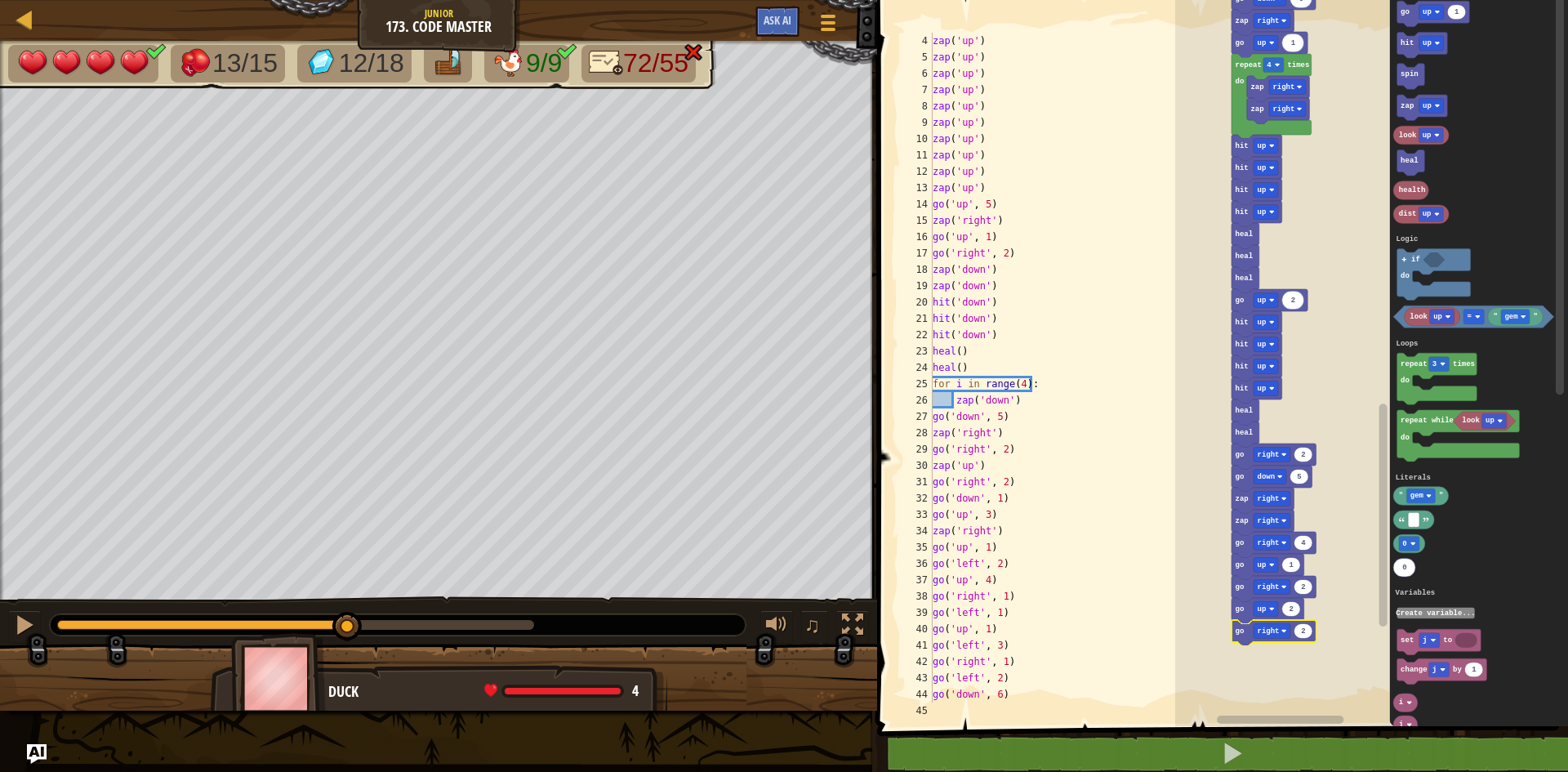
drag, startPoint x: 95, startPoint y: 616, endPoint x: 331, endPoint y: 618, distance: 236.0
click at [331, 618] on div at bounding box center [398, 625] width 696 height 21
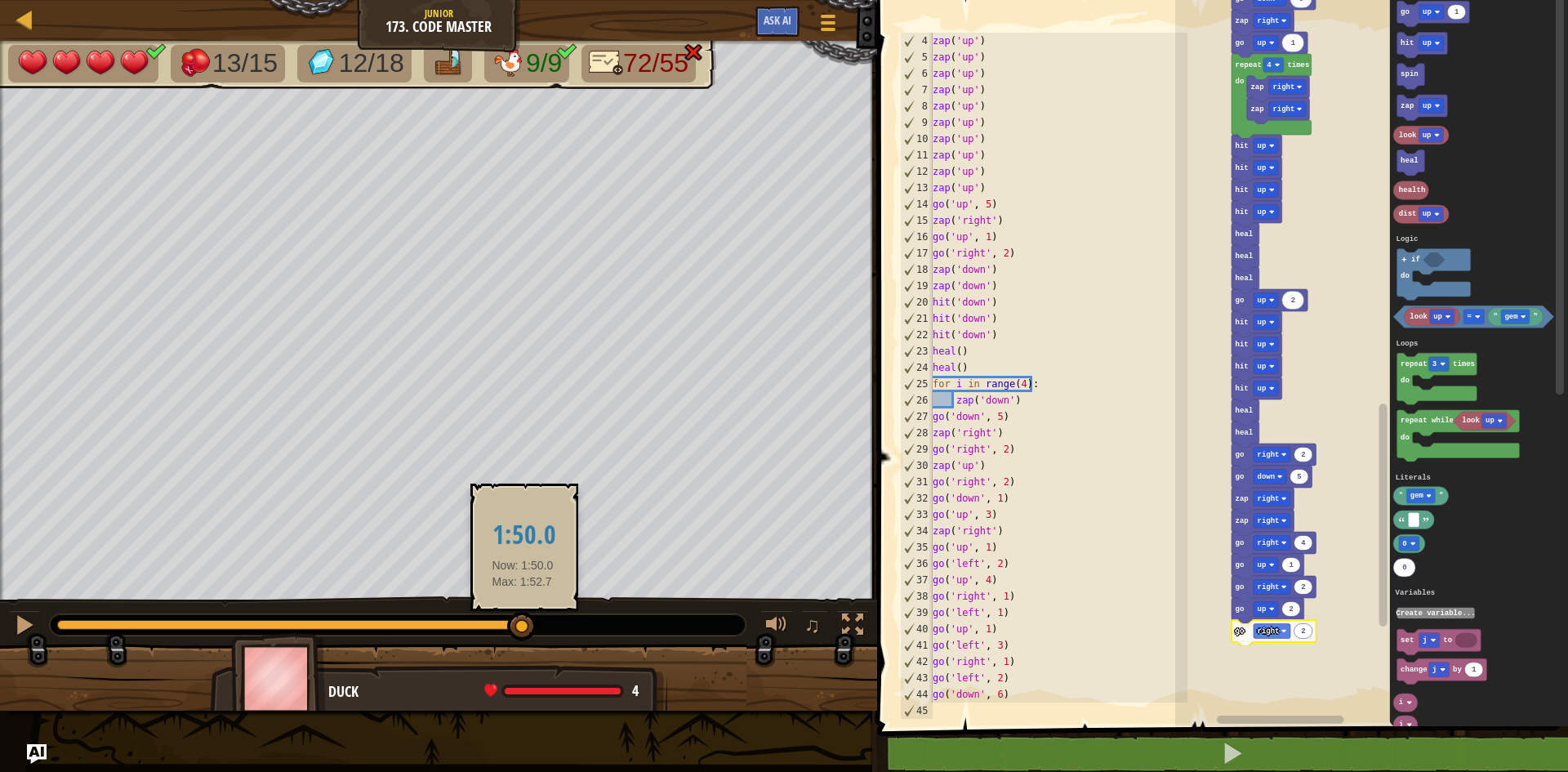
drag, startPoint x: 359, startPoint y: 626, endPoint x: 522, endPoint y: 632, distance: 163.1
click at [522, 632] on div at bounding box center [522, 626] width 29 height 29
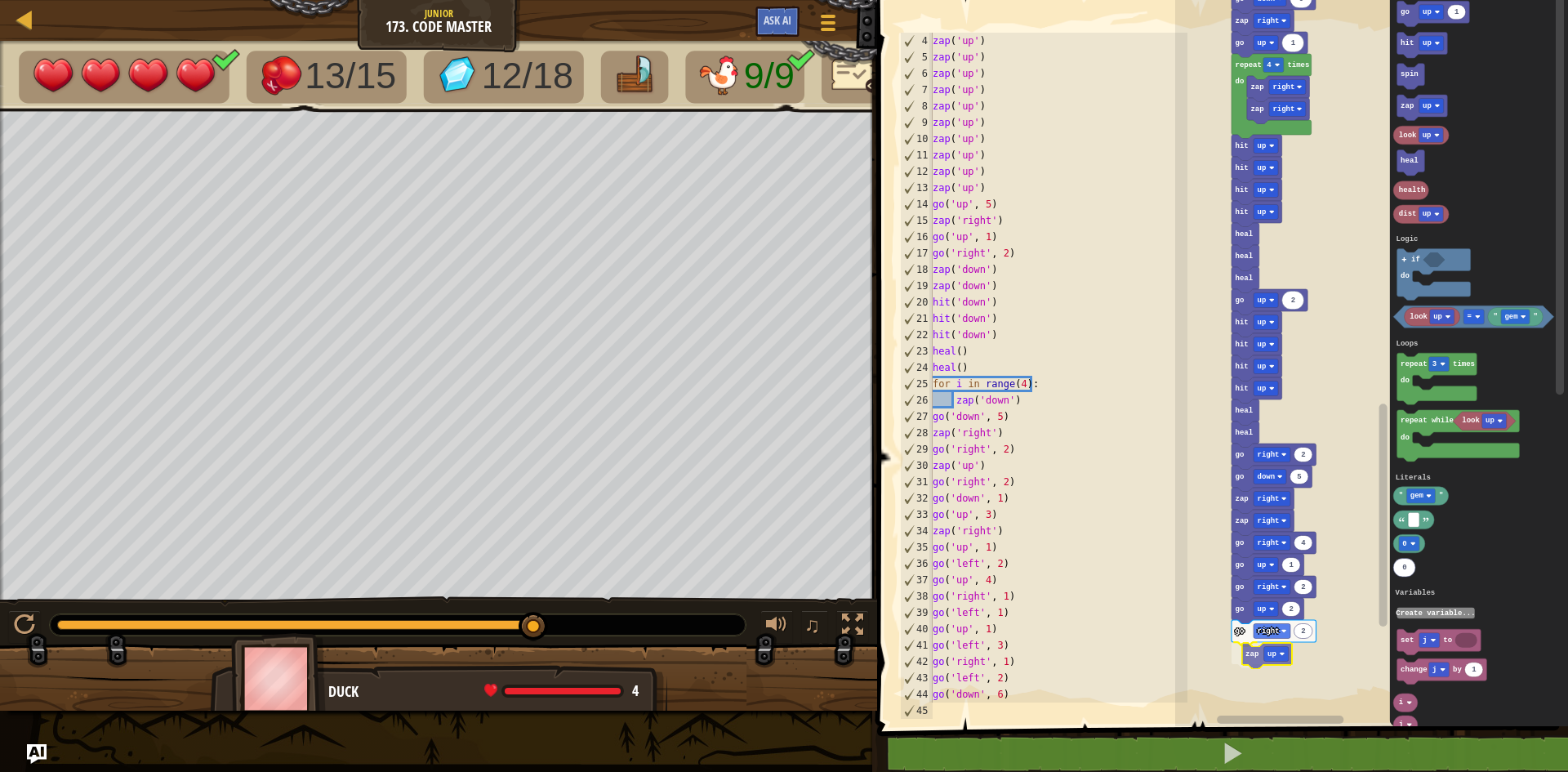
click at [1240, 657] on div "Logic Loops Literals Variables Start zap up zap up zap up zap up zap up zap up …" at bounding box center [1372, 358] width 393 height 734
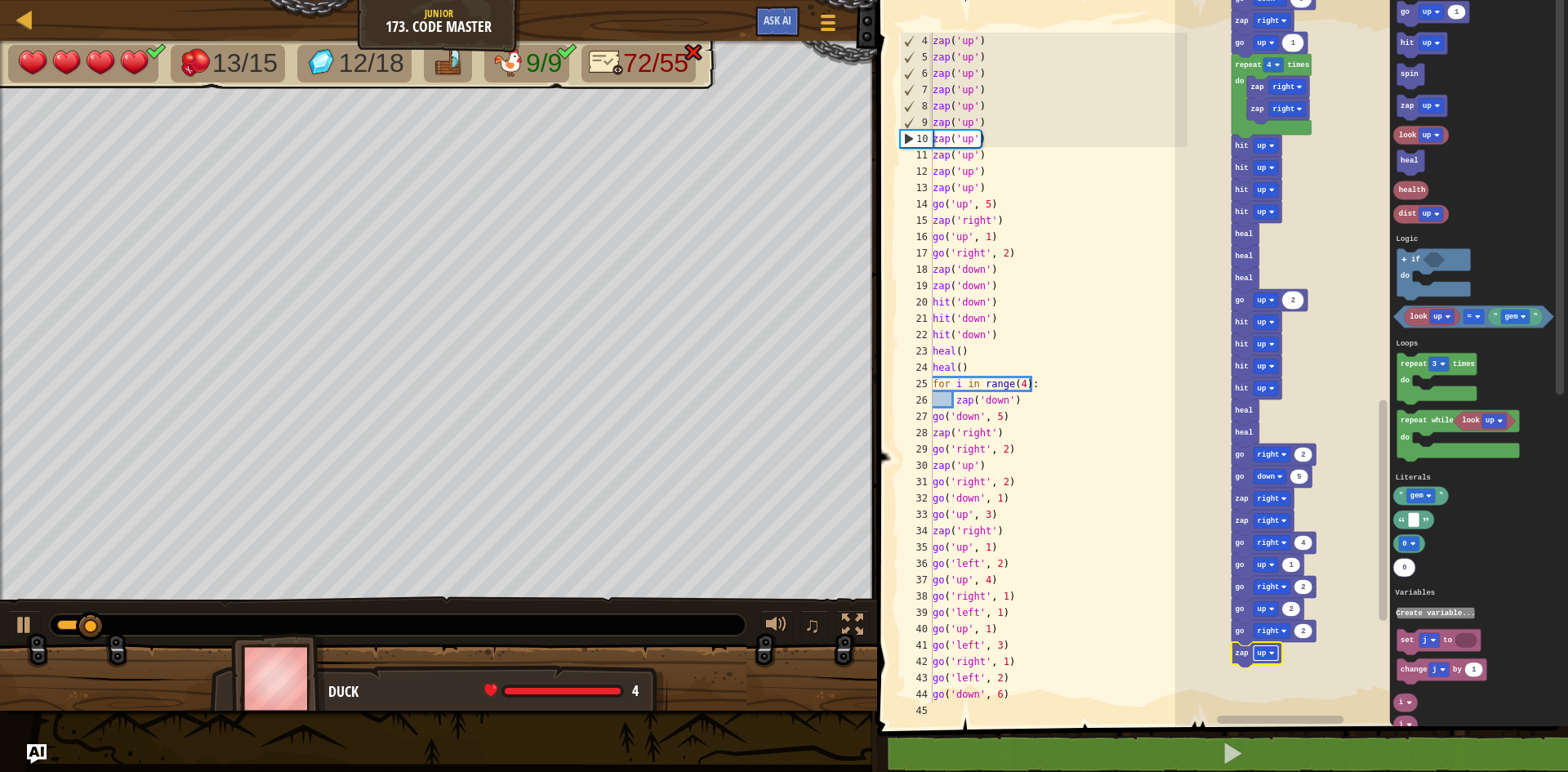
click at [1273, 652] on image "Blockly Workspace" at bounding box center [1271, 653] width 6 height 6
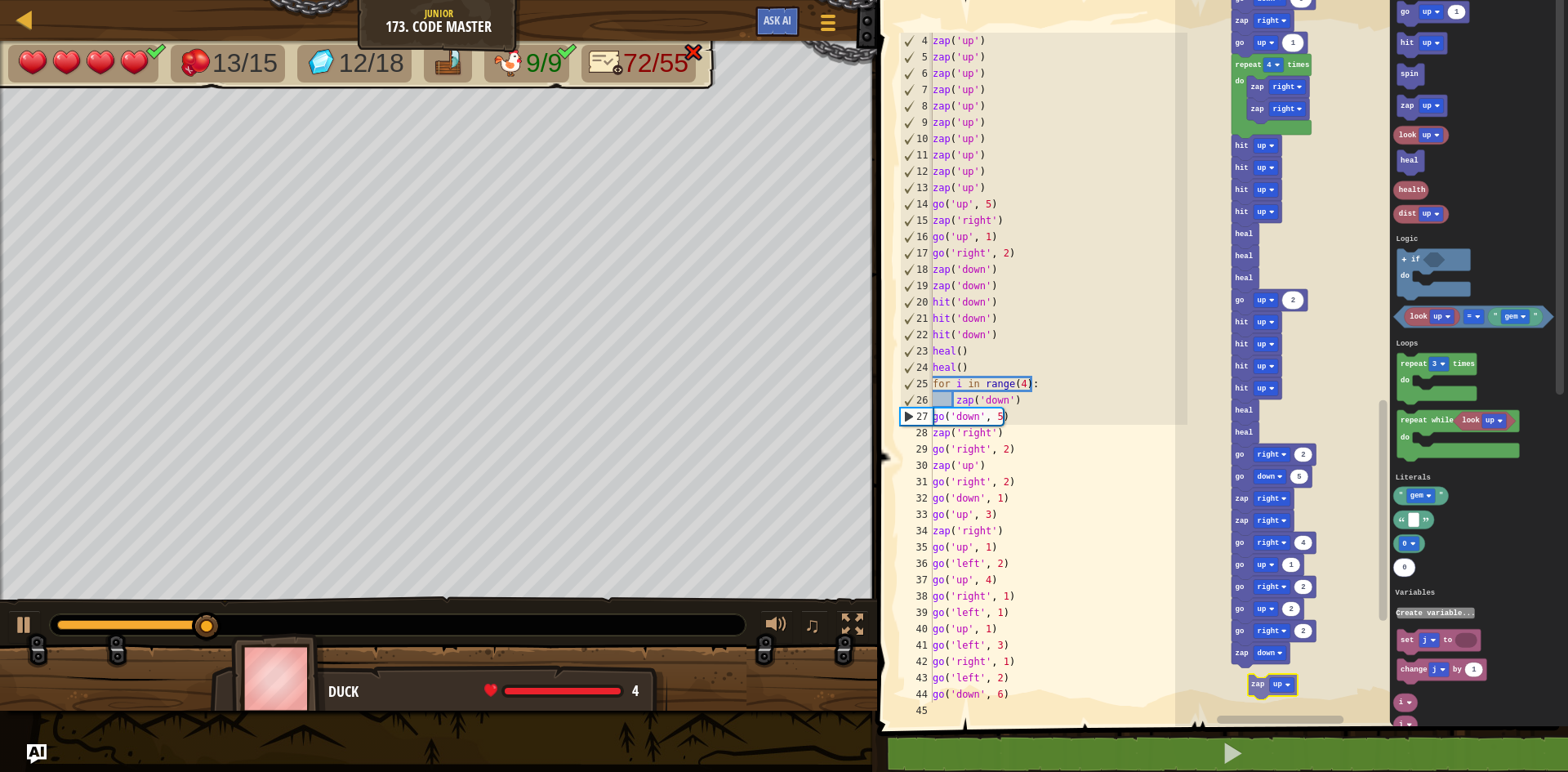
click at [1254, 684] on div "Logic Loops Literals Variables Start zap up zap up zap up zap up zap up zap up …" at bounding box center [1372, 358] width 393 height 734
click at [1252, 700] on div "Logic Loops Literals Variables Start zap up zap up zap up zap up zap up zap up …" at bounding box center [1372, 358] width 393 height 734
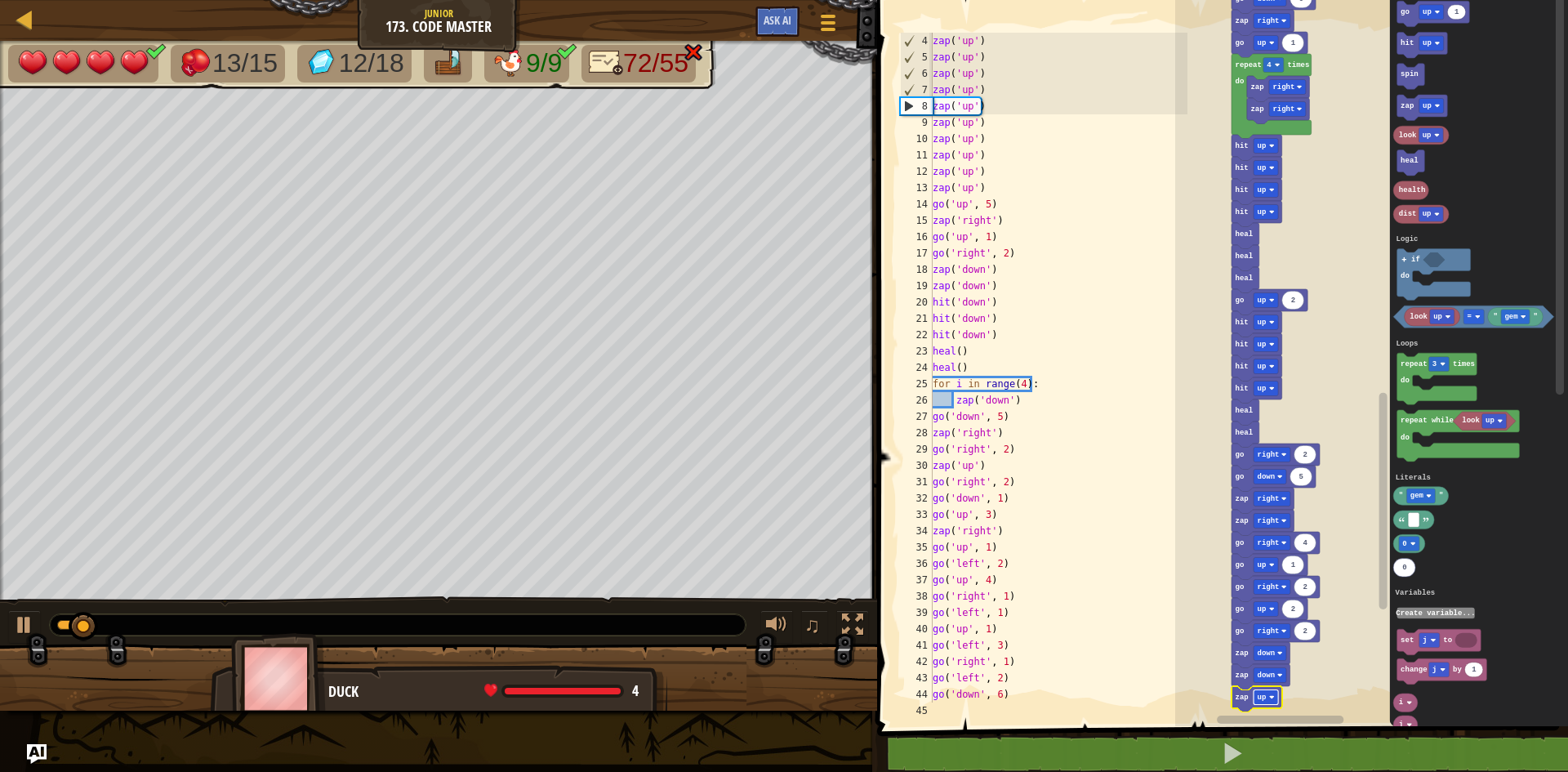
click at [1269, 695] on rect "Blockly Workspace" at bounding box center [1266, 697] width 24 height 14
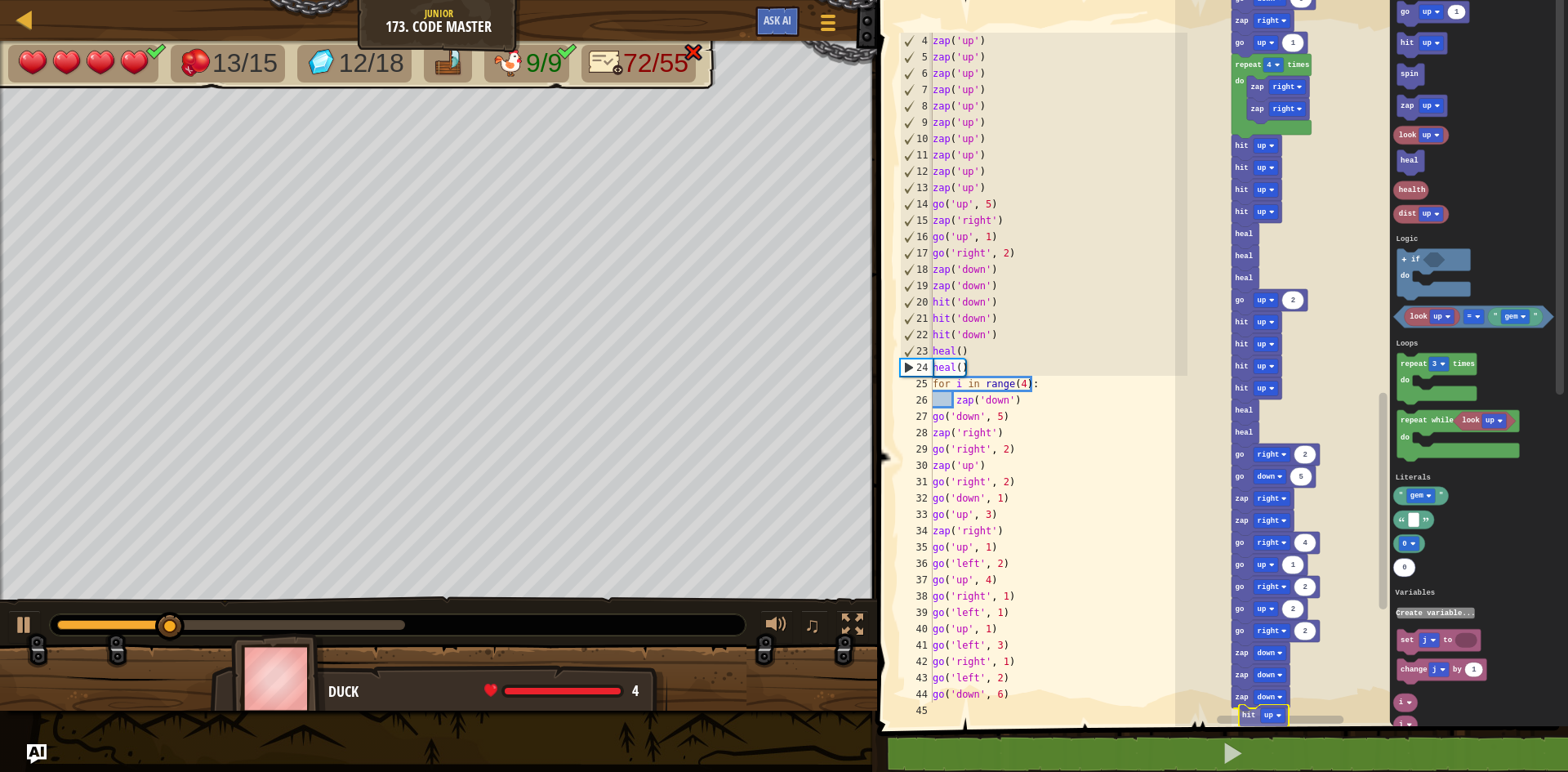
click at [1248, 728] on div "zap('up') 4 5 6 7 8 9 10 11 12 13 14 15 16 17 18 19 20 21 22 23 24 25 26 27 28 …" at bounding box center [1220, 394] width 696 height 772
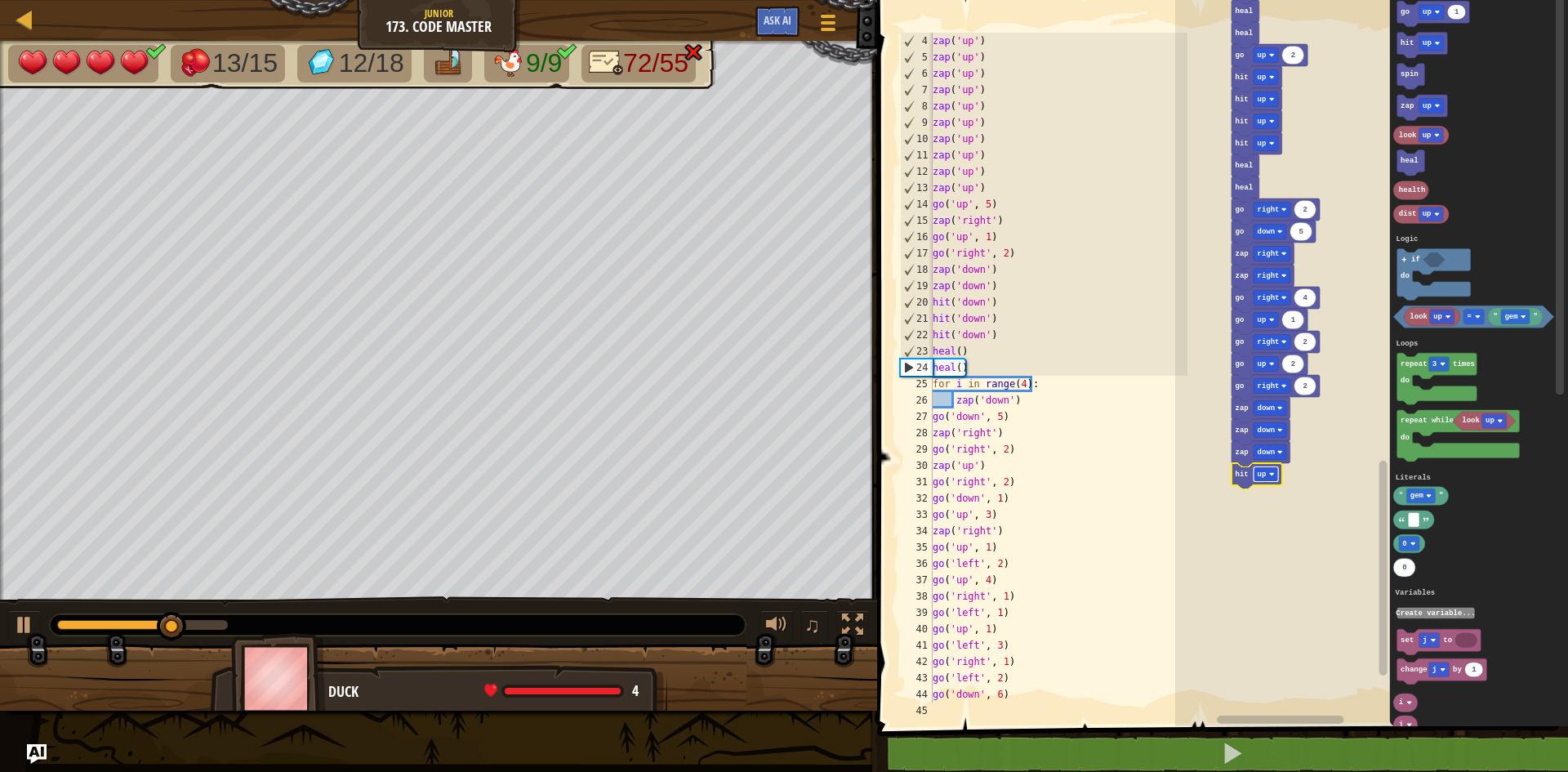
click at [1272, 477] on rect "Blockly Workspace" at bounding box center [1266, 474] width 24 height 14
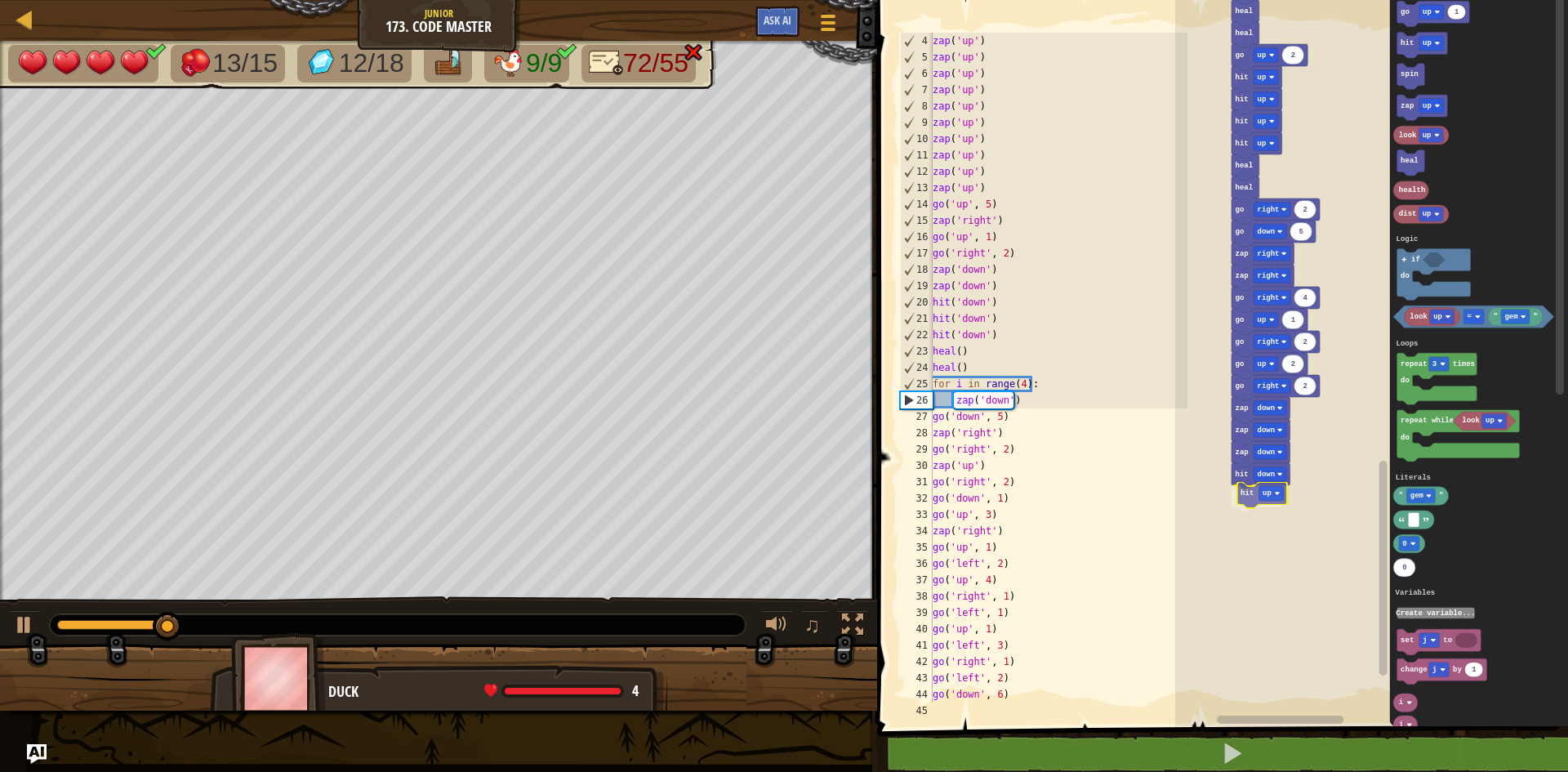
click at [1247, 501] on div "Logic Loops Literals Variables Start zap up zap up zap up zap up zap up zap up …" at bounding box center [1372, 358] width 393 height 734
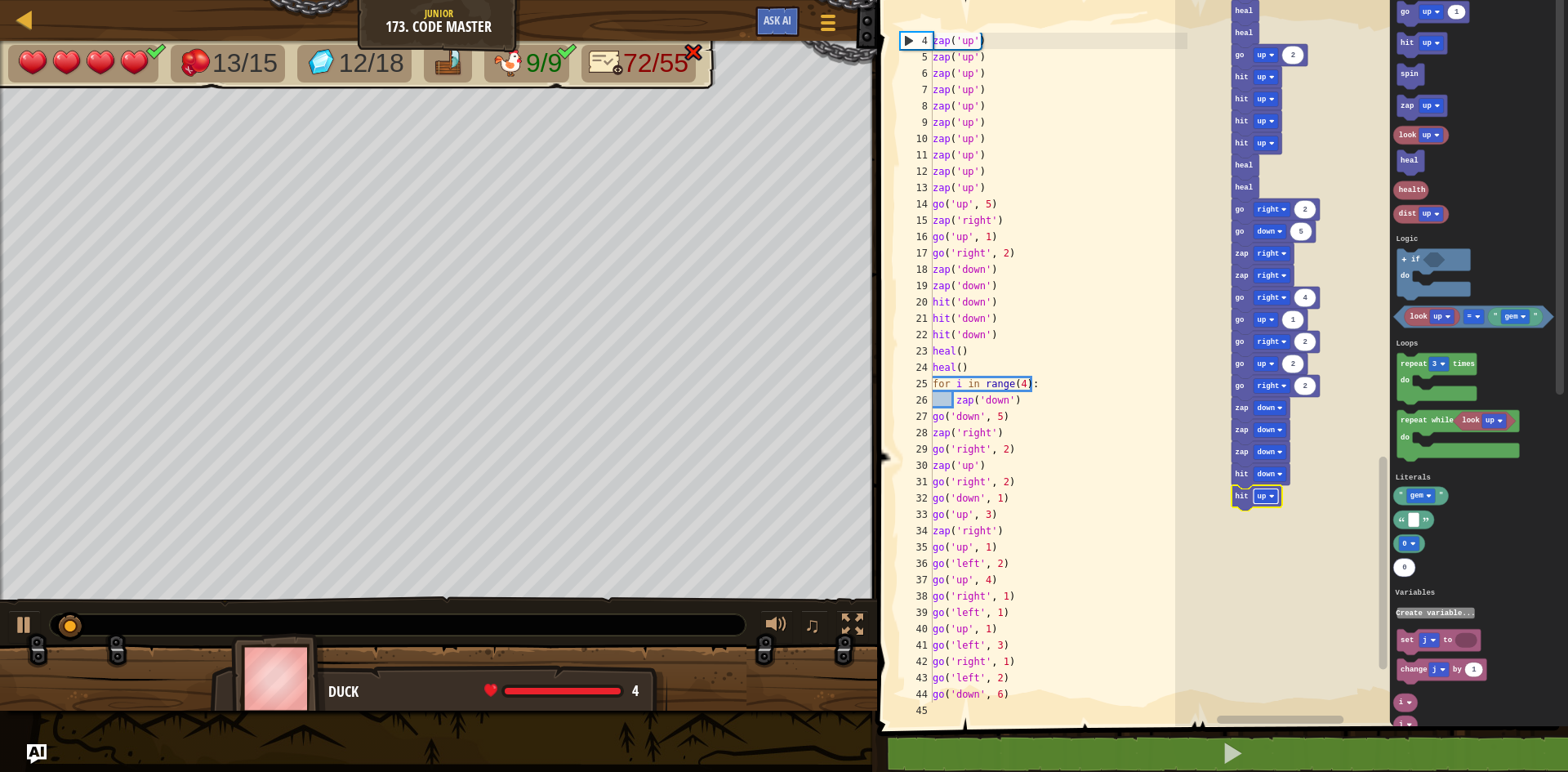
click at [1273, 495] on image "Blockly Workspace" at bounding box center [1271, 496] width 6 height 6
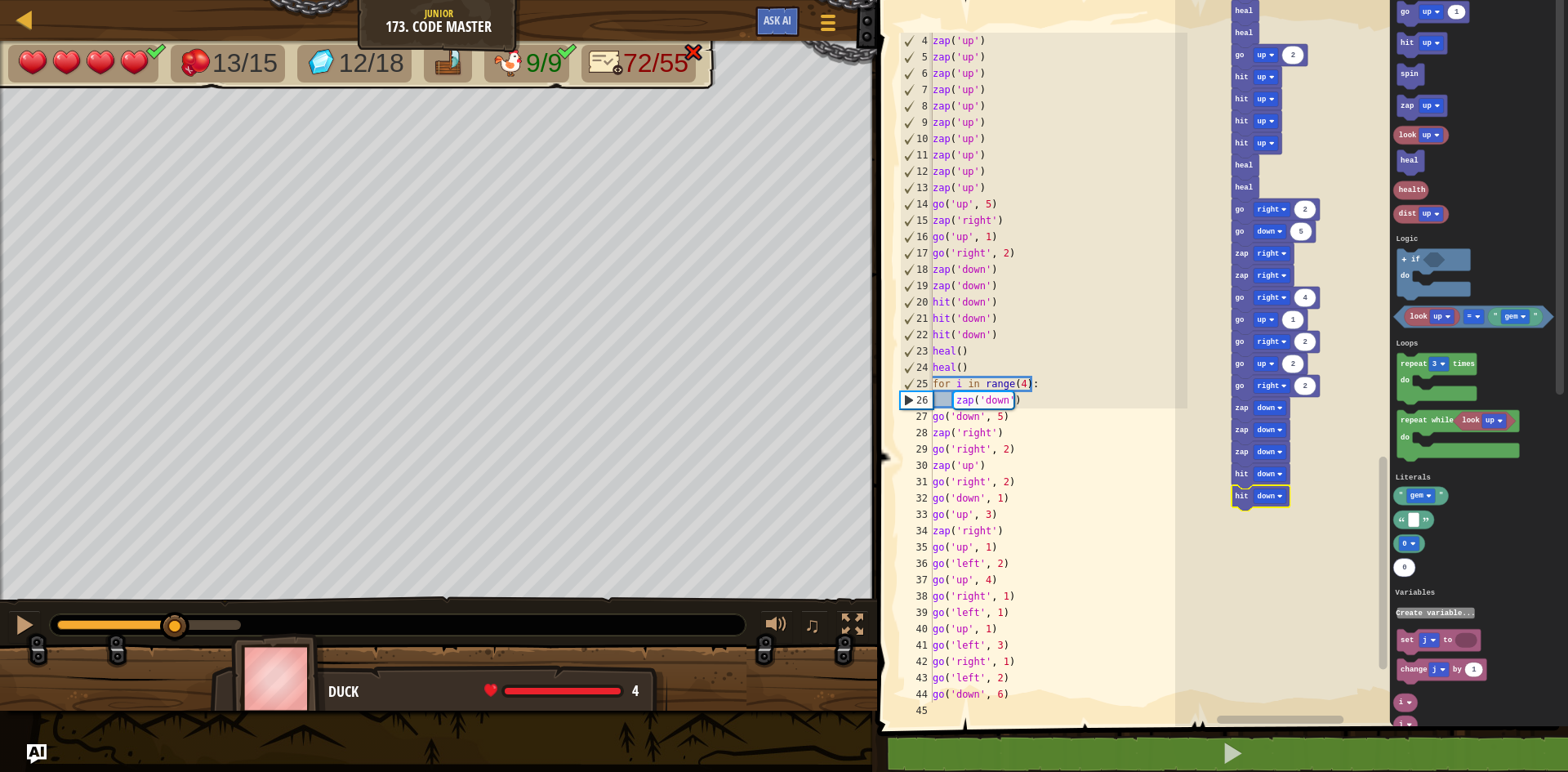
drag, startPoint x: 164, startPoint y: 628, endPoint x: 211, endPoint y: 630, distance: 47.0
click at [297, 623] on div at bounding box center [398, 625] width 696 height 21
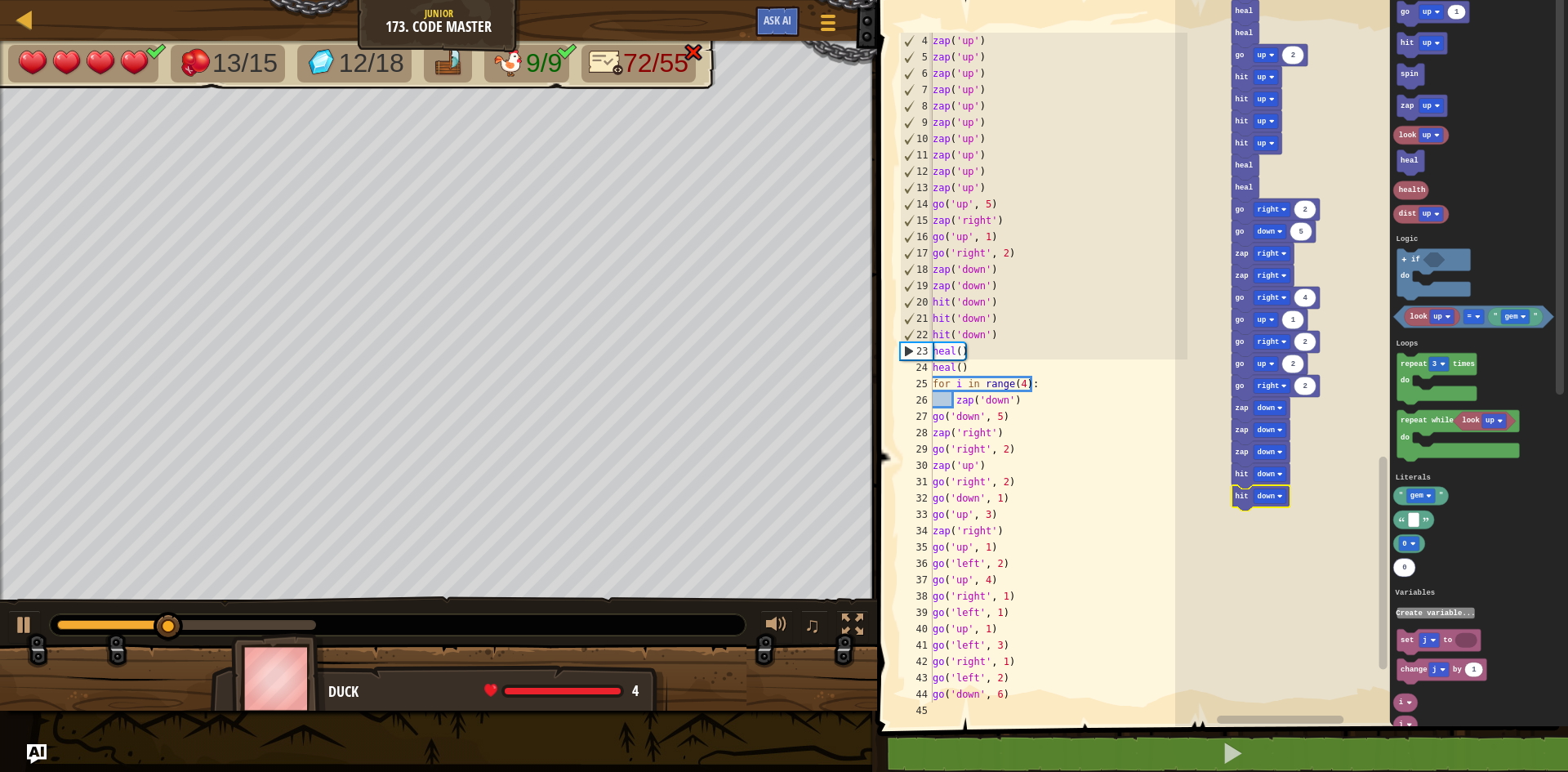
drag, startPoint x: 200, startPoint y: 630, endPoint x: 324, endPoint y: 625, distance: 124.1
click at [324, 625] on div at bounding box center [398, 625] width 696 height 21
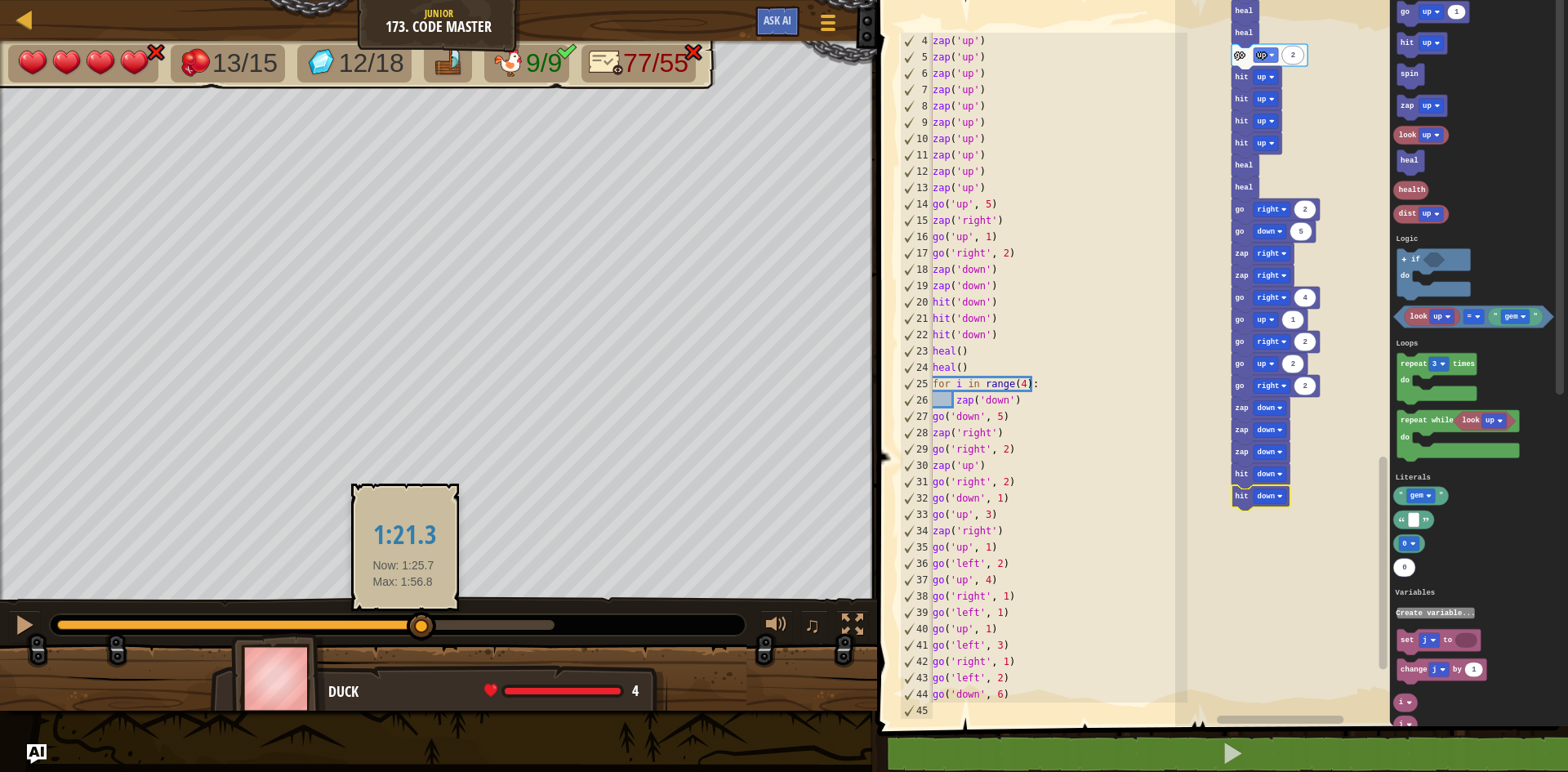
drag, startPoint x: 284, startPoint y: 625, endPoint x: 413, endPoint y: 626, distance: 129.0
click at [411, 626] on div at bounding box center [306, 625] width 497 height 10
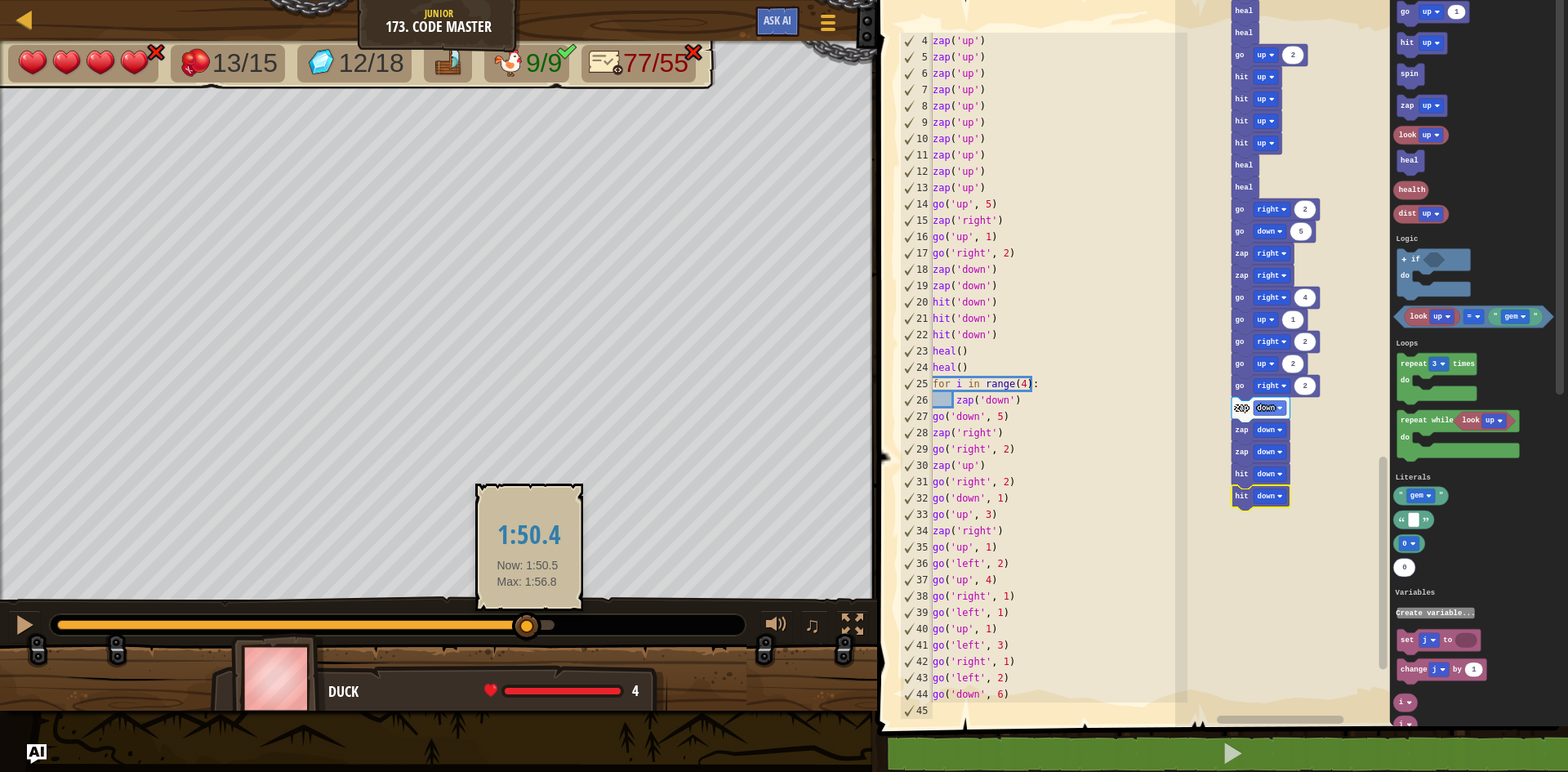
drag, startPoint x: 470, startPoint y: 621, endPoint x: 523, endPoint y: 626, distance: 53.2
click at [528, 625] on div at bounding box center [306, 625] width 497 height 10
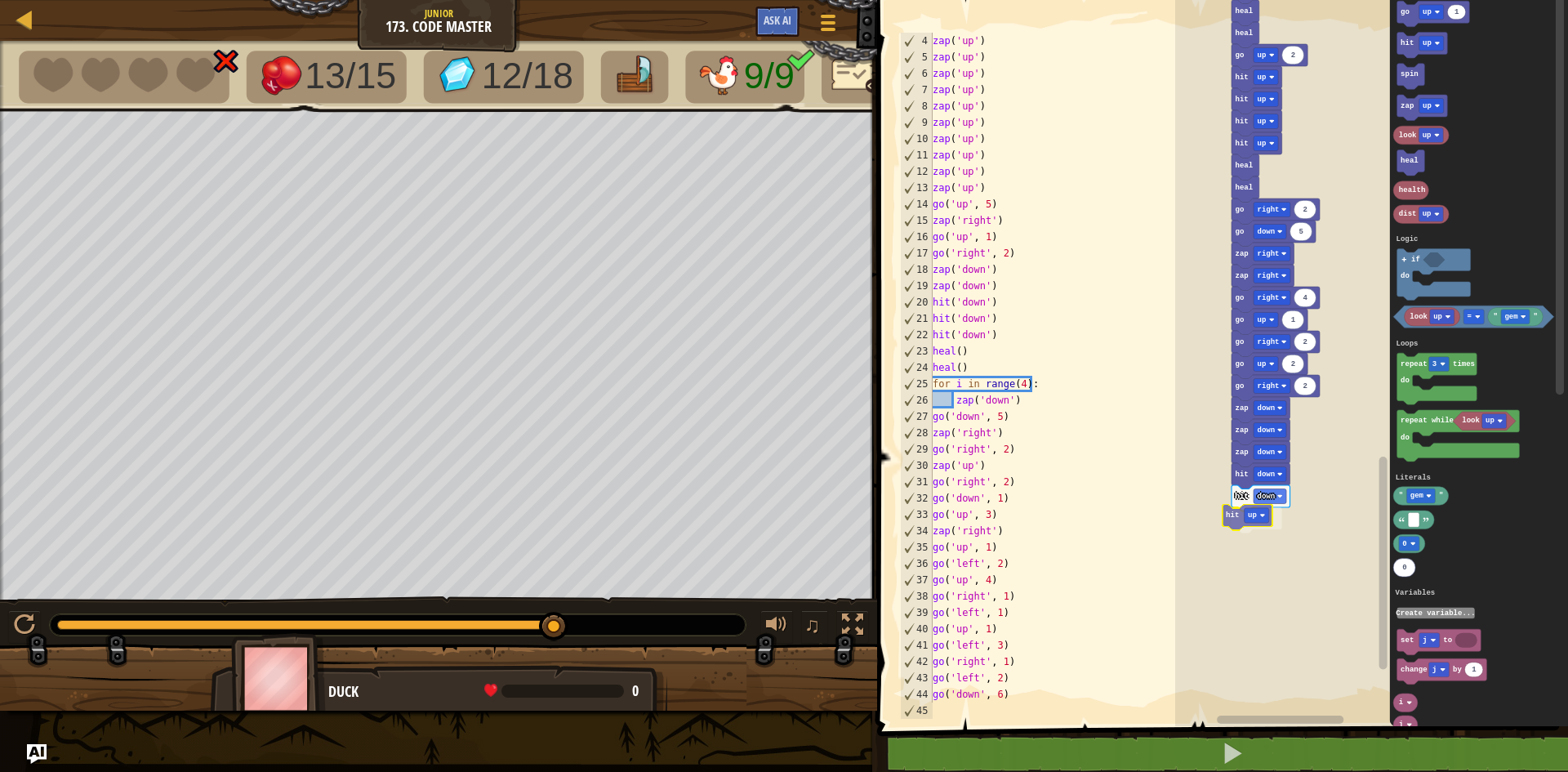
click at [1244, 523] on div "Logic Loops Literals Variables Start zap up zap up zap up zap up zap up zap up …" at bounding box center [1372, 358] width 393 height 734
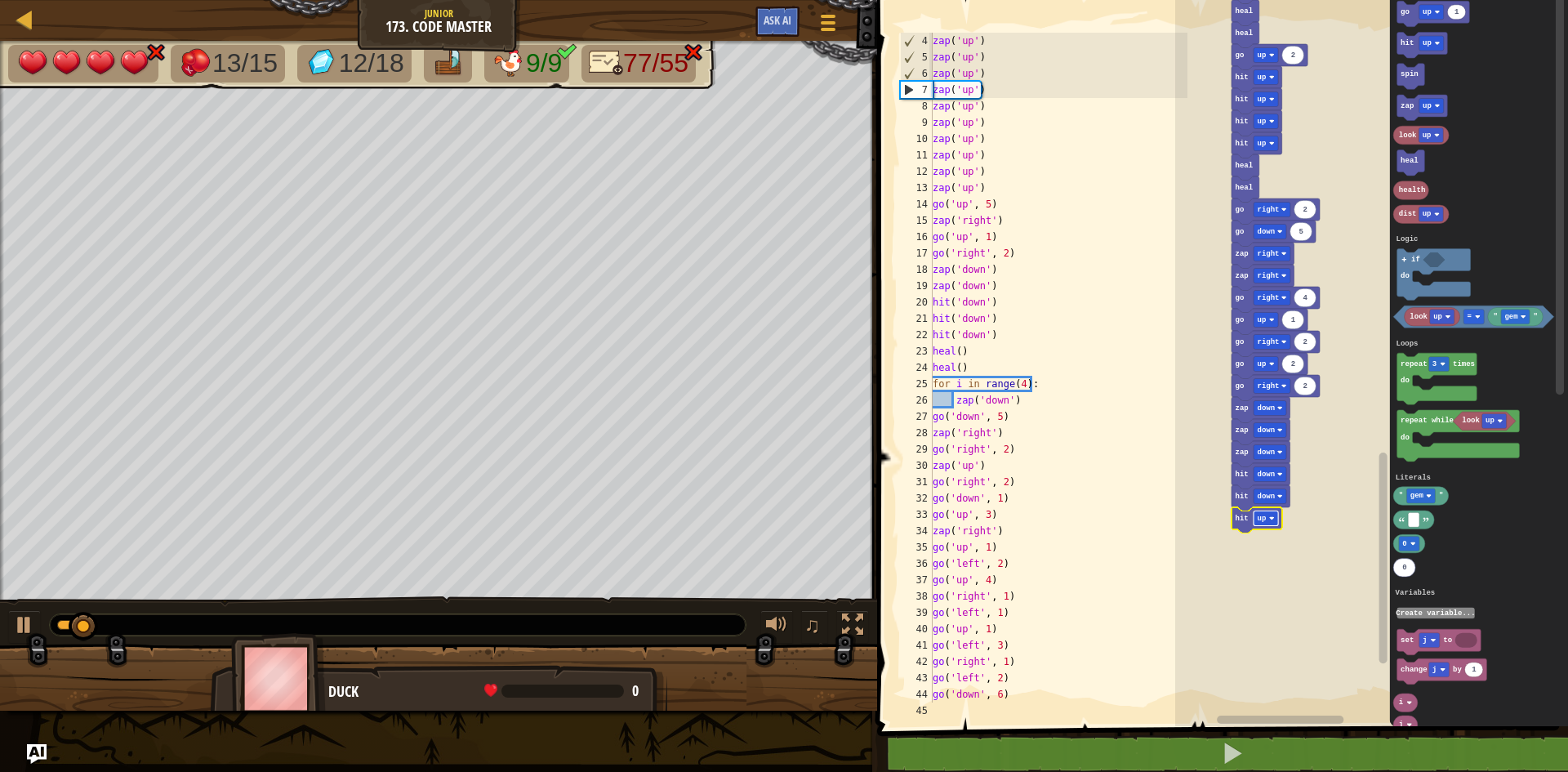
click at [1273, 519] on image "Blockly Workspace" at bounding box center [1271, 518] width 6 height 6
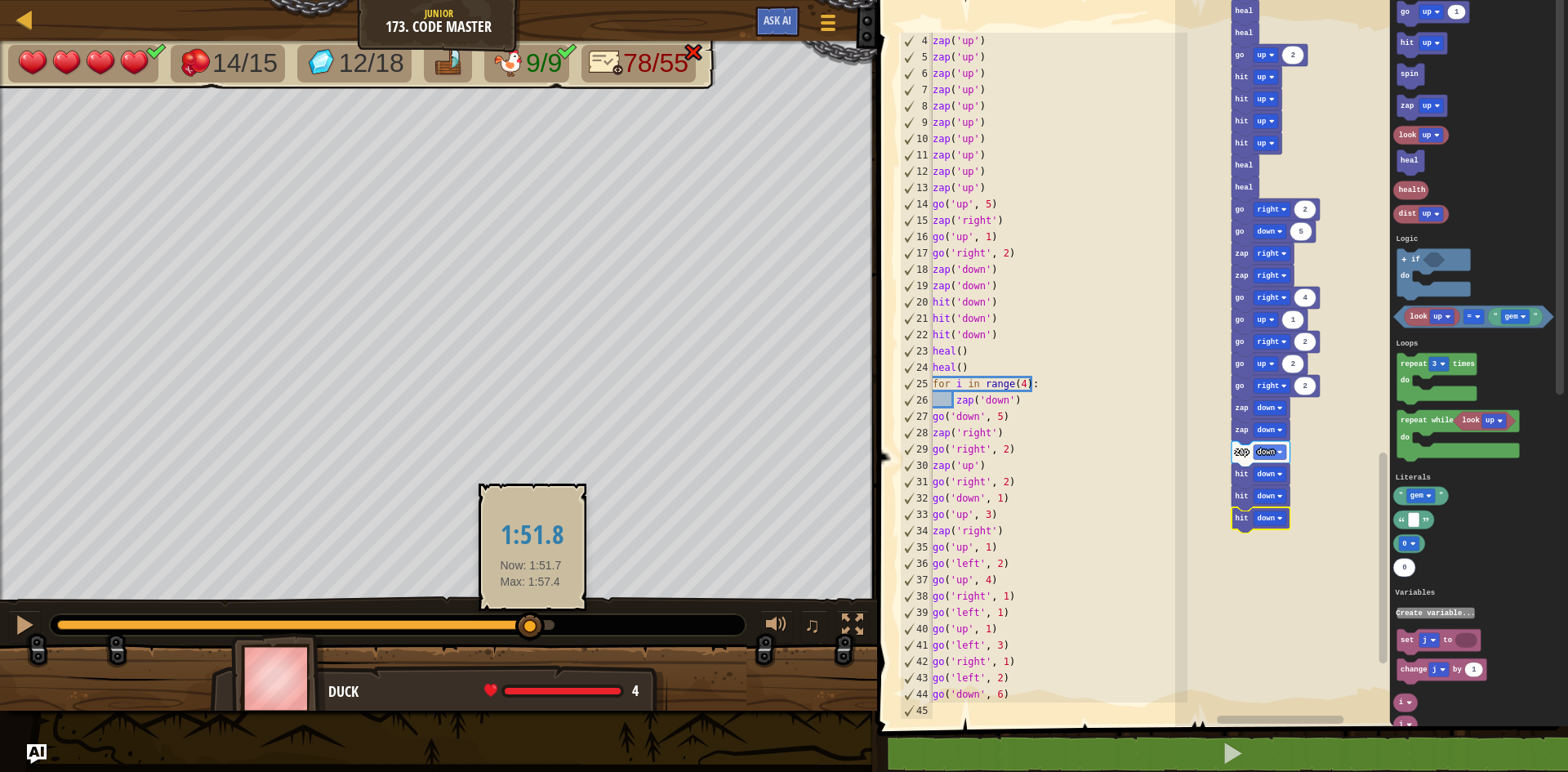
drag, startPoint x: 278, startPoint y: 625, endPoint x: 531, endPoint y: 625, distance: 253.0
click at [531, 625] on div at bounding box center [530, 626] width 29 height 29
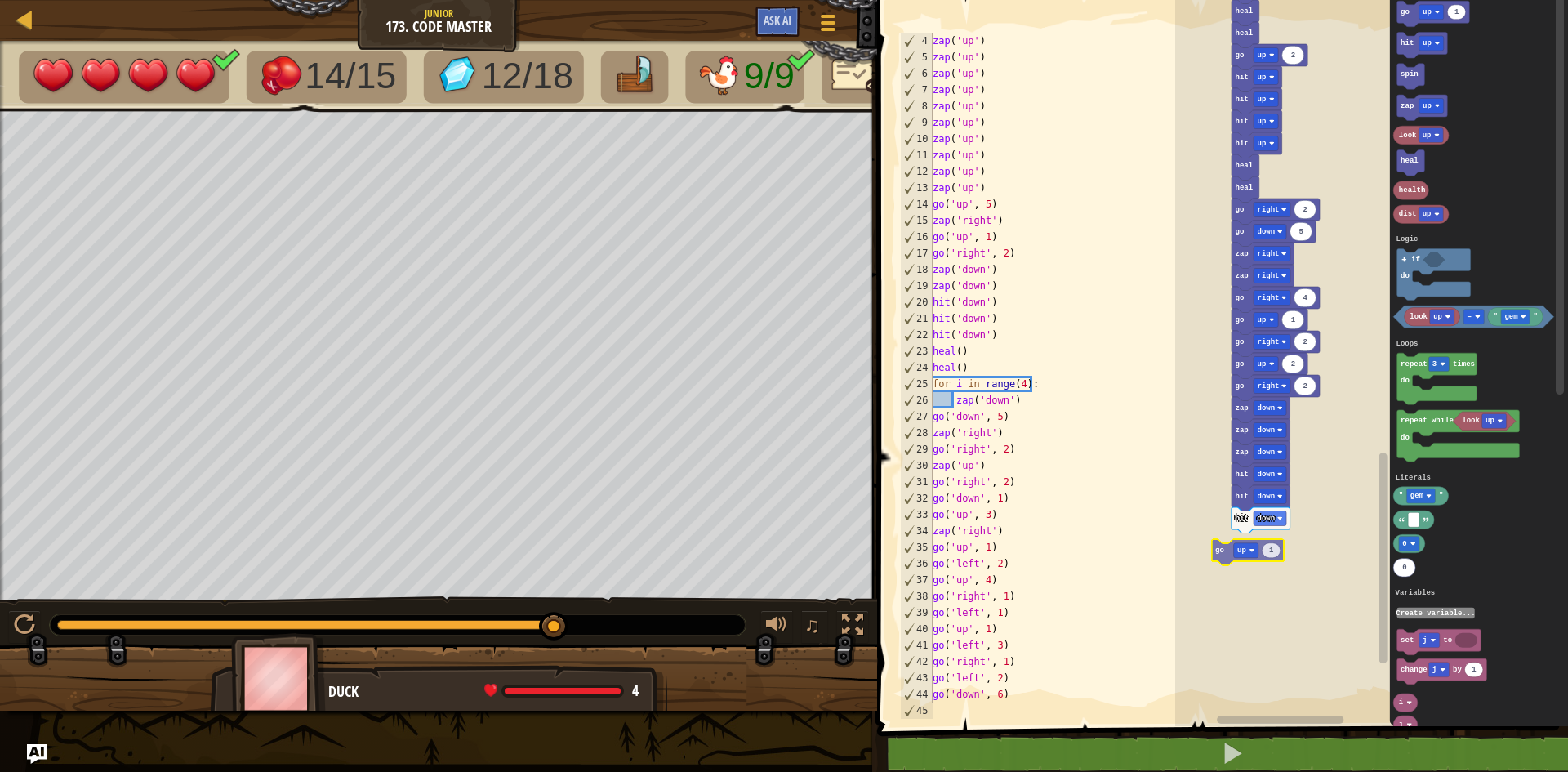
click at [1228, 553] on div "Logic Loops Literals Variables Start zap up zap up zap up zap up zap up zap up …" at bounding box center [1372, 358] width 393 height 734
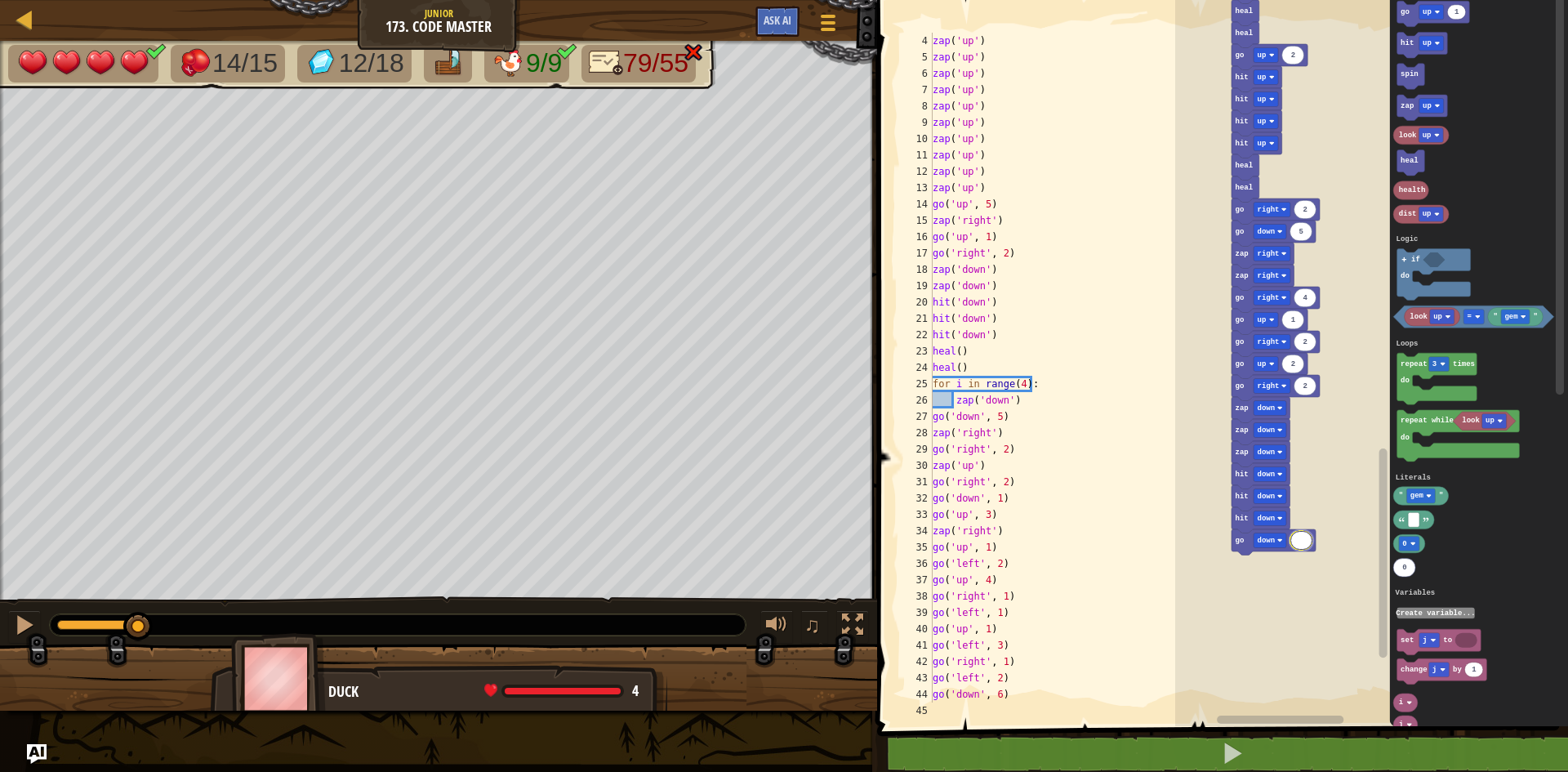
type input "4"
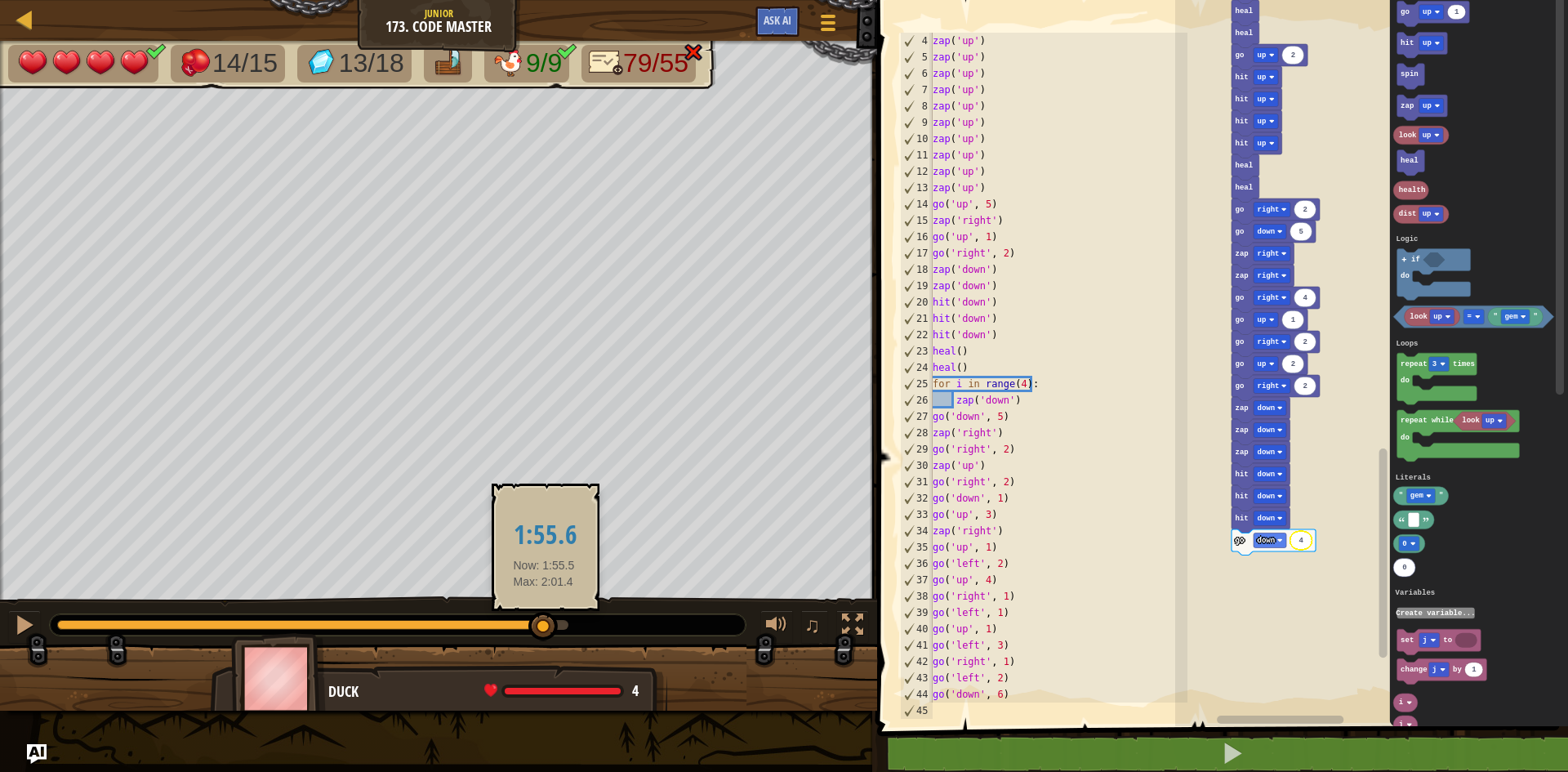
drag, startPoint x: 88, startPoint y: 625, endPoint x: 544, endPoint y: 615, distance: 456.1
click at [544, 615] on div at bounding box center [543, 626] width 29 height 29
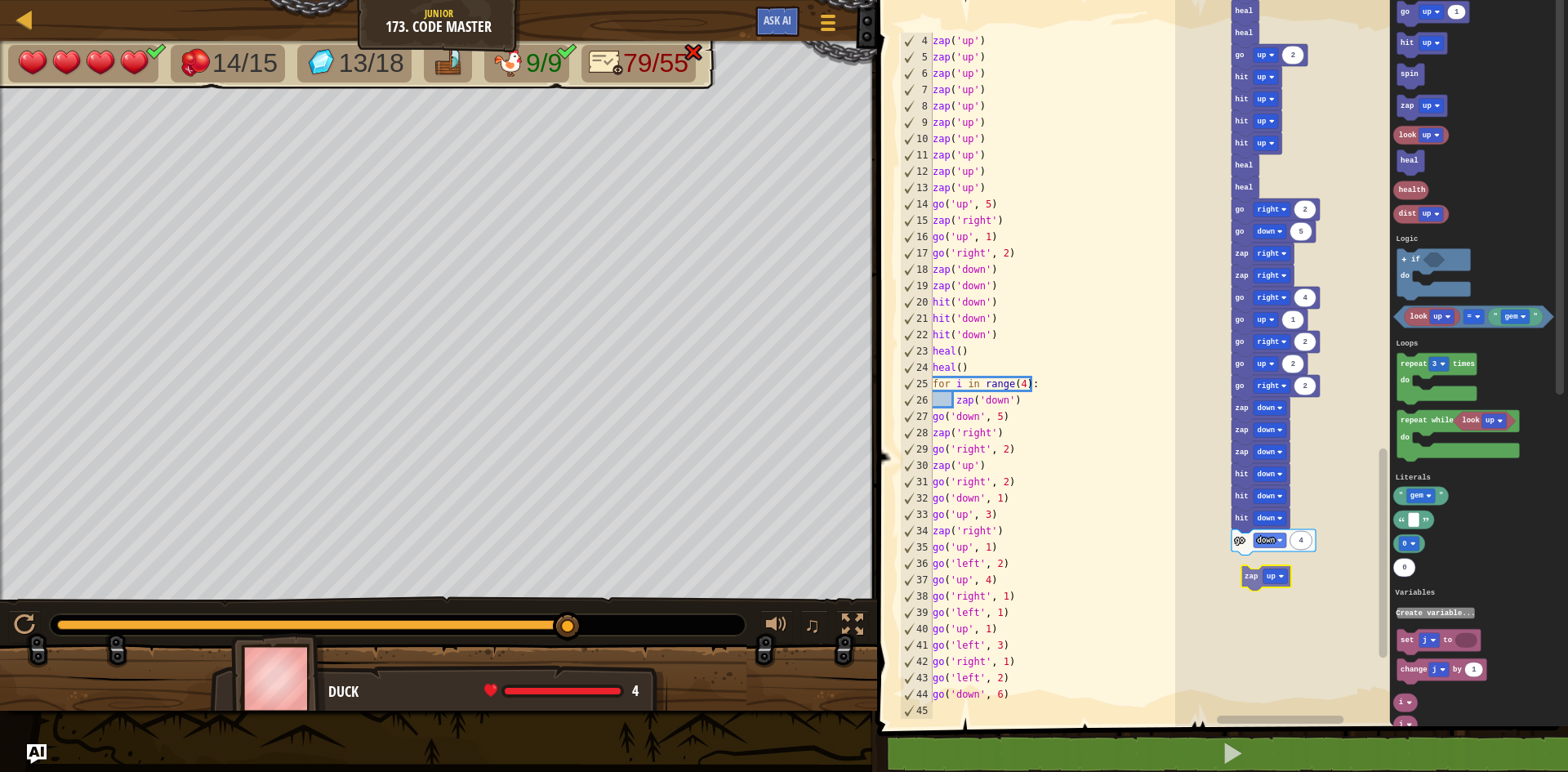
click at [1250, 586] on div "Logic Loops Literals Variables Start zap up zap up zap up zap up zap up zap up …" at bounding box center [1372, 358] width 393 height 734
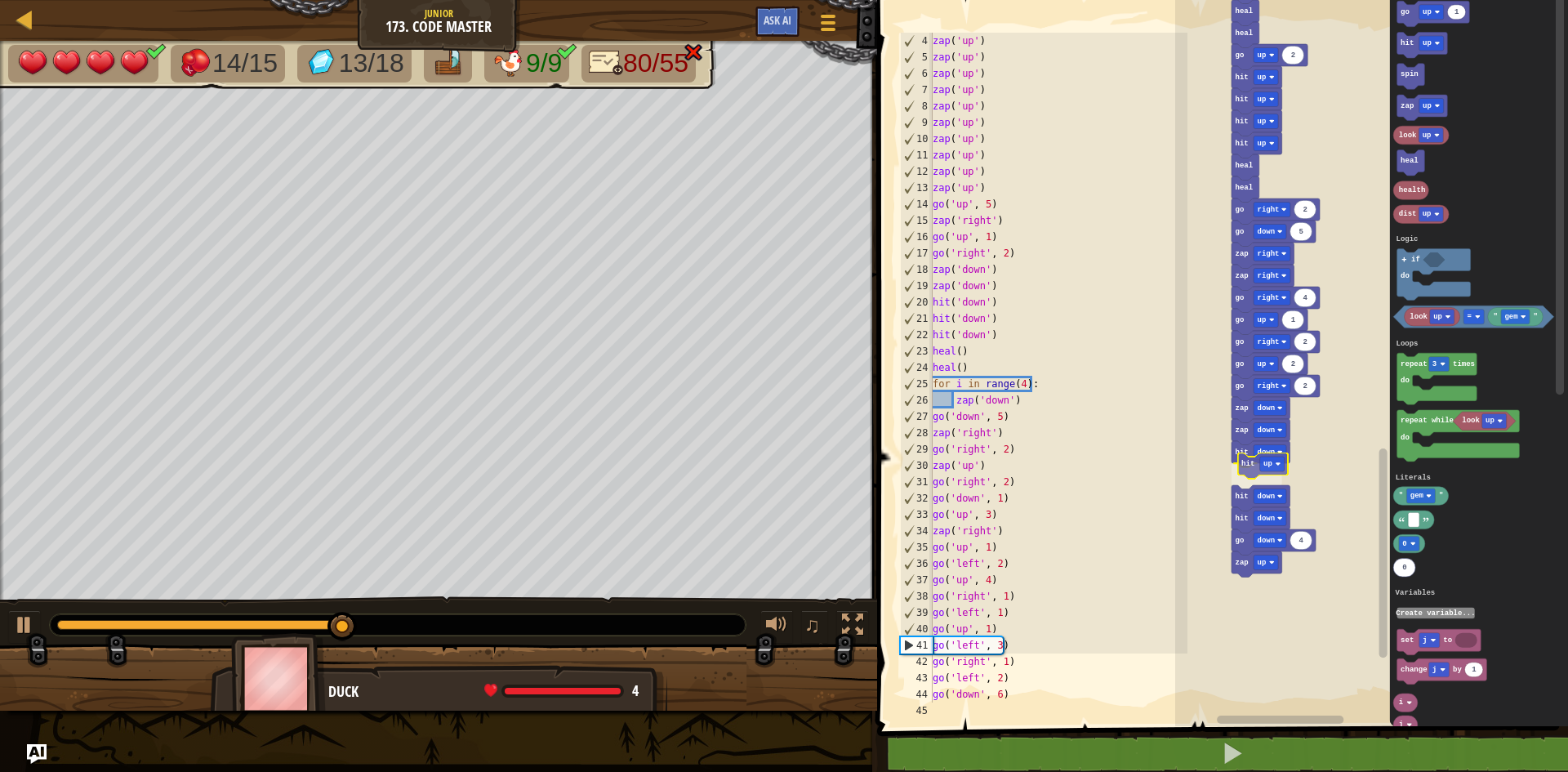
click at [1247, 469] on div "Logic Loops Literals Variables 5 1 2 zap down 5 2 2 1 3 1 2 4 1 1 1 3 1 2 6 1 z…" at bounding box center [1372, 358] width 393 height 734
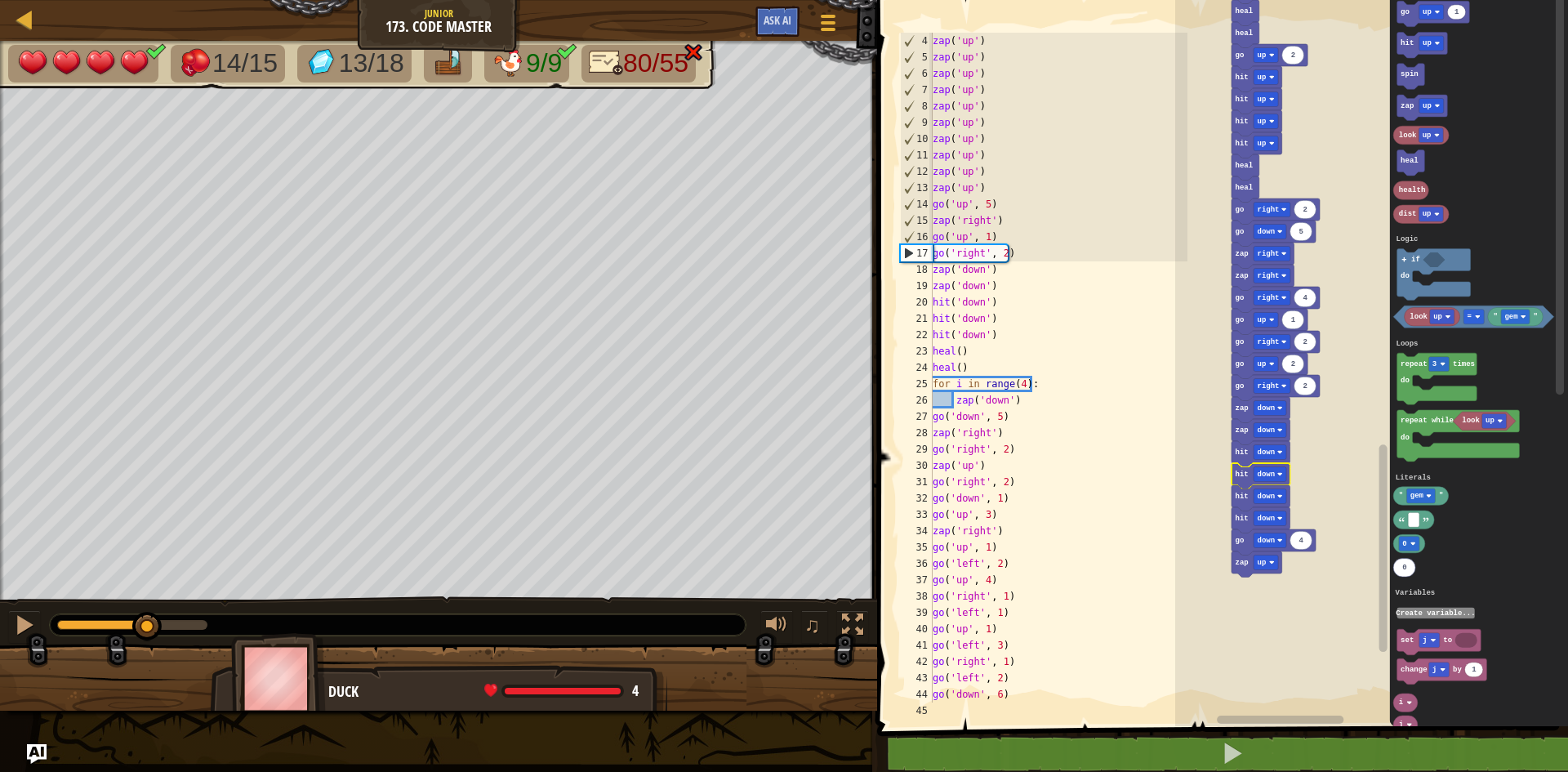
drag, startPoint x: 64, startPoint y: 623, endPoint x: 179, endPoint y: 620, distance: 115.0
click at [240, 620] on div at bounding box center [398, 625] width 696 height 21
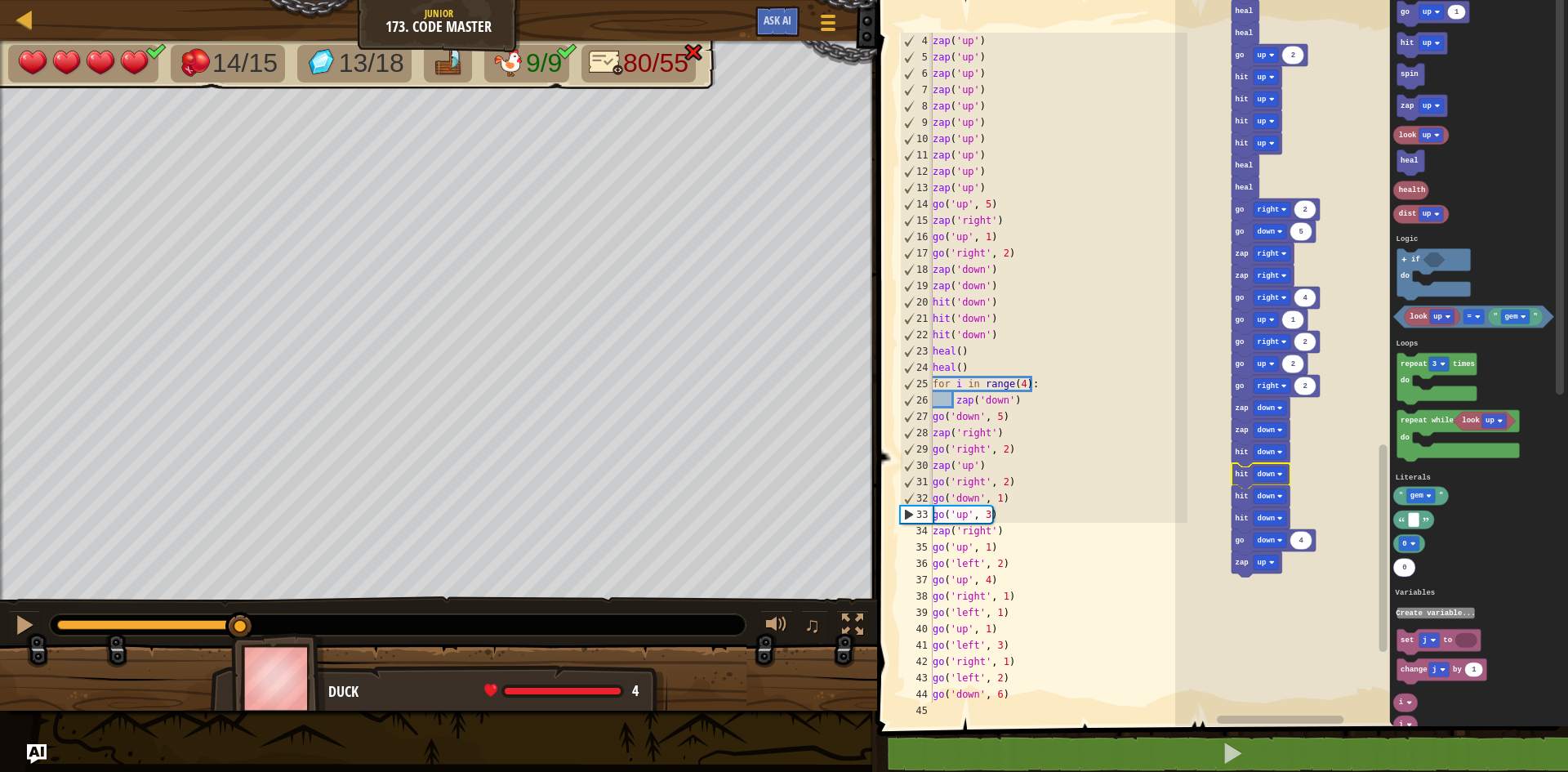
drag, startPoint x: 179, startPoint y: 620, endPoint x: 289, endPoint y: 620, distance: 110.0
click at [291, 620] on div at bounding box center [398, 625] width 696 height 21
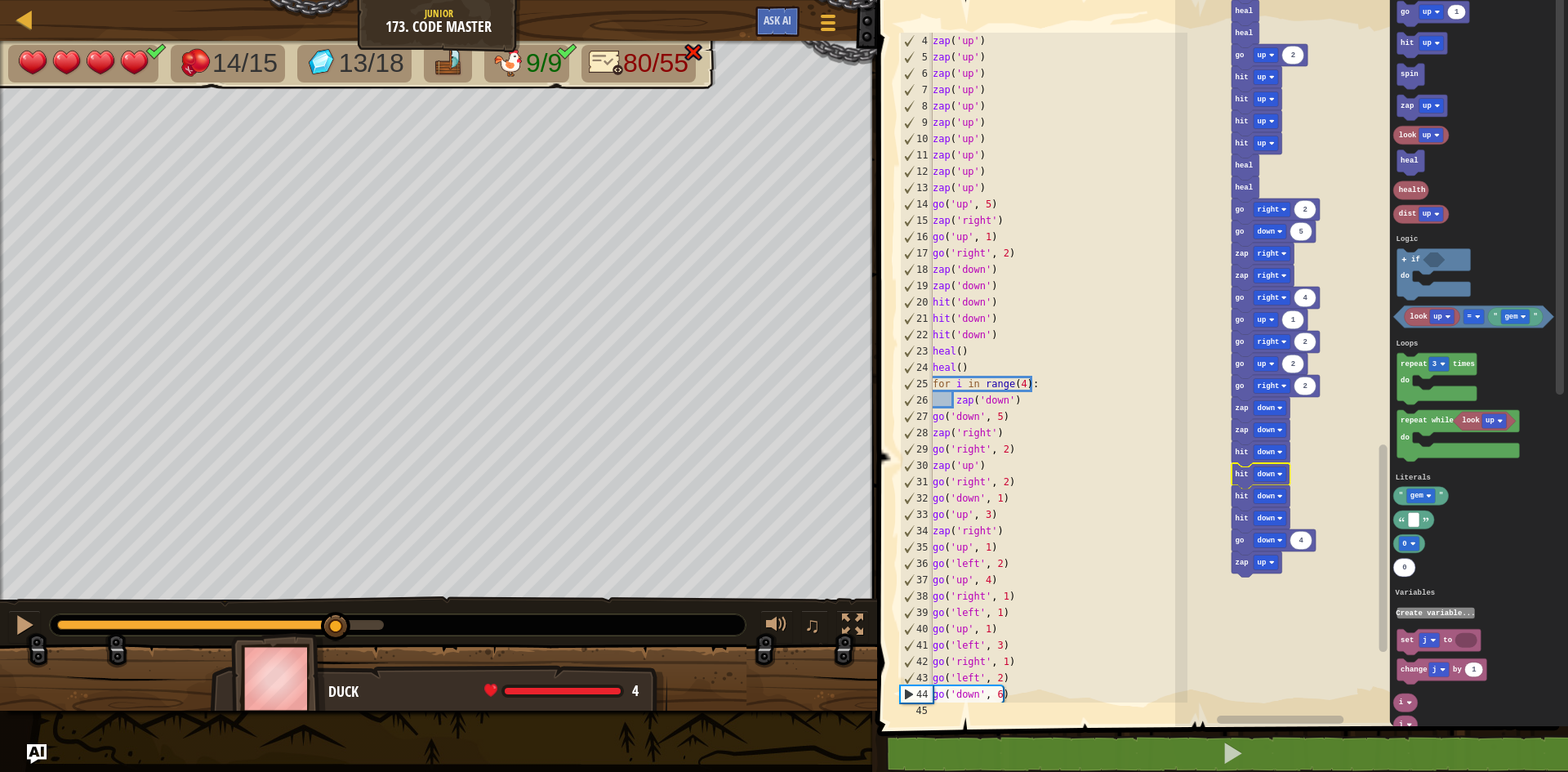
drag, startPoint x: 276, startPoint y: 621, endPoint x: 368, endPoint y: 618, distance: 92.0
click at [368, 618] on div at bounding box center [398, 625] width 696 height 21
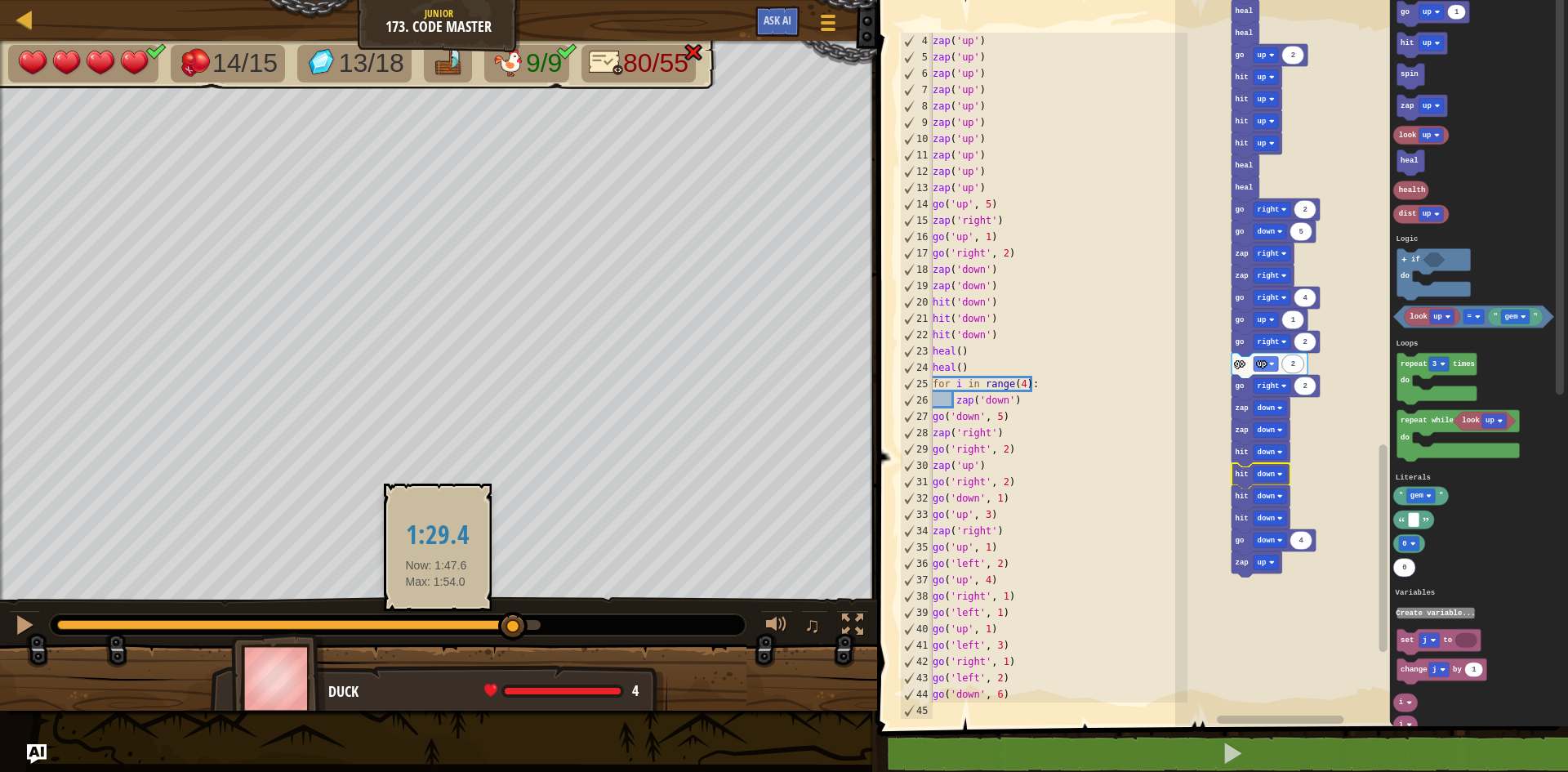
drag, startPoint x: 401, startPoint y: 623, endPoint x: 470, endPoint y: 625, distance: 69.0
click at [436, 625] on div at bounding box center [299, 625] width 484 height 10
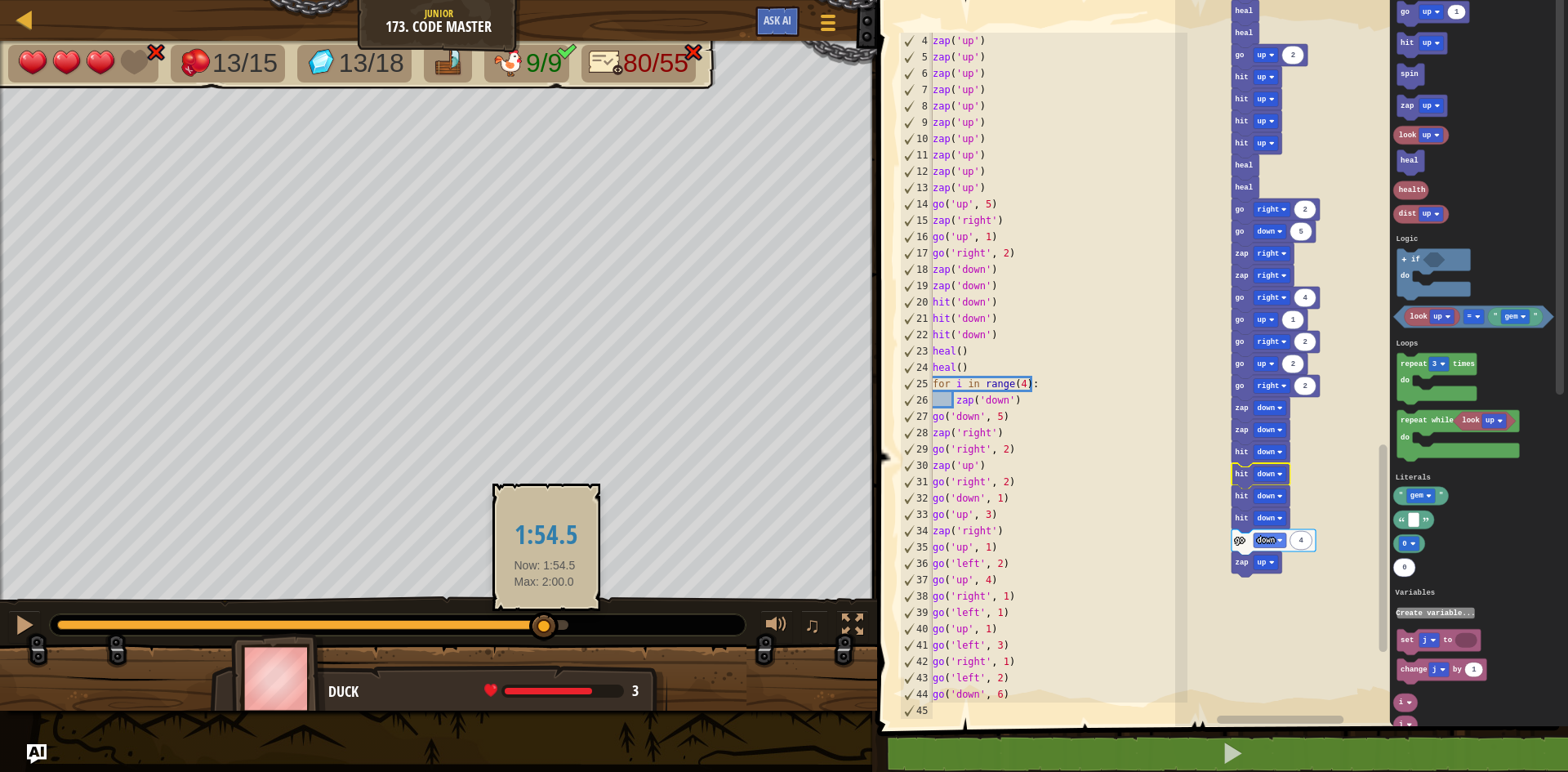
click at [545, 625] on div at bounding box center [313, 625] width 511 height 10
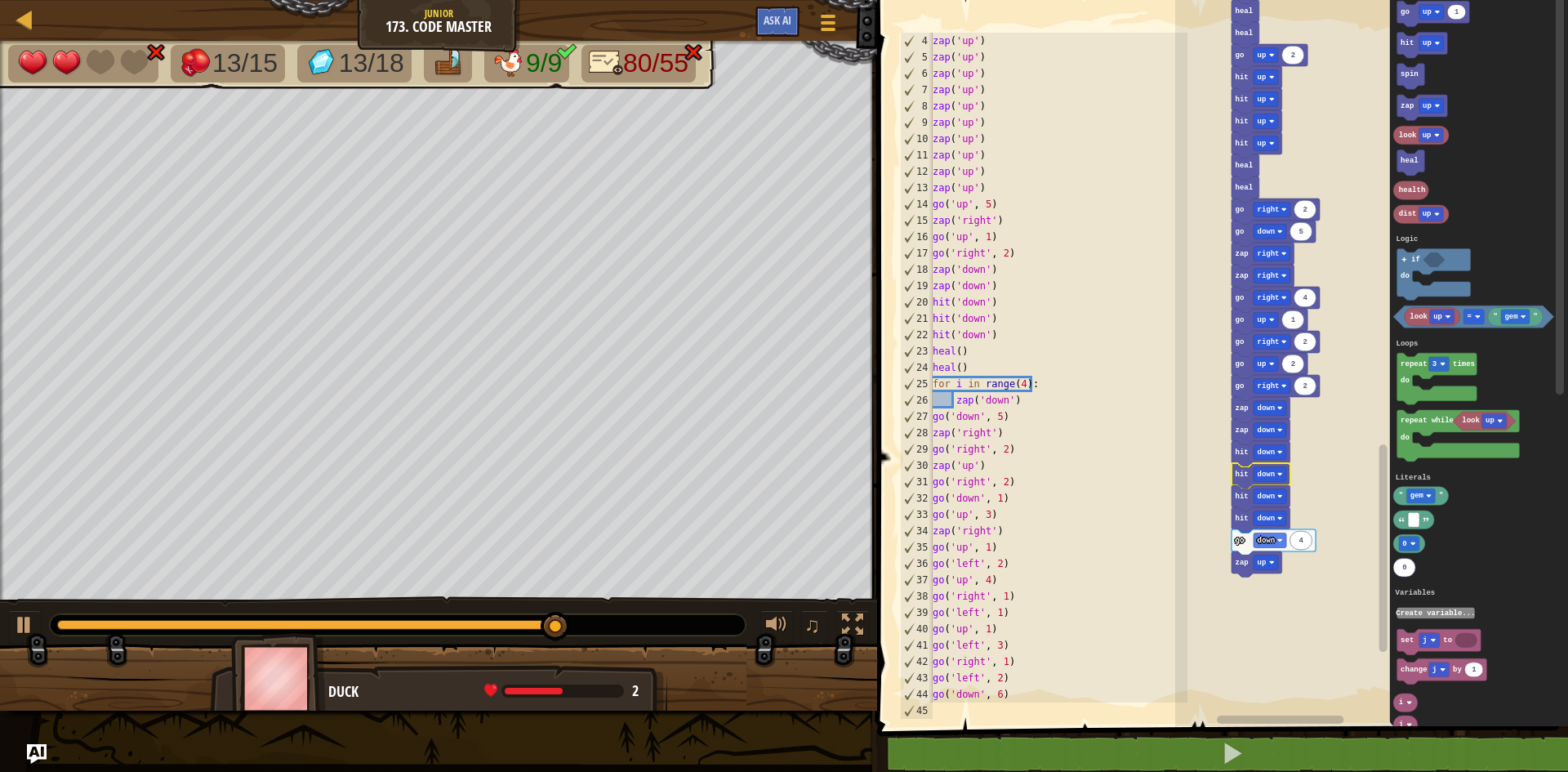
click at [1250, 501] on icon "Blockly Workspace" at bounding box center [1261, 498] width 59 height 26
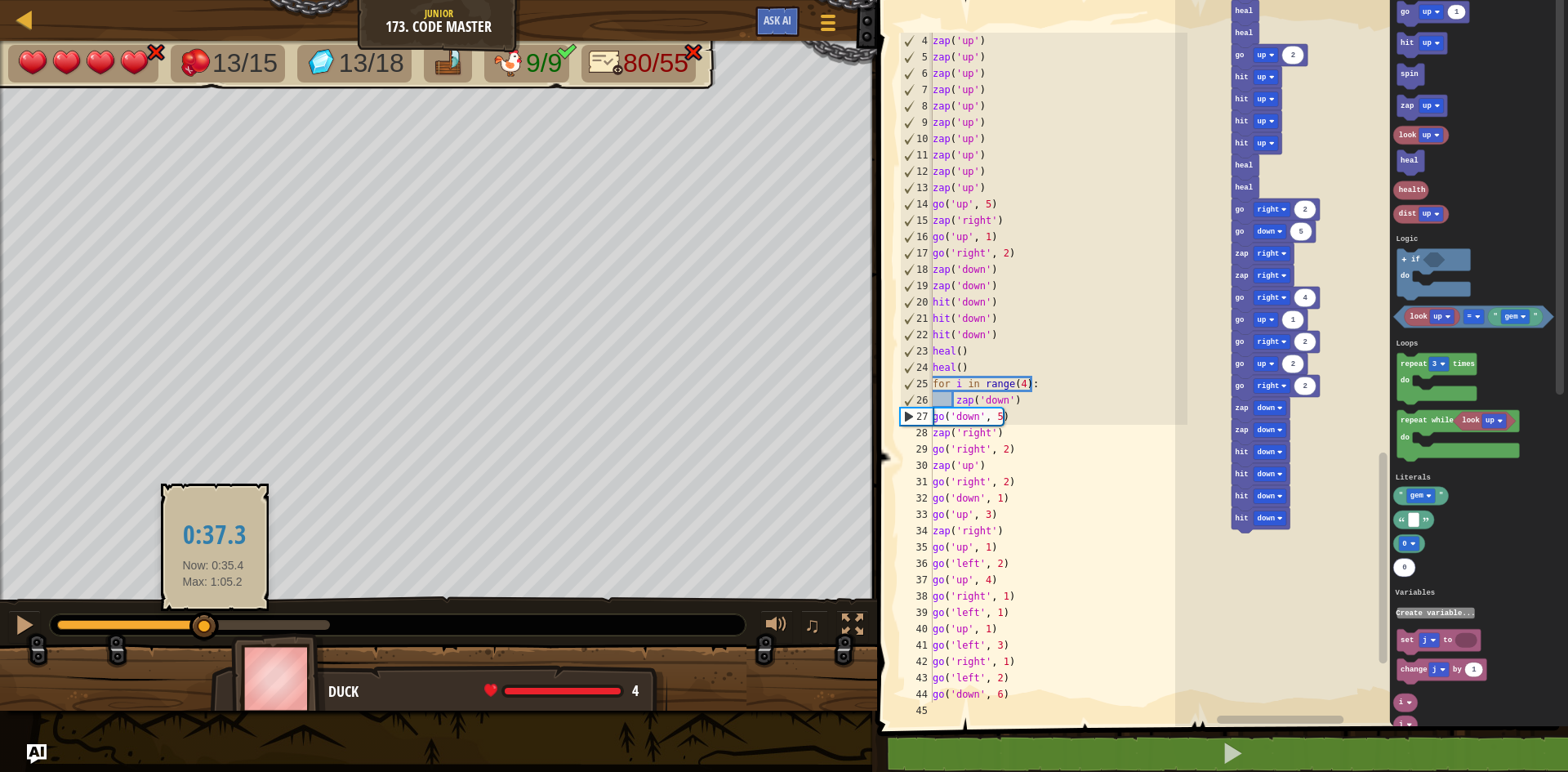
drag, startPoint x: 61, startPoint y: 624, endPoint x: 216, endPoint y: 635, distance: 155.4
click at [216, 635] on div at bounding box center [204, 626] width 29 height 29
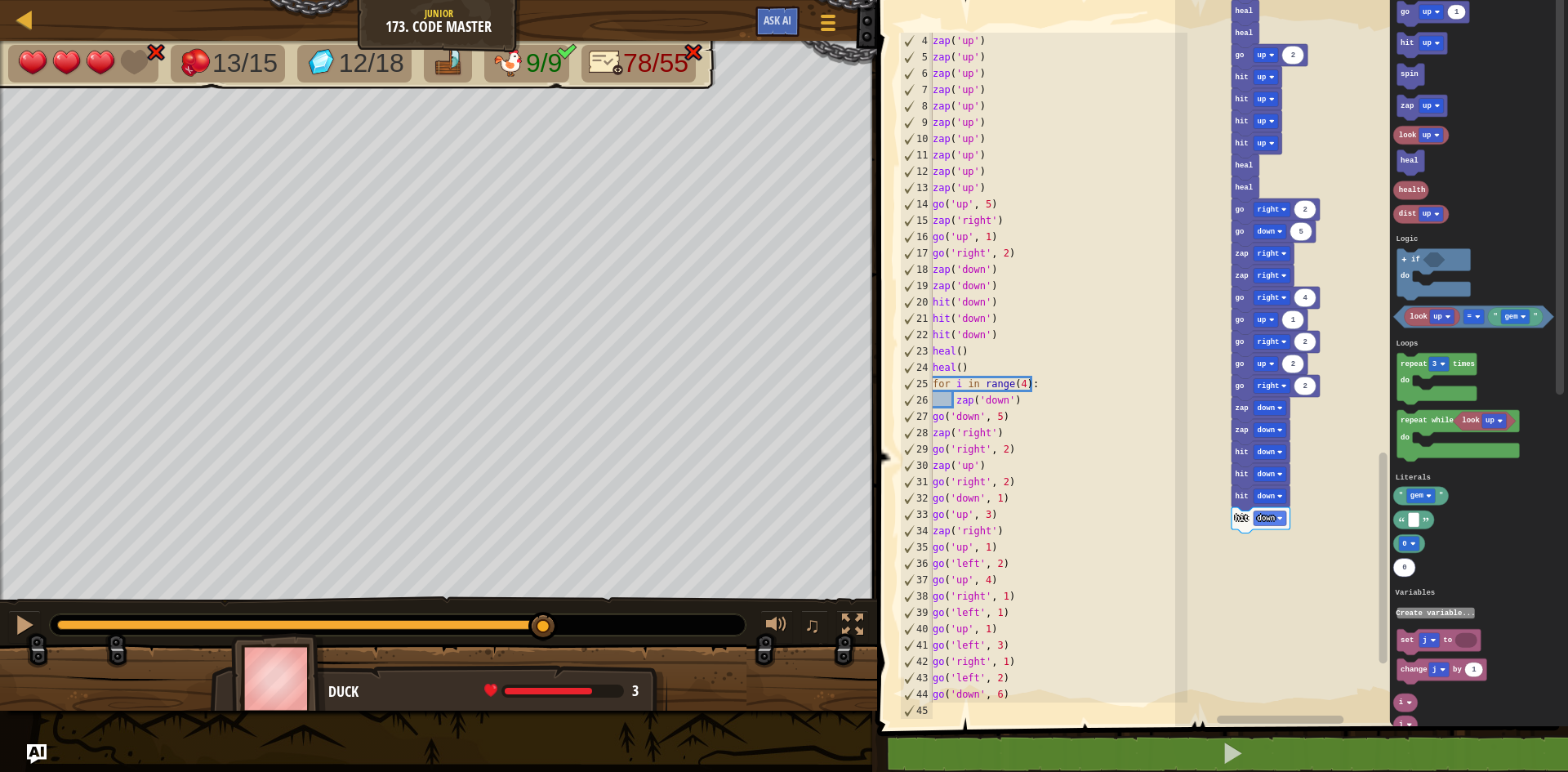
drag, startPoint x: 271, startPoint y: 625, endPoint x: 377, endPoint y: 633, distance: 106.3
click at [377, 633] on div at bounding box center [398, 625] width 696 height 21
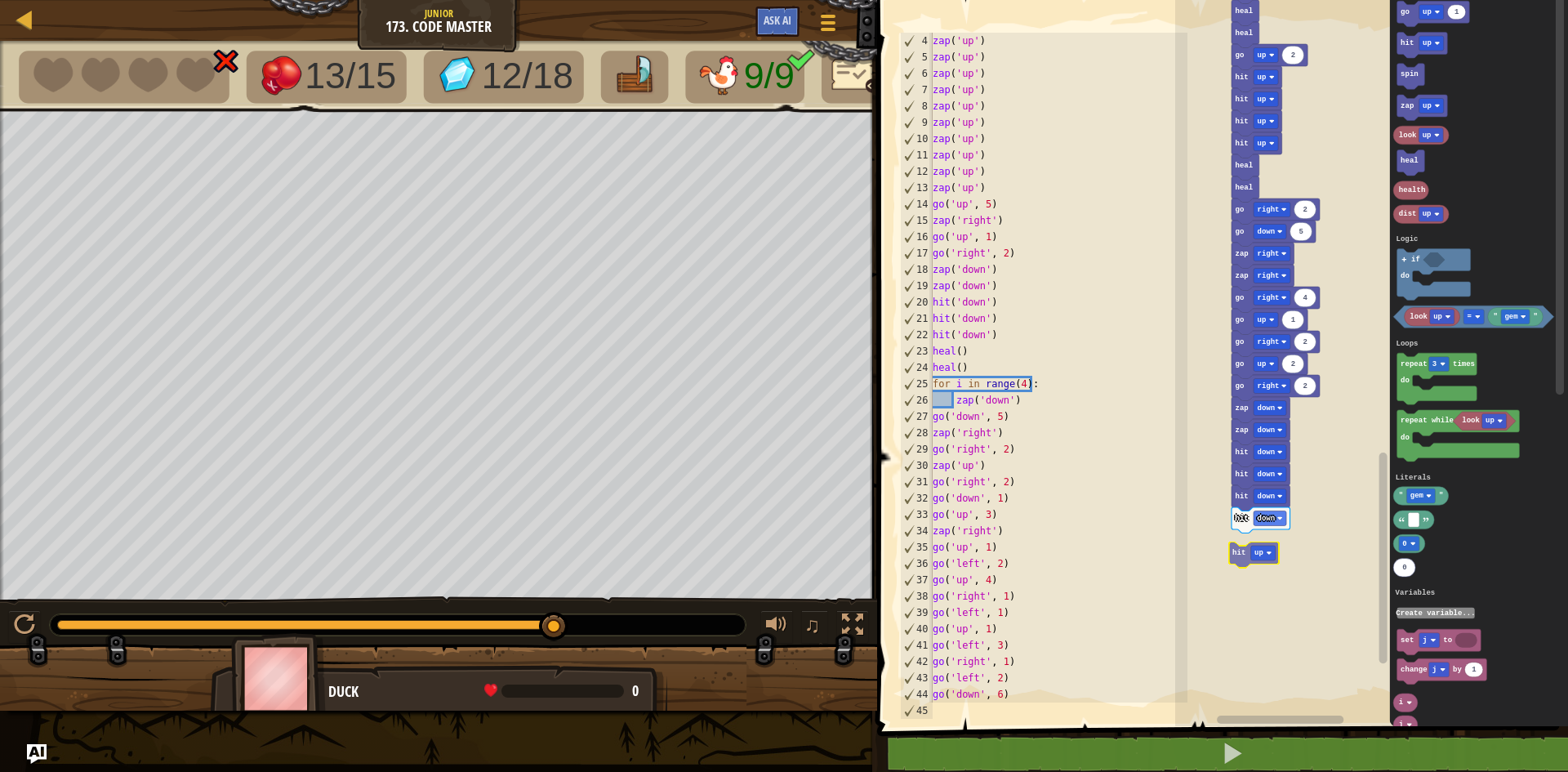
click at [1232, 550] on div "Logic Loops Literals Variables Start zap up zap up zap up zap up zap up zap up …" at bounding box center [1372, 358] width 393 height 734
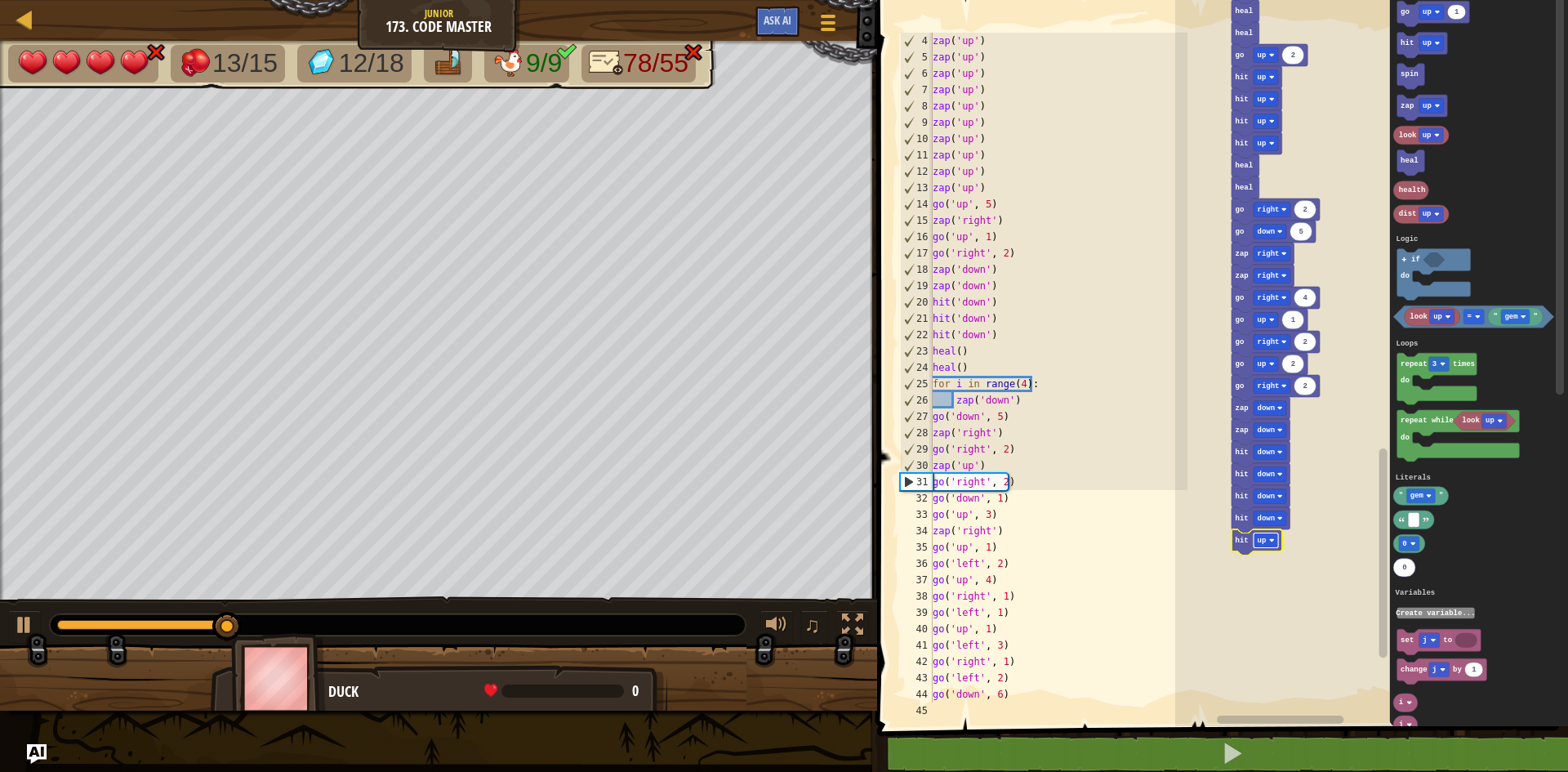
click at [1276, 544] on rect "Blockly Workspace" at bounding box center [1266, 540] width 24 height 14
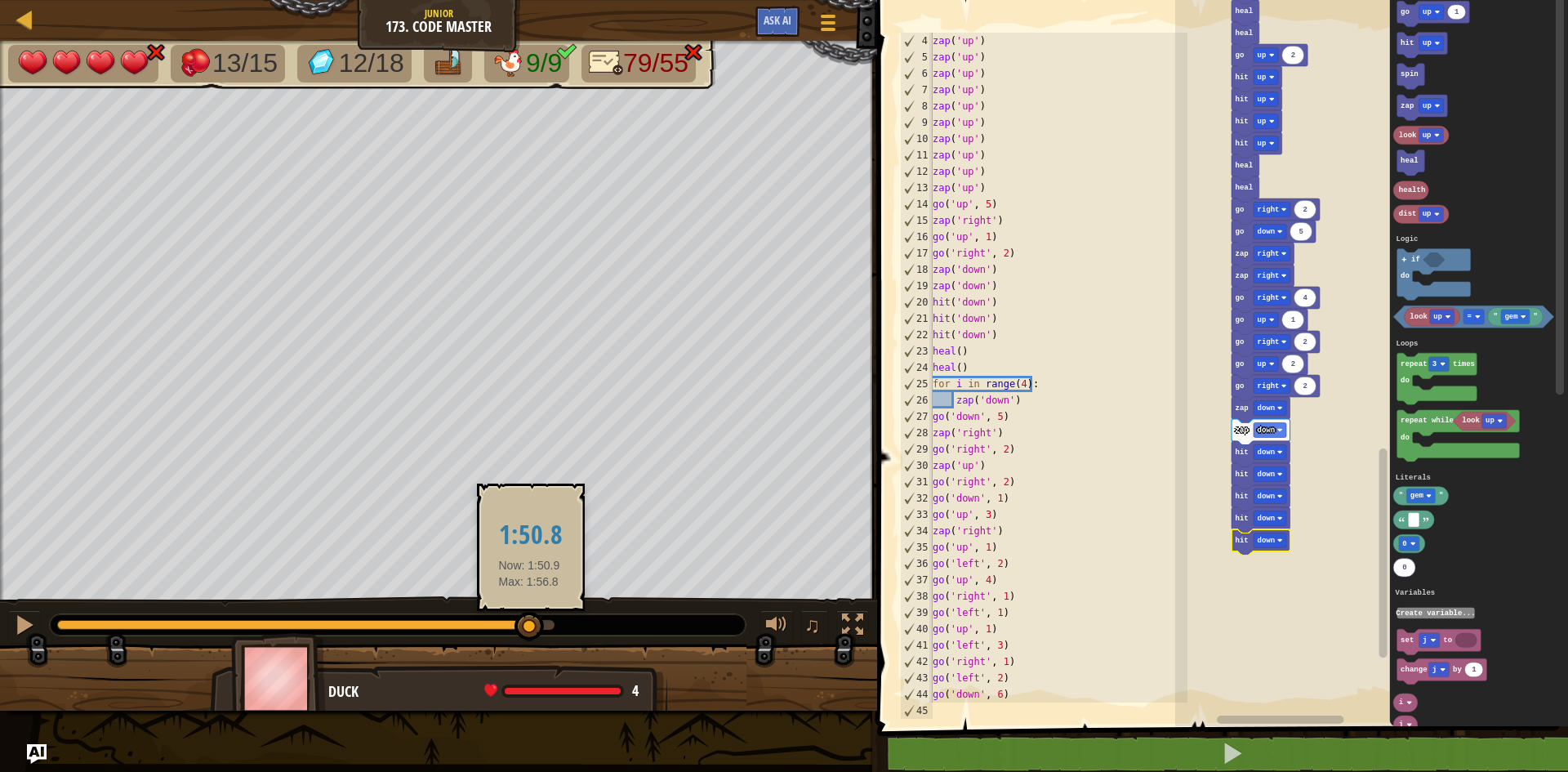
drag, startPoint x: 364, startPoint y: 635, endPoint x: 530, endPoint y: 630, distance: 166.1
click at [530, 630] on div at bounding box center [529, 626] width 29 height 29
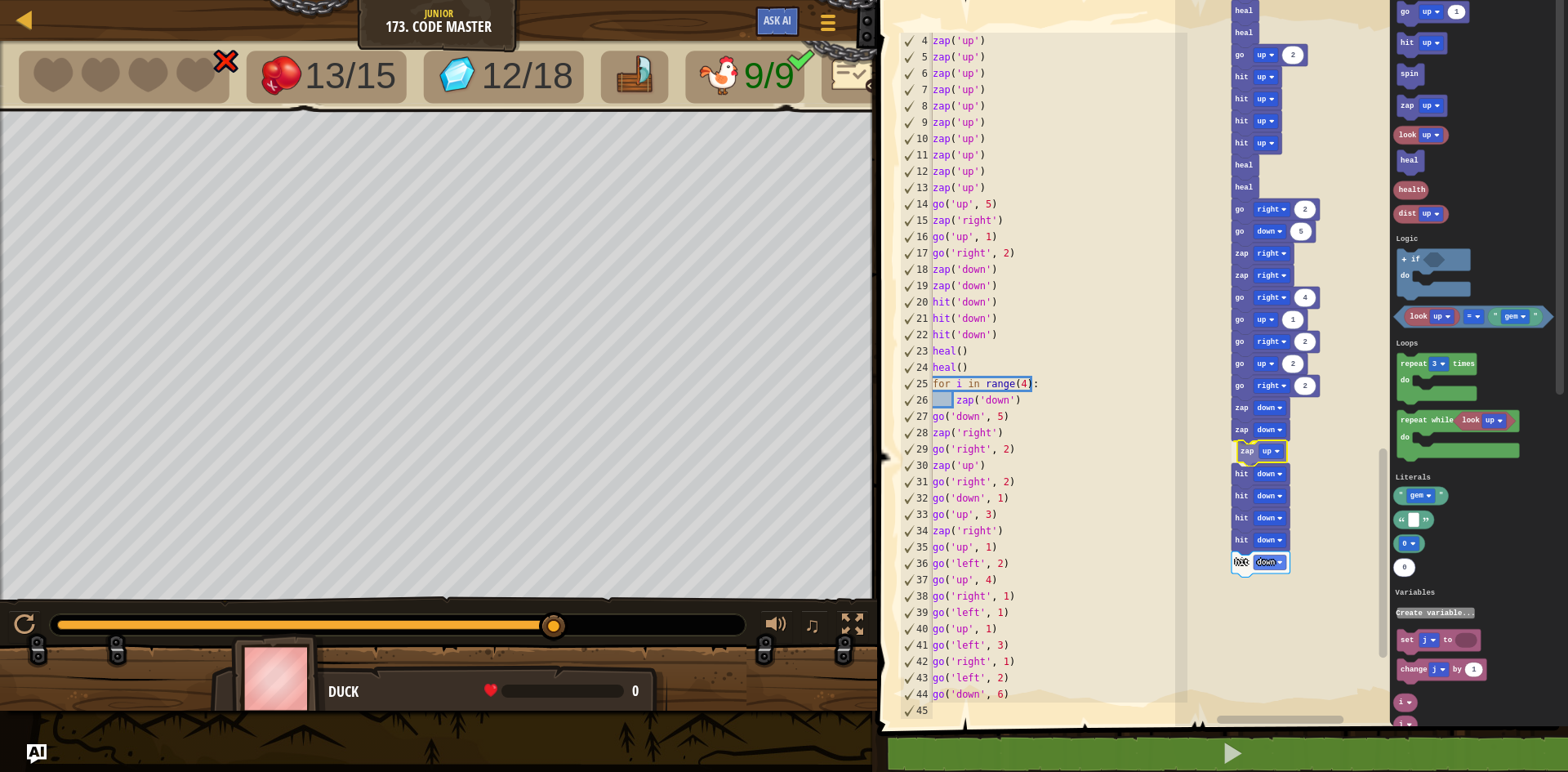
click at [1250, 464] on div "Logic Loops Literals Variables Start zap up zap up zap up zap up zap up zap up …" at bounding box center [1372, 358] width 393 height 734
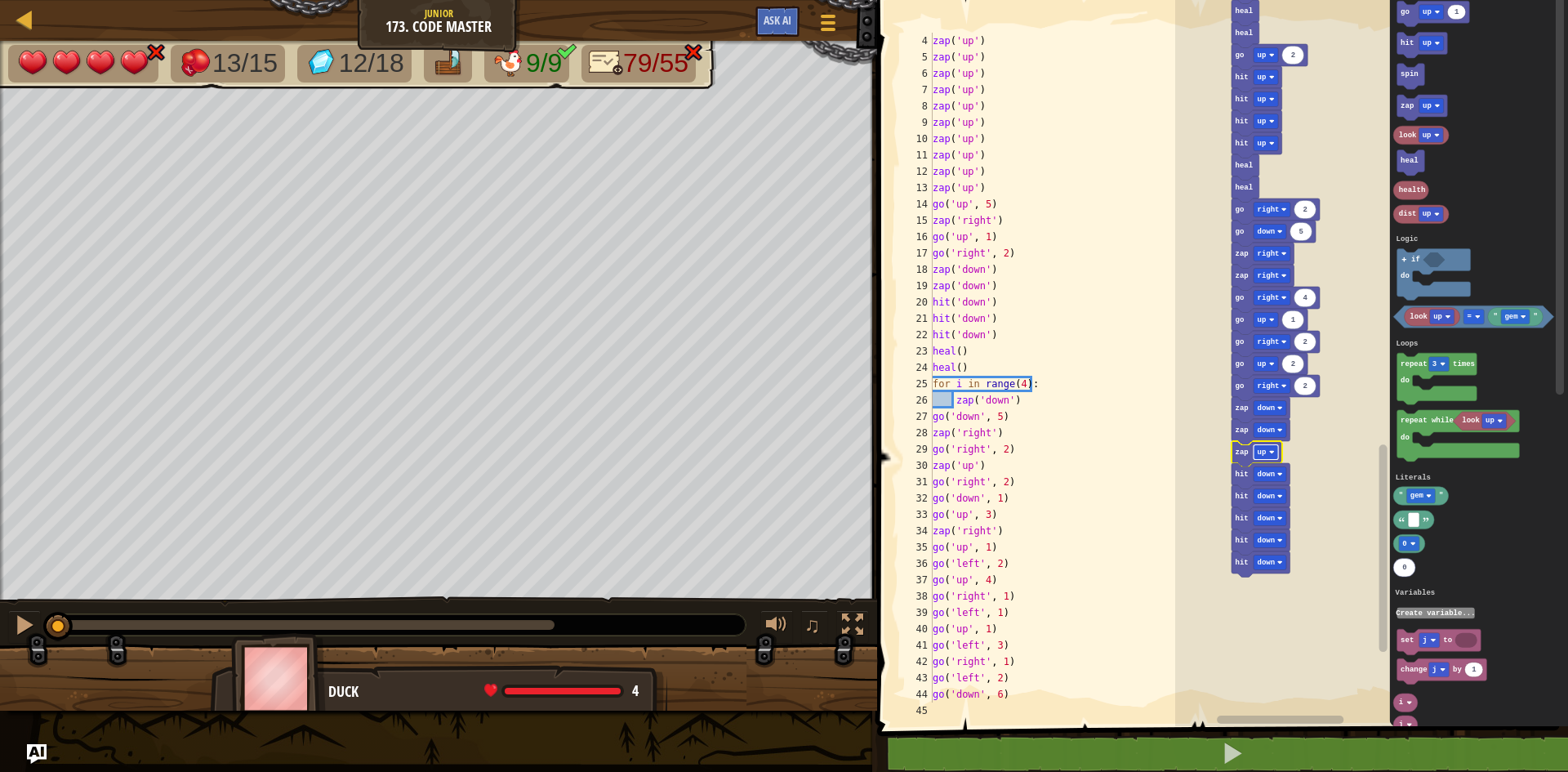
click at [1271, 456] on rect "Blockly Workspace" at bounding box center [1266, 452] width 24 height 14
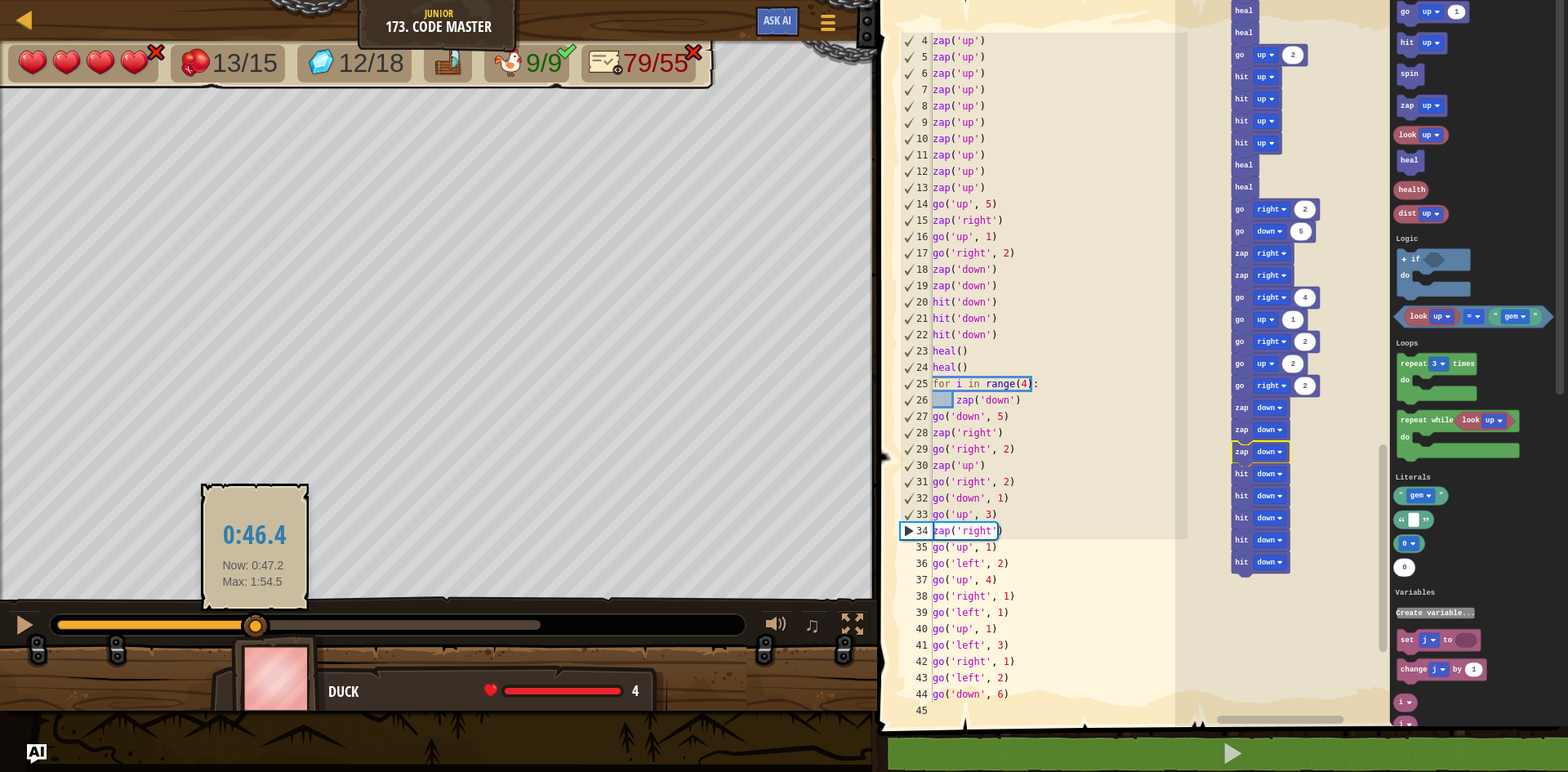
drag, startPoint x: 53, startPoint y: 619, endPoint x: 253, endPoint y: 625, distance: 200.1
click at [253, 625] on div at bounding box center [255, 626] width 29 height 29
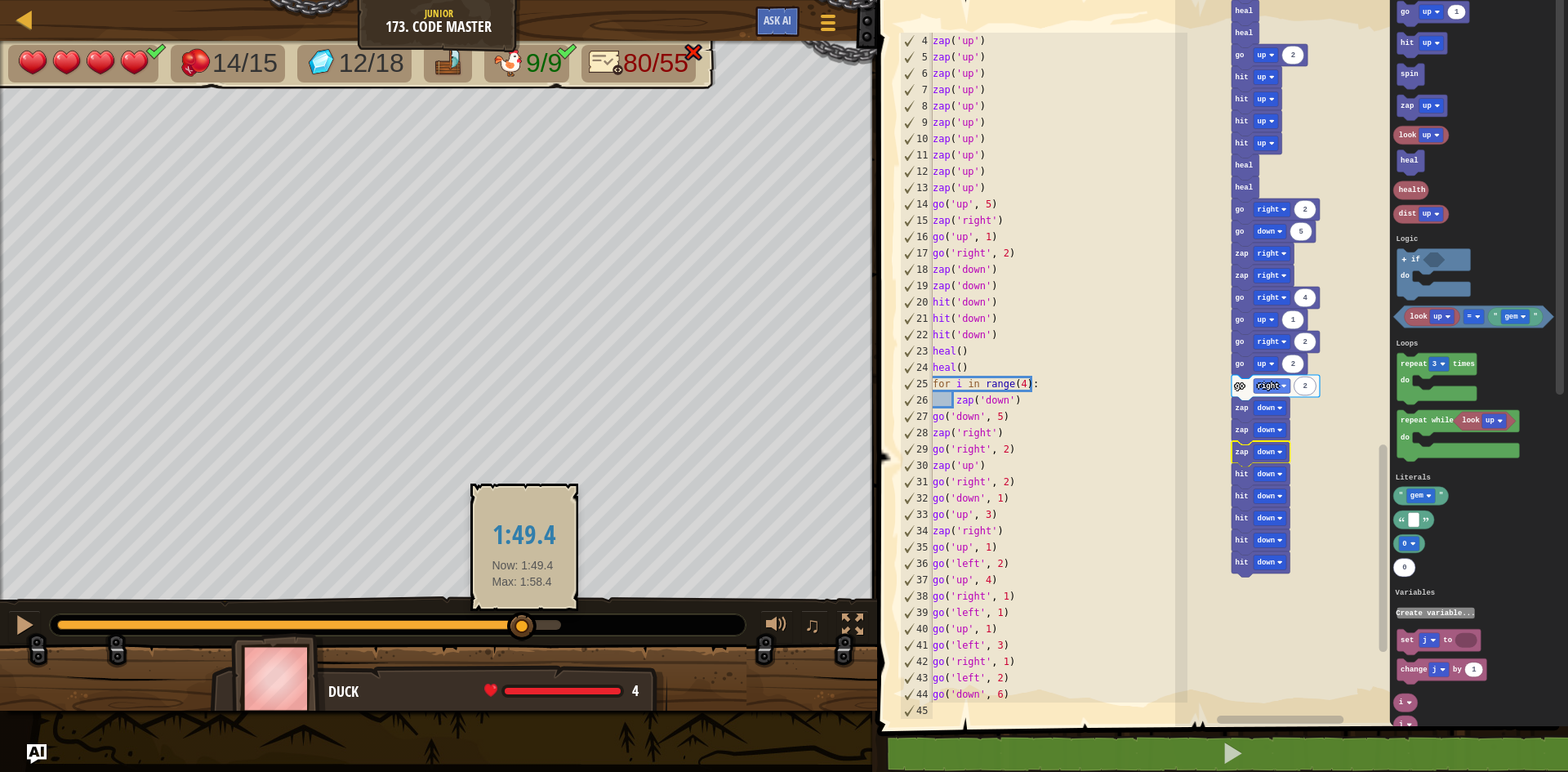
drag, startPoint x: 253, startPoint y: 625, endPoint x: 519, endPoint y: 609, distance: 266.5
click at [523, 614] on div at bounding box center [522, 626] width 29 height 29
drag, startPoint x: 554, startPoint y: 627, endPoint x: 521, endPoint y: 622, distance: 33.4
click at [521, 622] on div at bounding box center [520, 626] width 29 height 29
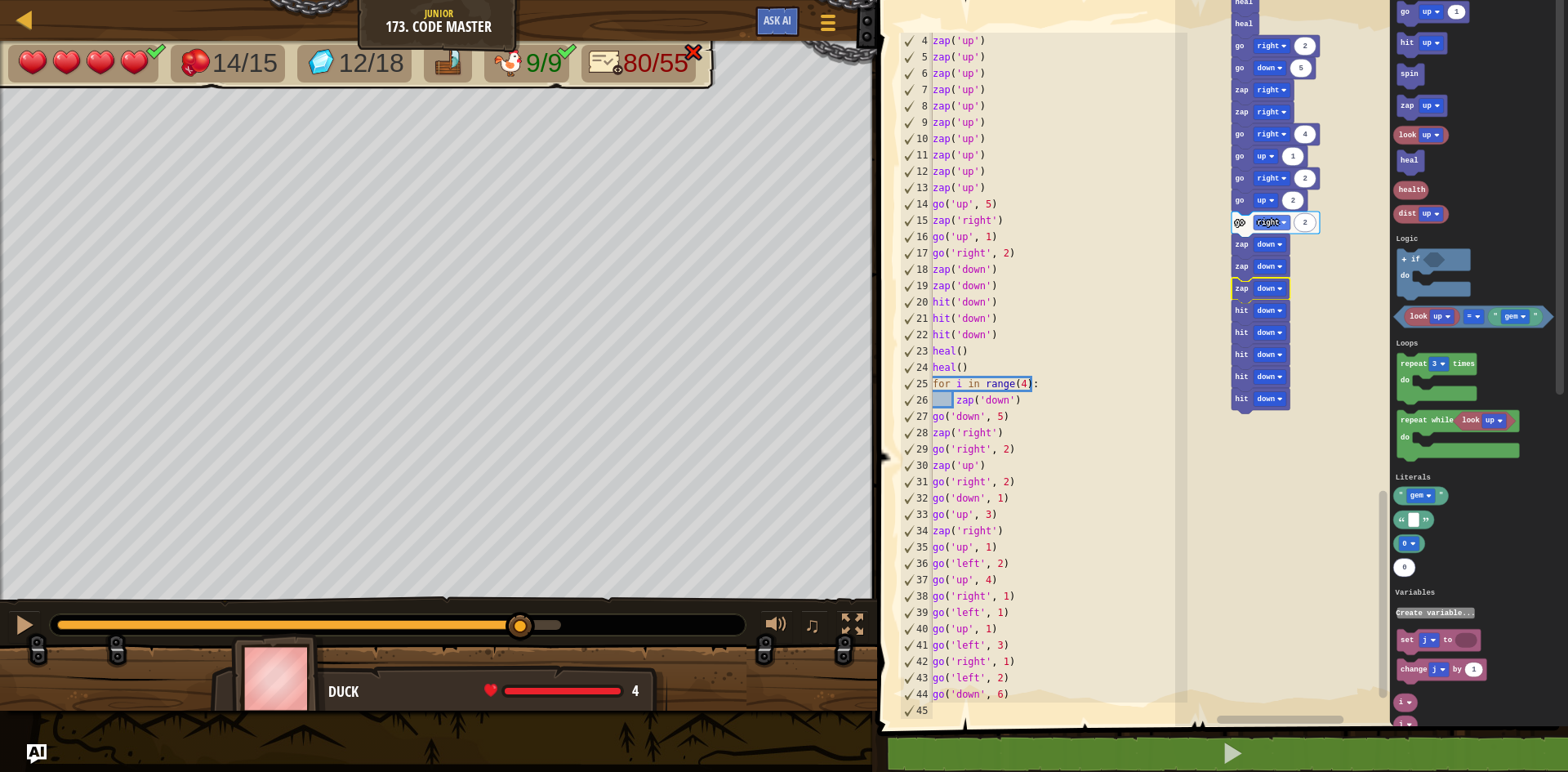
click at [1249, 248] on icon "Blockly Workspace" at bounding box center [1261, 246] width 59 height 26
click at [1325, 241] on rect "Blockly Workspace" at bounding box center [1372, 358] width 393 height 734
drag, startPoint x: 436, startPoint y: 618, endPoint x: 422, endPoint y: 620, distance: 14.1
click at [422, 620] on div at bounding box center [398, 625] width 696 height 21
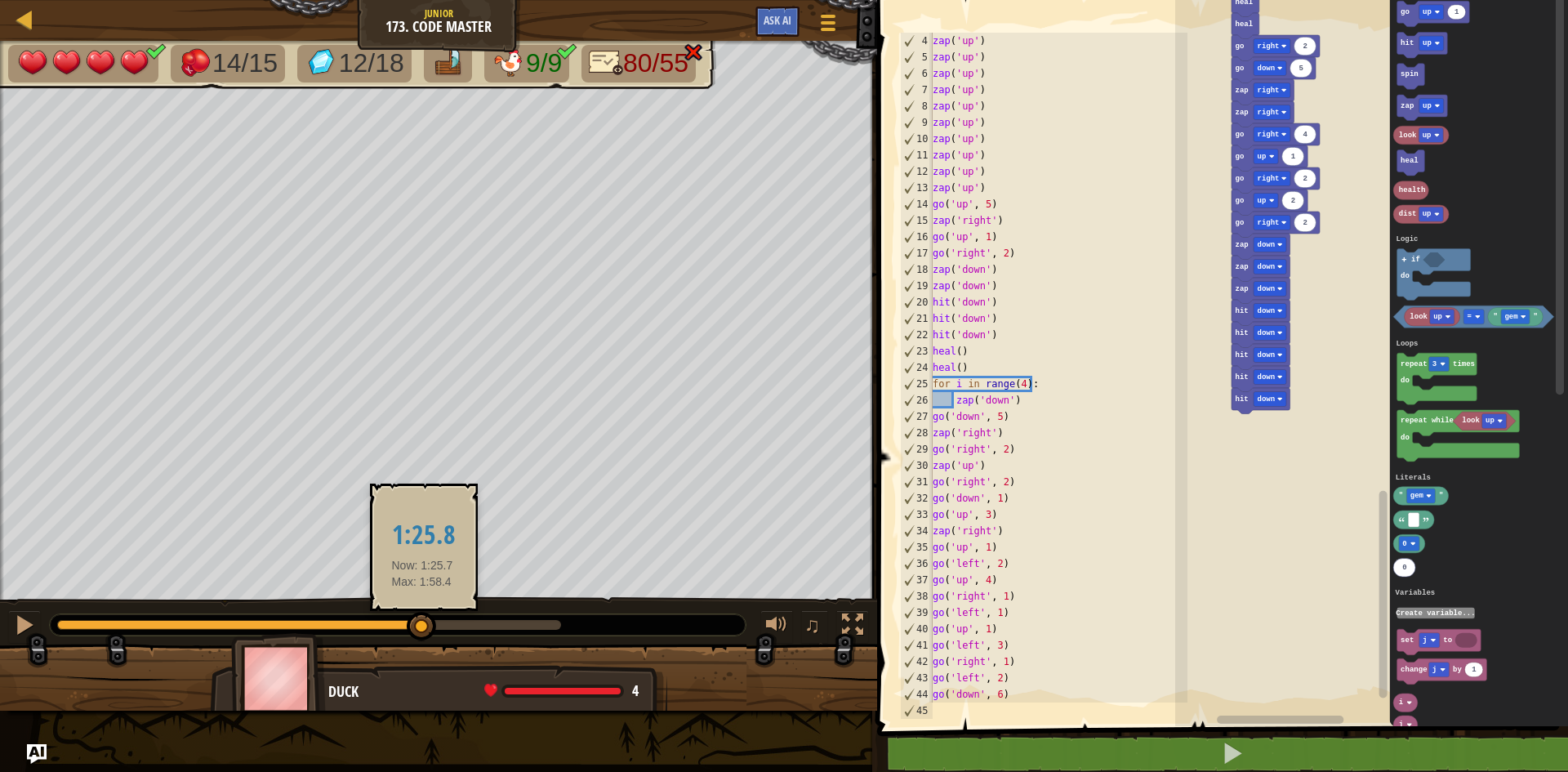
click at [421, 622] on div at bounding box center [239, 625] width 365 height 10
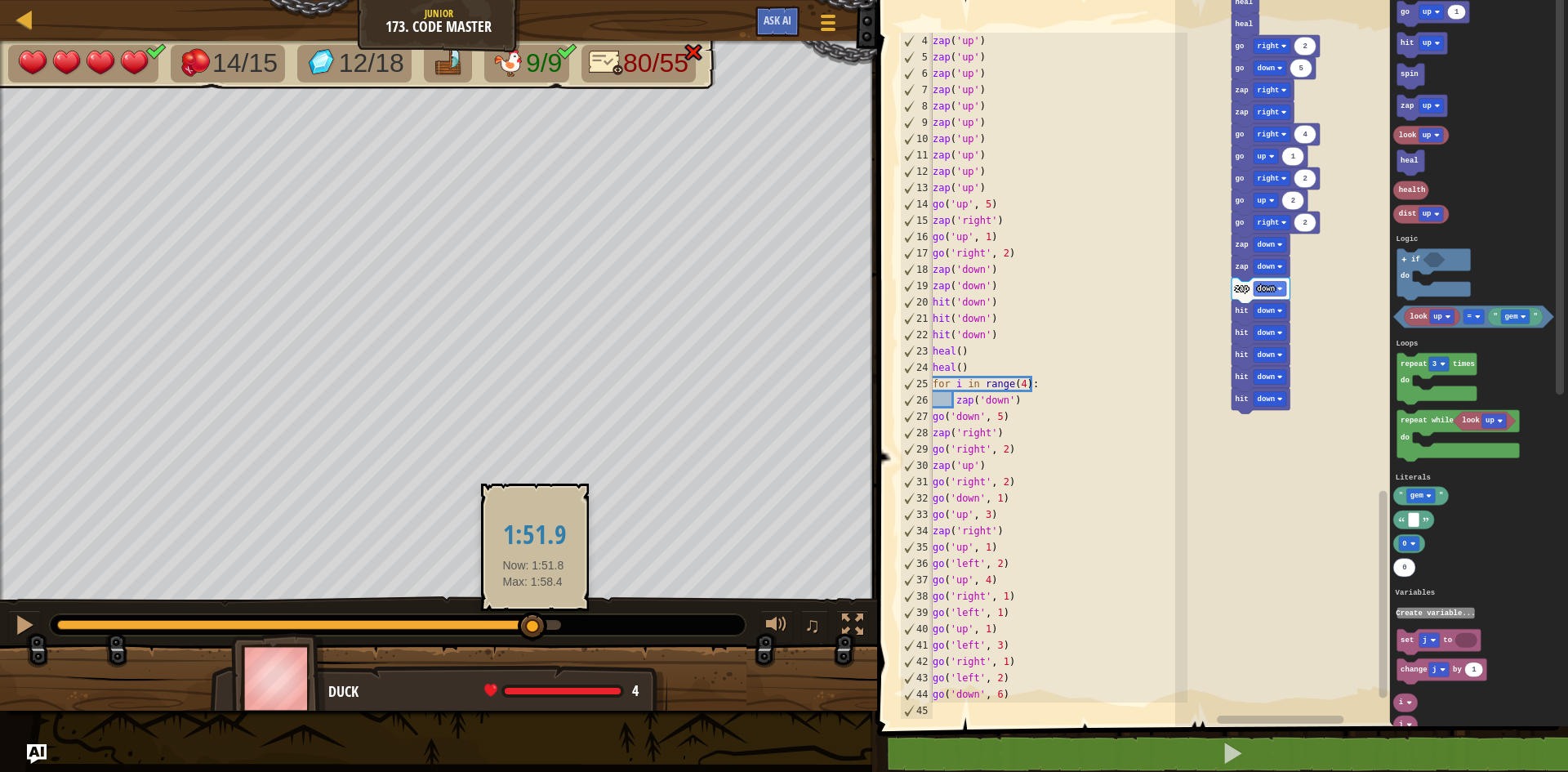
drag, startPoint x: 422, startPoint y: 633, endPoint x: 533, endPoint y: 636, distance: 111.0
click at [533, 636] on div at bounding box center [532, 626] width 29 height 29
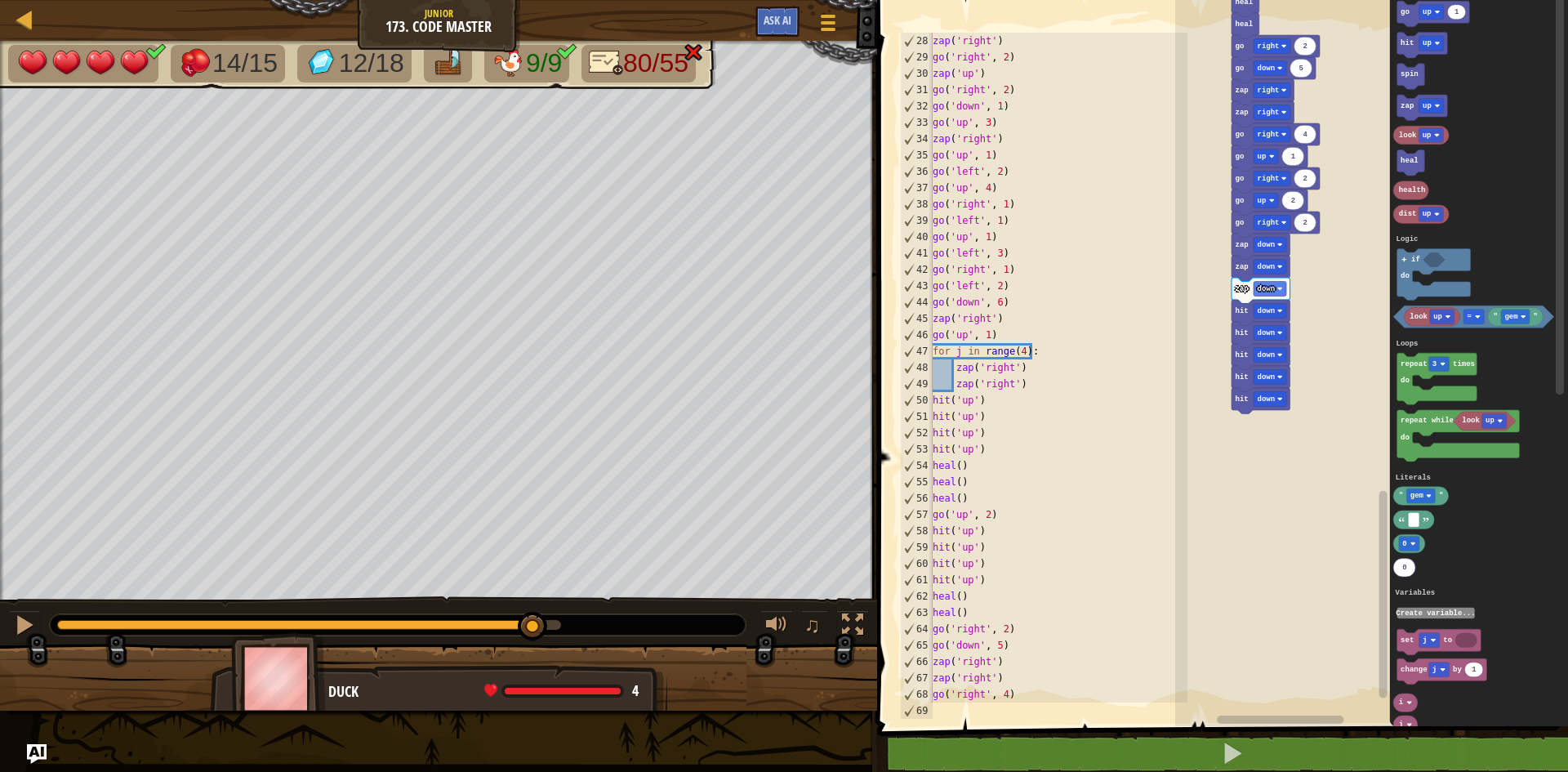
scroll to position [637, 0]
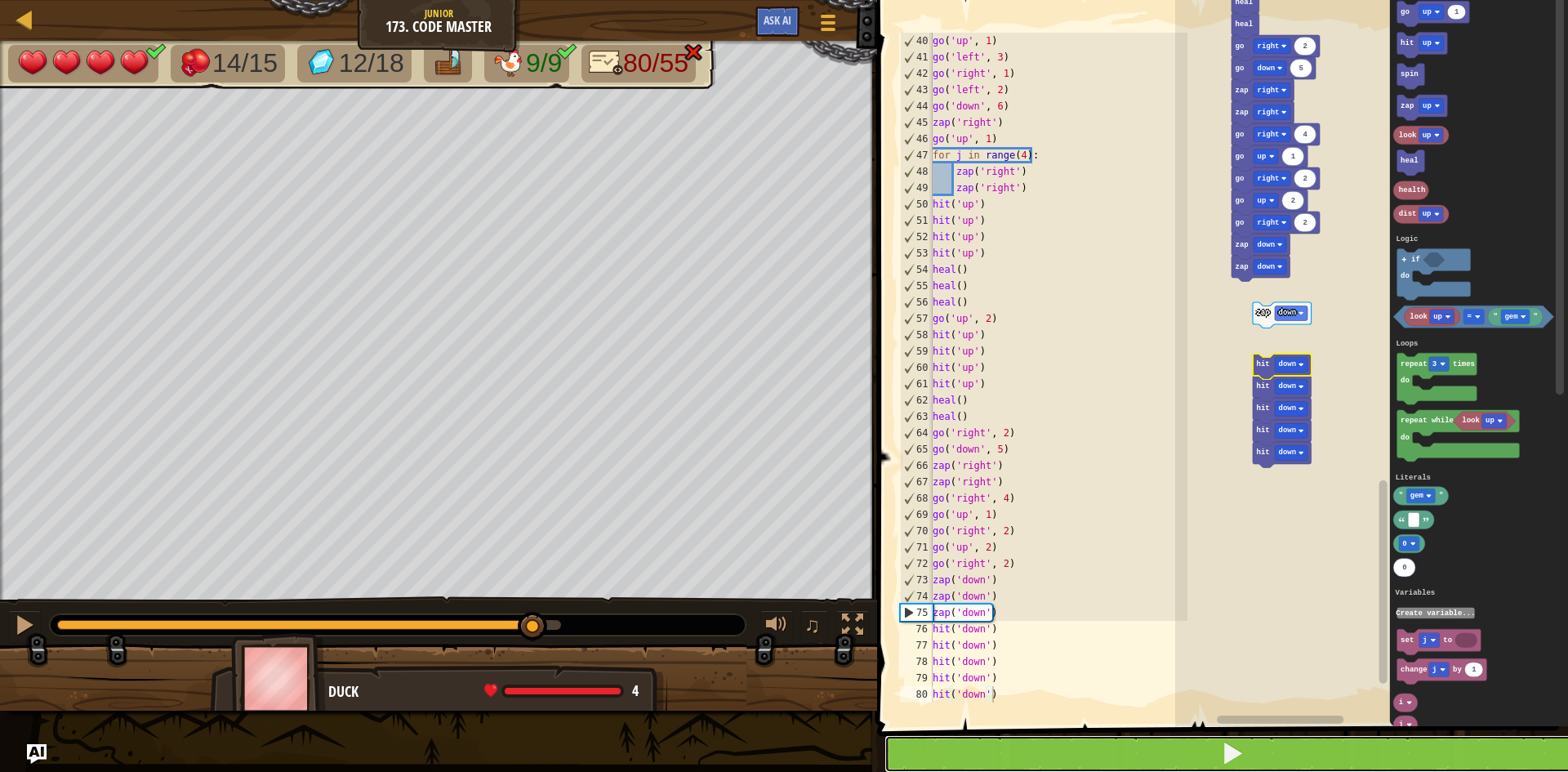
click at [988, 757] on button at bounding box center [1233, 753] width 696 height 38
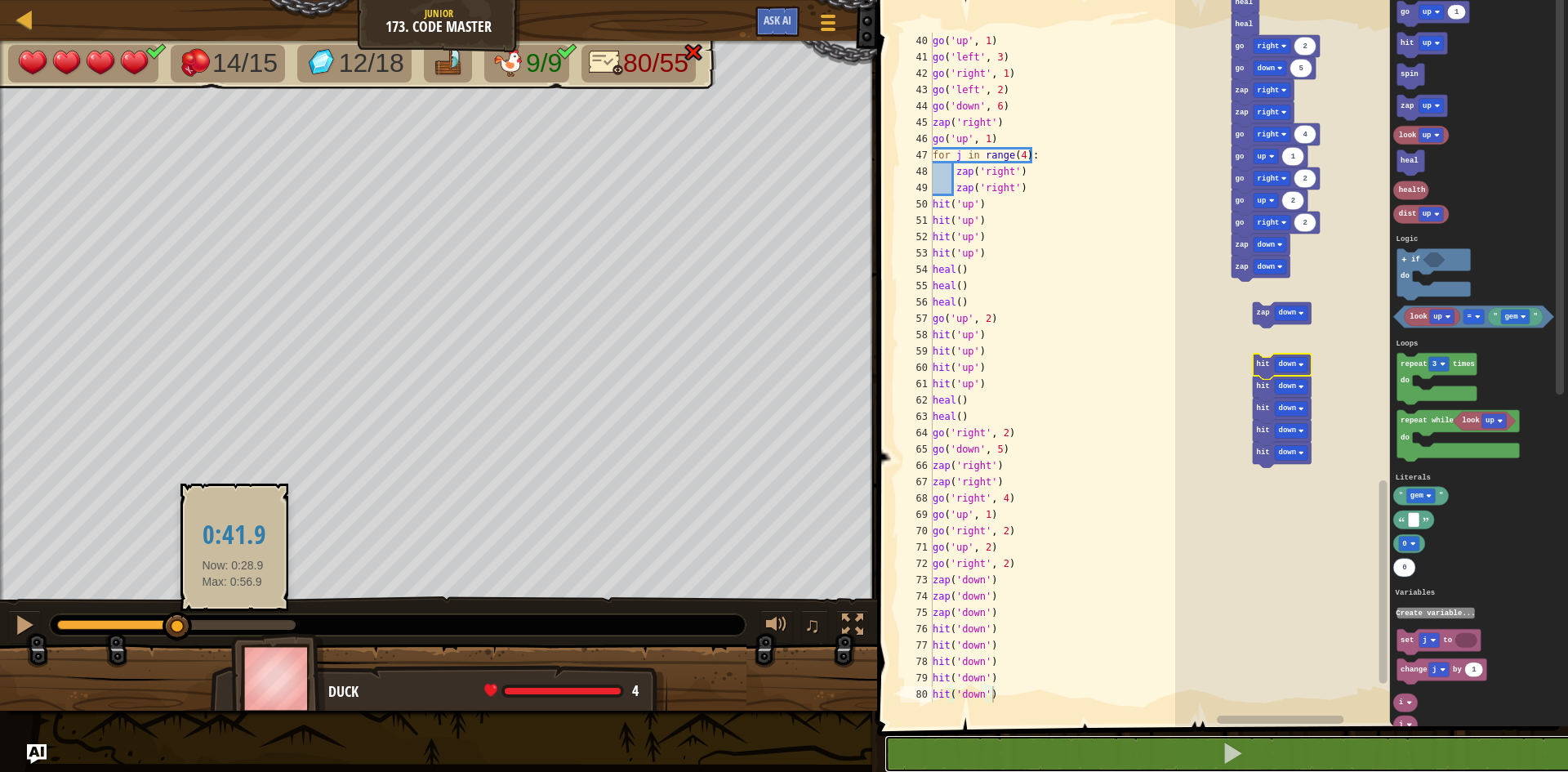
drag, startPoint x: 53, startPoint y: 626, endPoint x: 233, endPoint y: 629, distance: 180.0
click at [233, 629] on div at bounding box center [176, 625] width 238 height 10
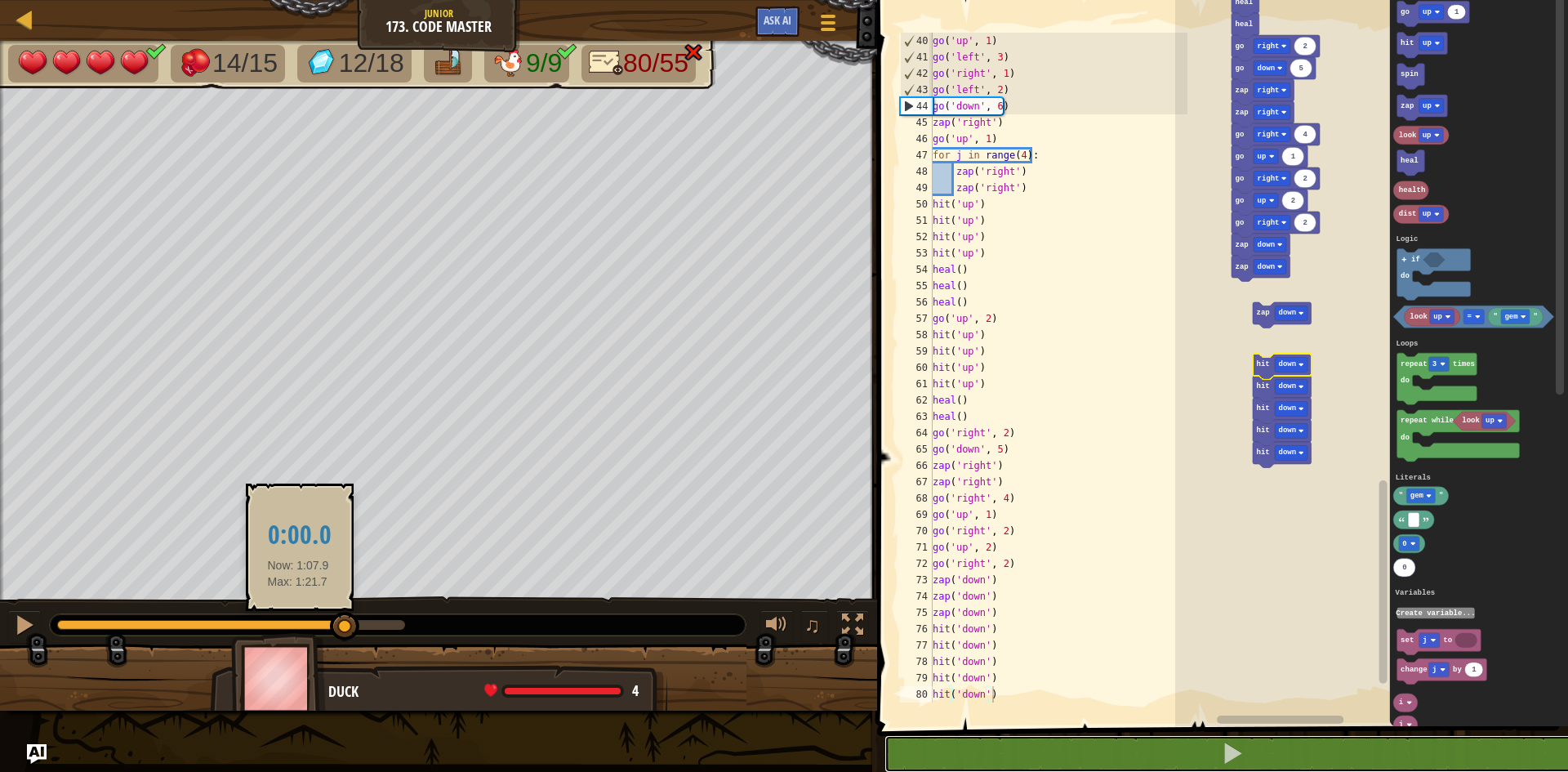
drag, startPoint x: 233, startPoint y: 629, endPoint x: 298, endPoint y: 629, distance: 65.0
click at [298, 629] on div at bounding box center [231, 625] width 348 height 10
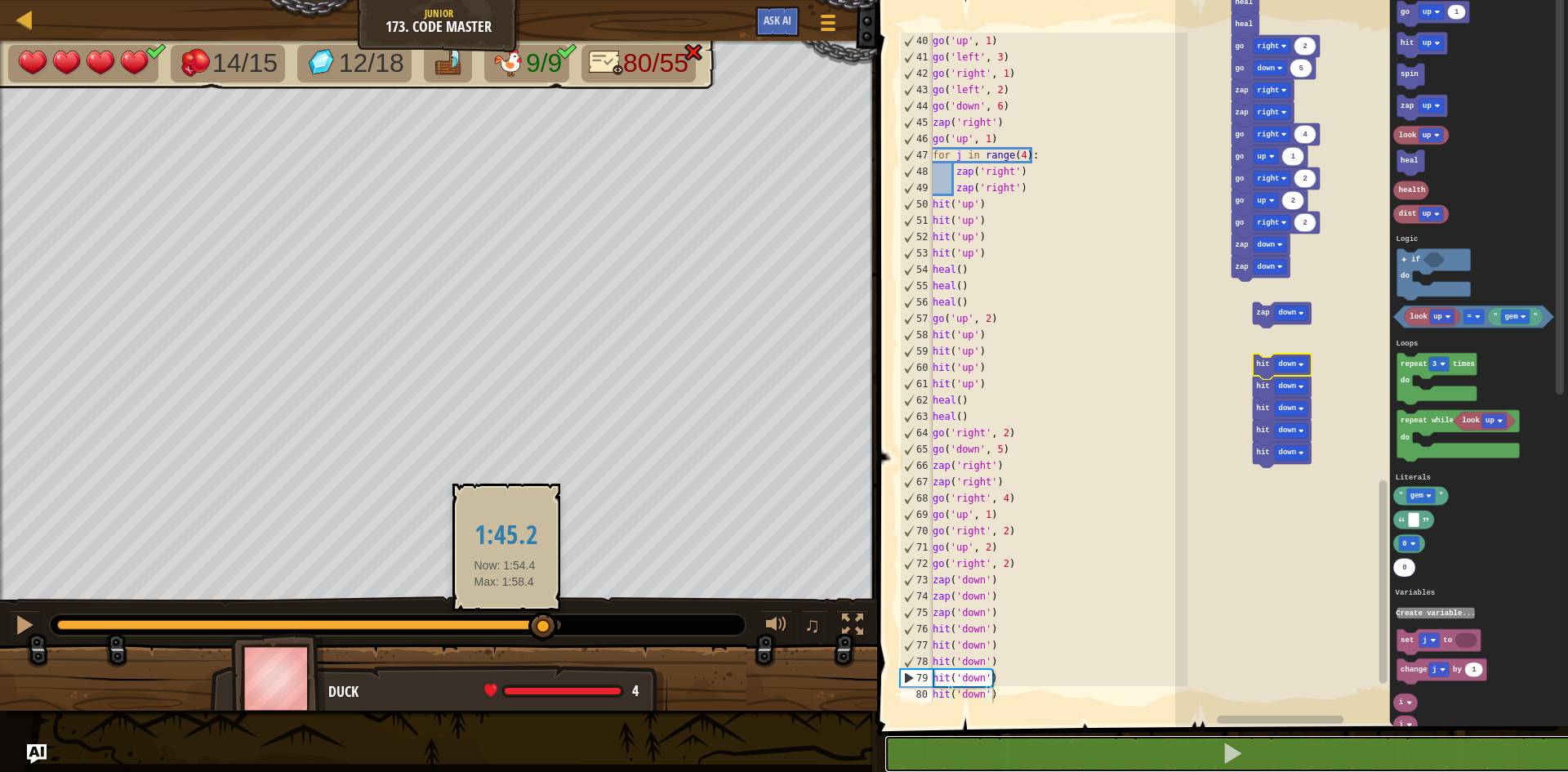
drag, startPoint x: 369, startPoint y: 625, endPoint x: 505, endPoint y: 625, distance: 136.0
click at [505, 625] on div at bounding box center [309, 625] width 504 height 10
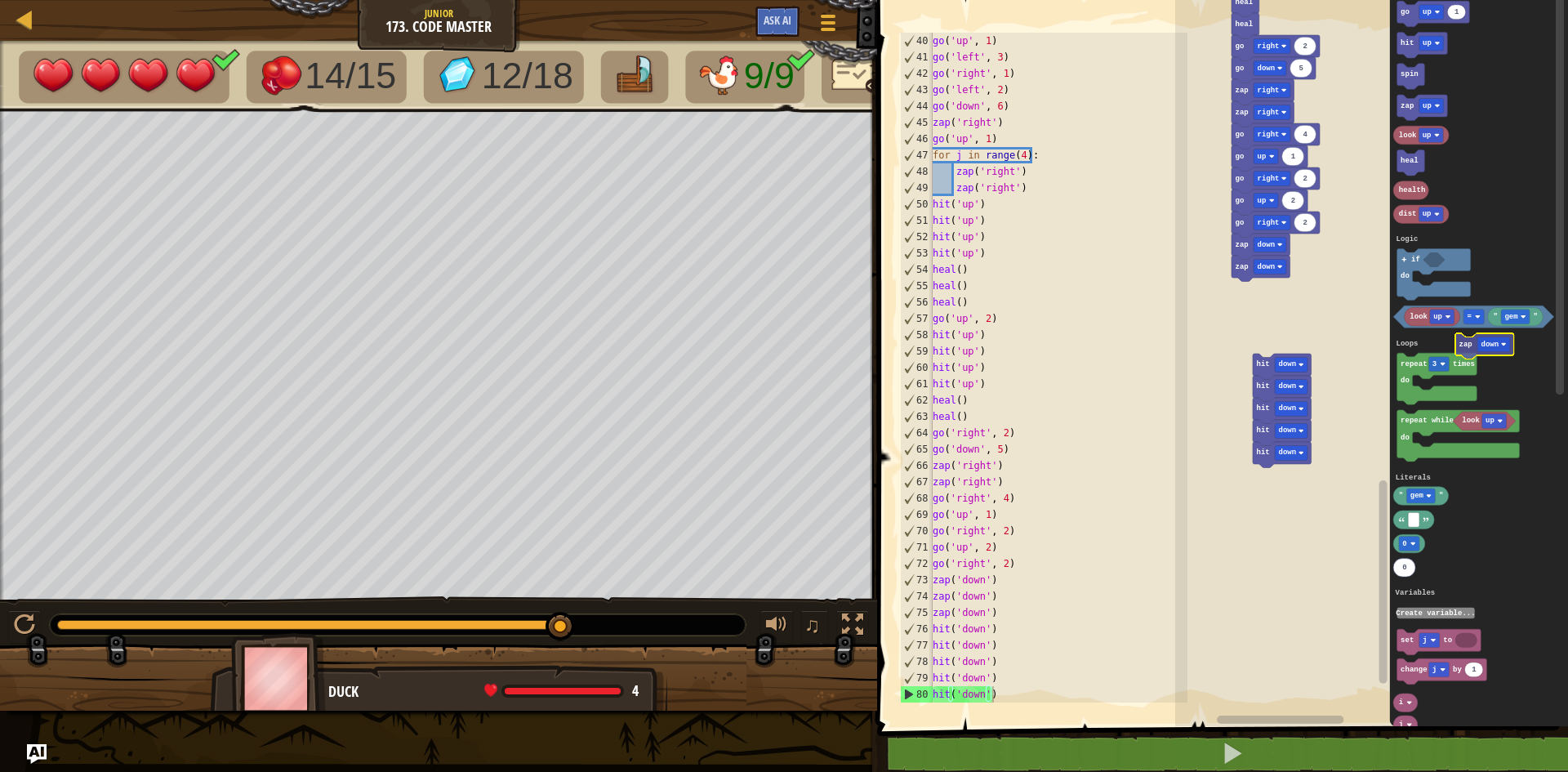
scroll to position [621, 0]
